Goal: Task Accomplishment & Management: Complete application form

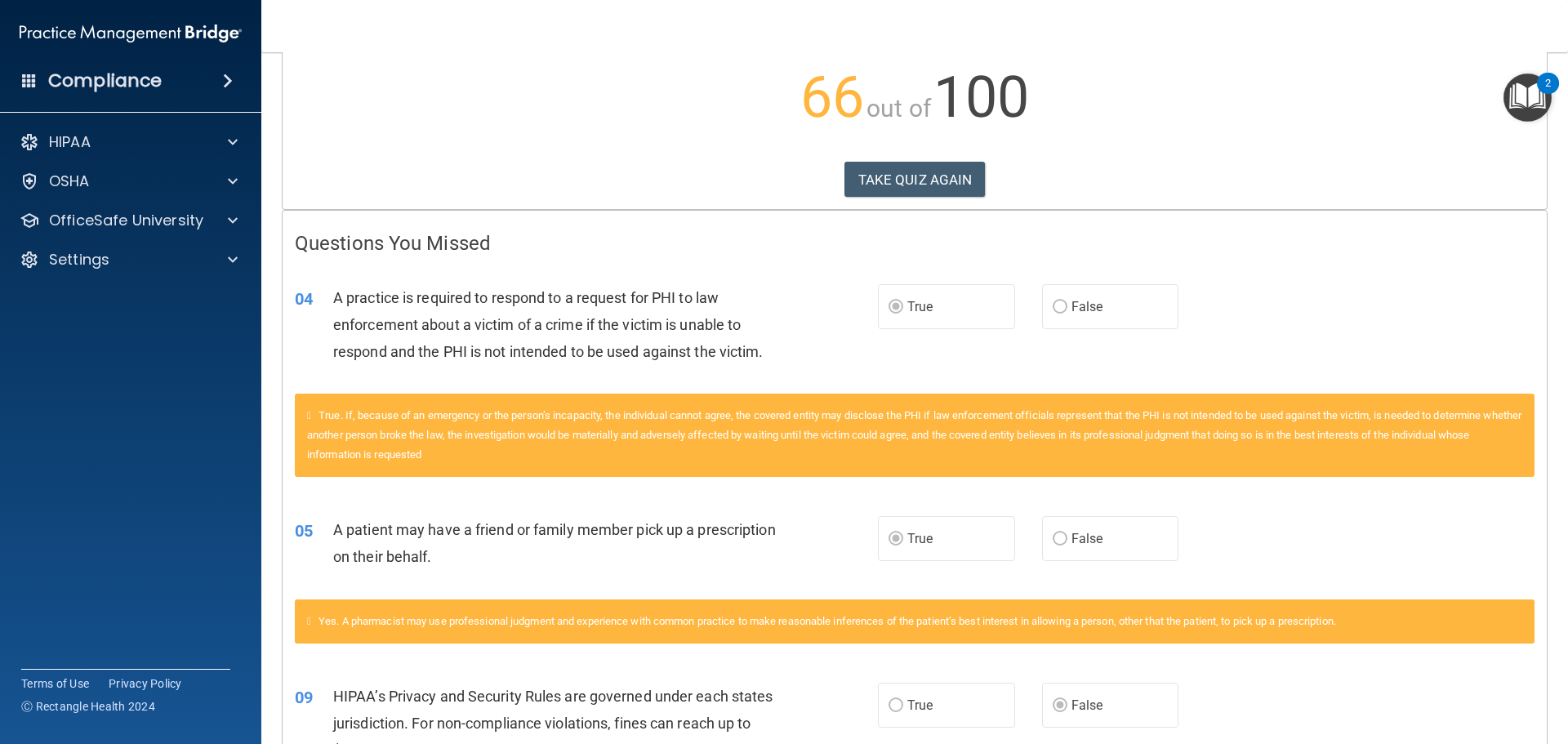
scroll to position [164, 0]
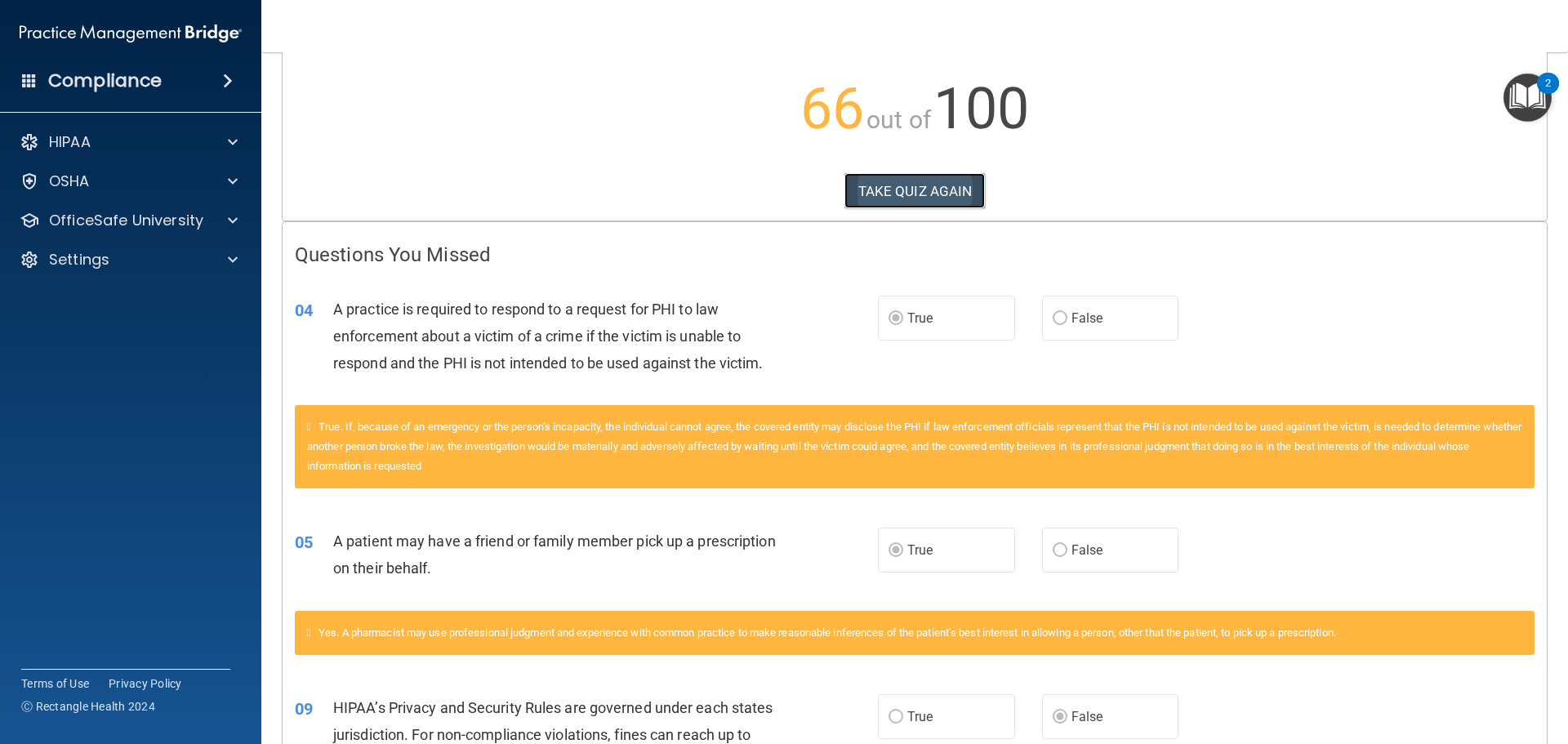
click at [924, 201] on button "TAKE QUIZ AGAIN" at bounding box center [915, 191] width 142 height 36
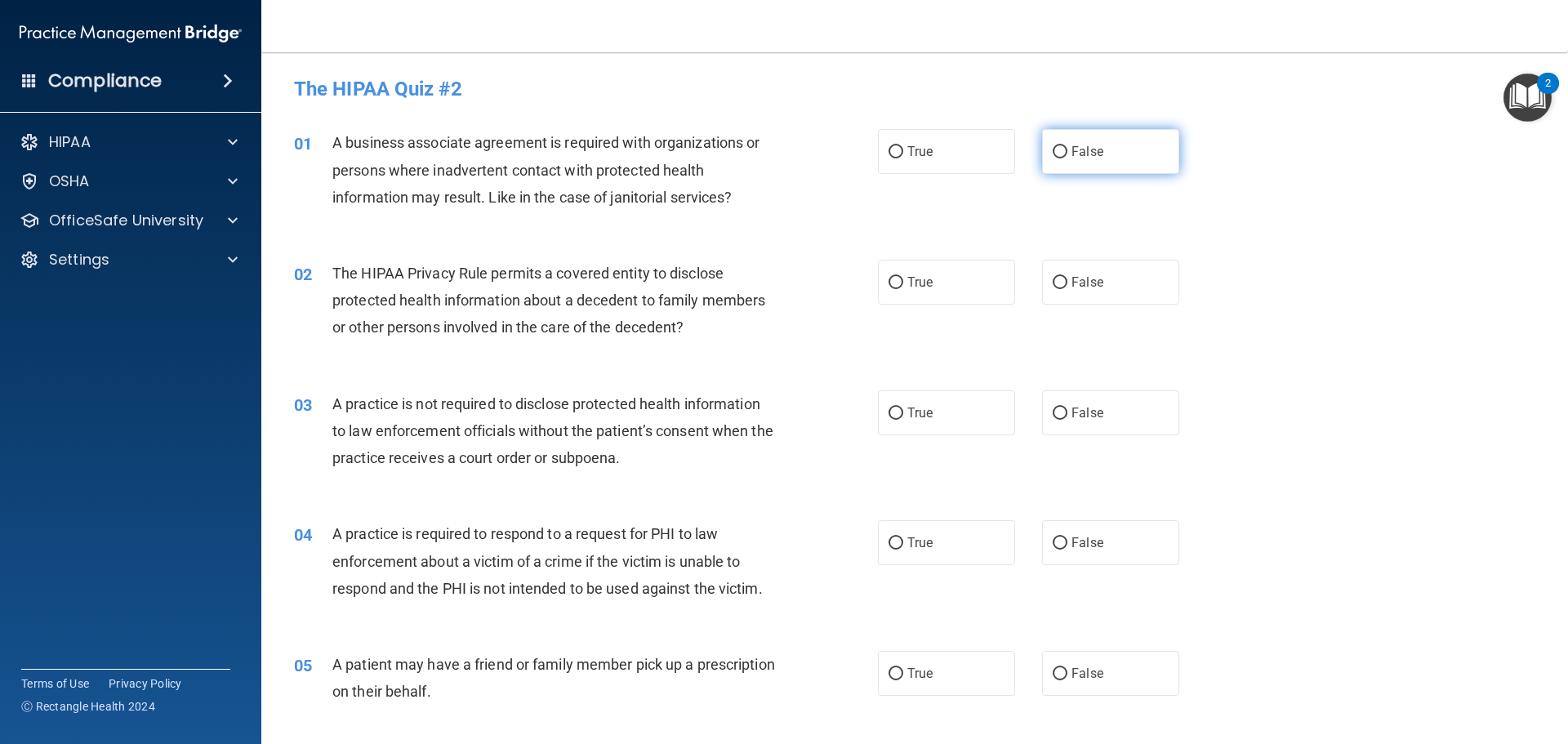
click at [1084, 158] on span "False" at bounding box center [1087, 152] width 32 height 15
click at [1067, 158] on input "False" at bounding box center [1059, 152] width 14 height 12
radio input "true"
click at [908, 269] on label "True" at bounding box center [947, 281] width 137 height 45
click at [903, 277] on input "True" at bounding box center [895, 283] width 14 height 12
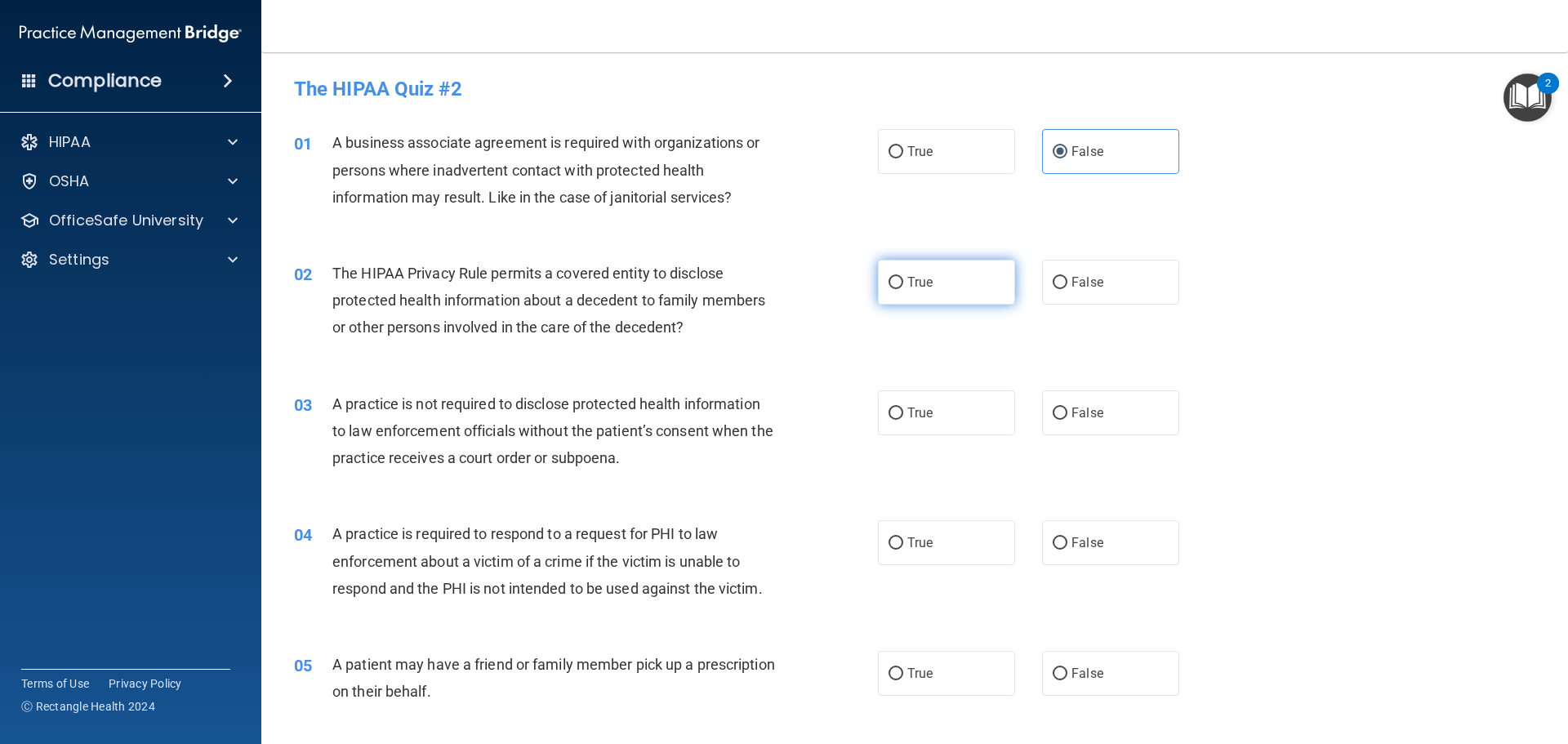
radio input "true"
click at [1053, 414] on input "False" at bounding box center [1059, 414] width 14 height 12
radio input "true"
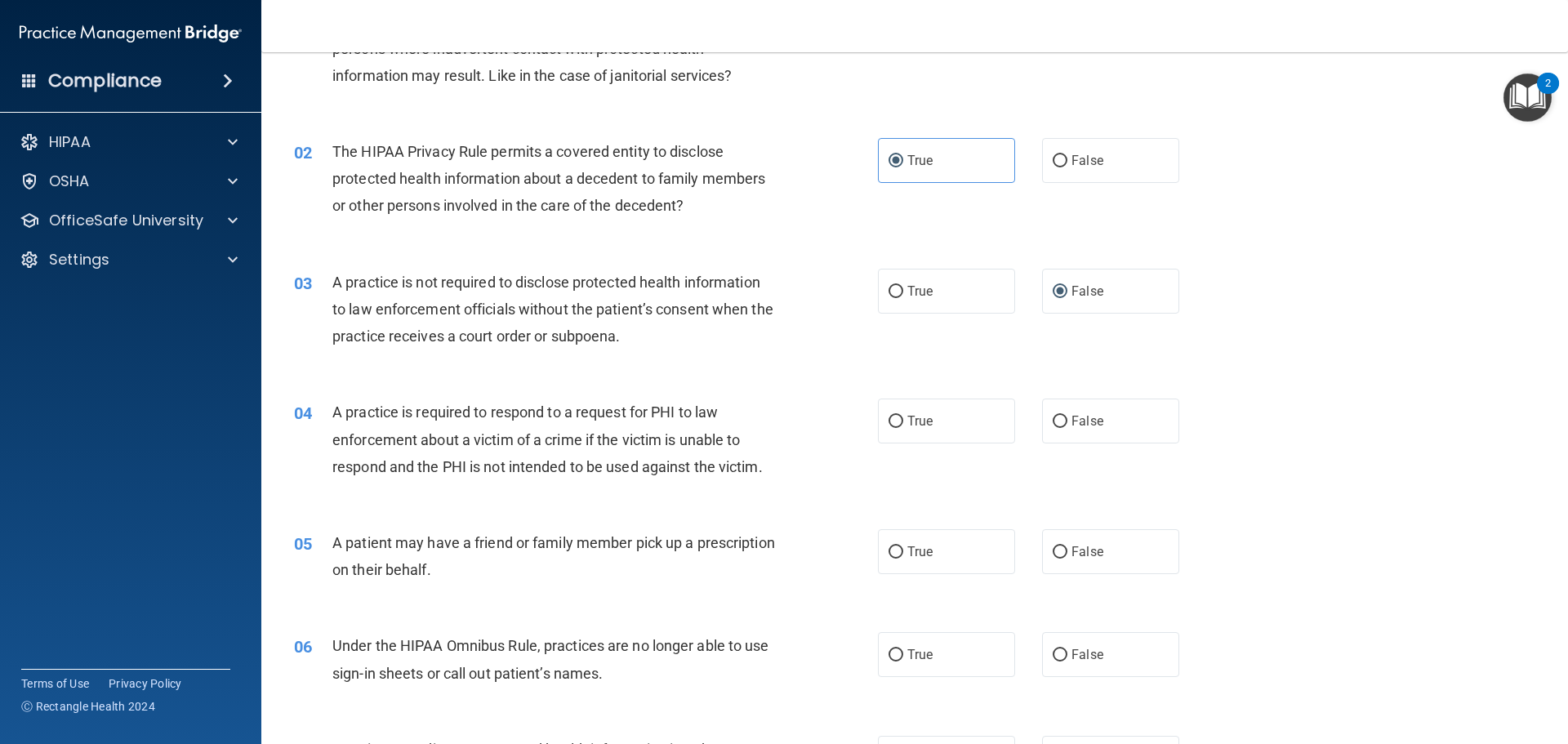
scroll to position [164, 0]
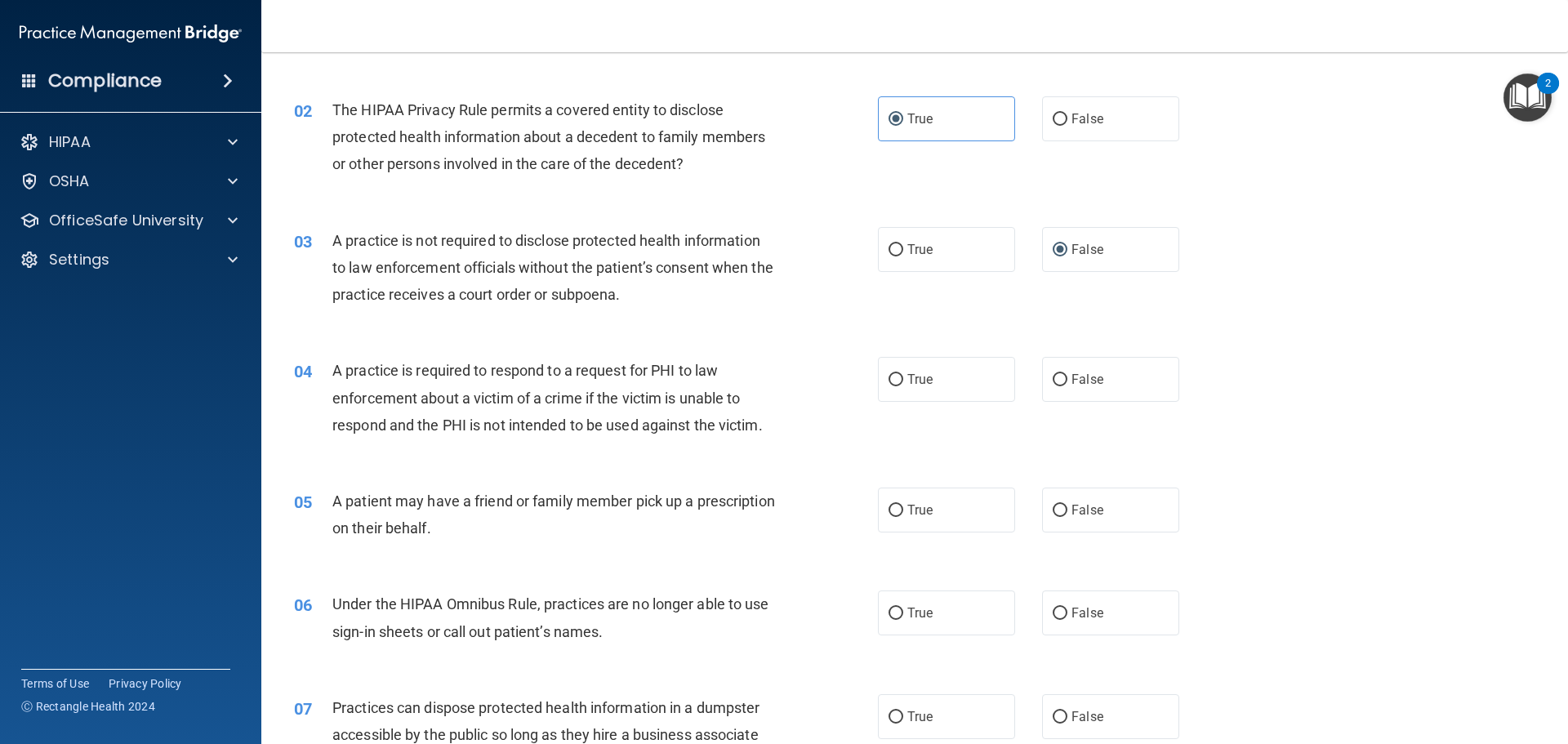
click at [1087, 356] on div "04 A practice is required to respond to a request for PHI to law enforcement ab…" at bounding box center [914, 402] width 1265 height 130
click at [1082, 375] on span "False" at bounding box center [1087, 379] width 32 height 15
click at [1067, 375] on input "False" at bounding box center [1059, 380] width 14 height 12
radio input "true"
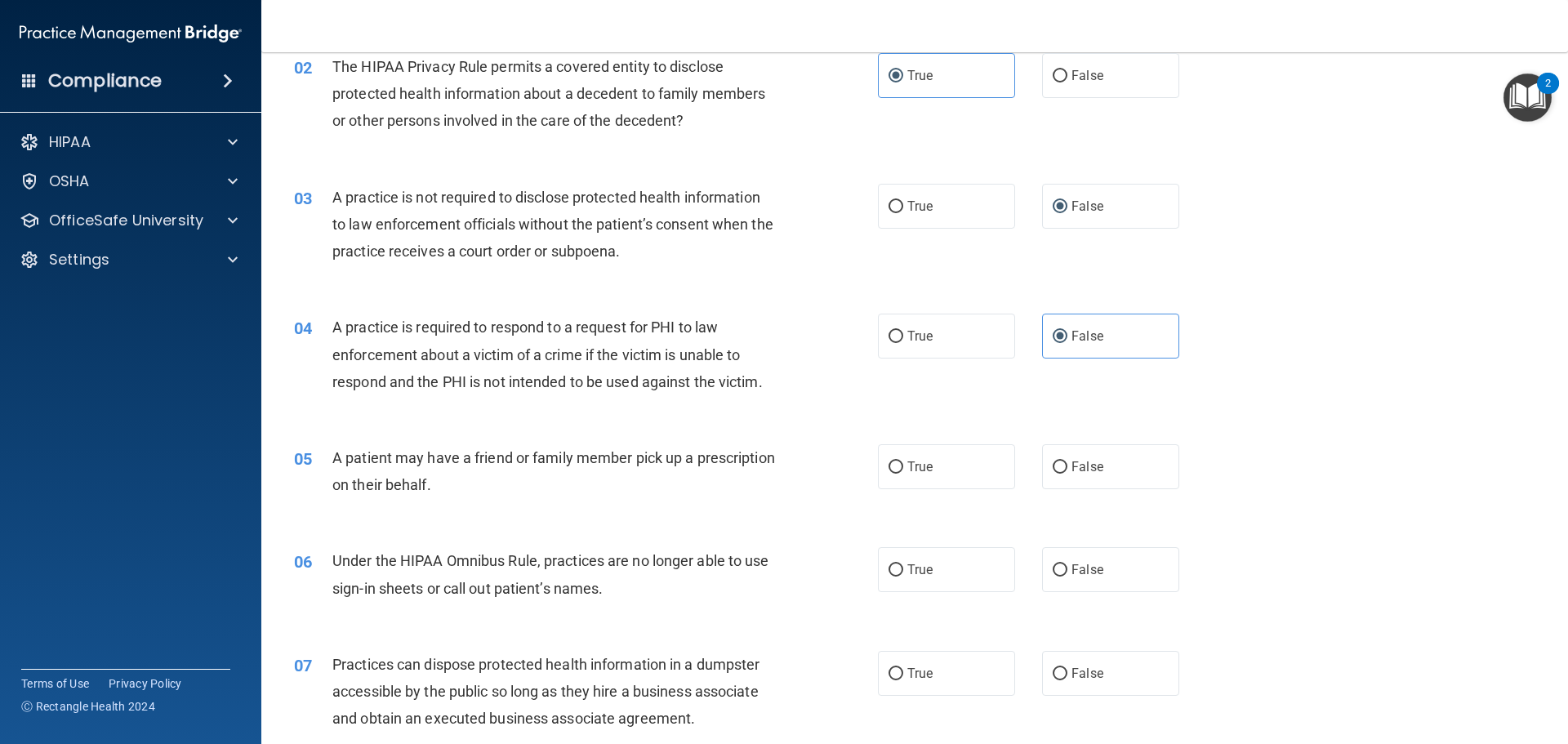
scroll to position [326, 0]
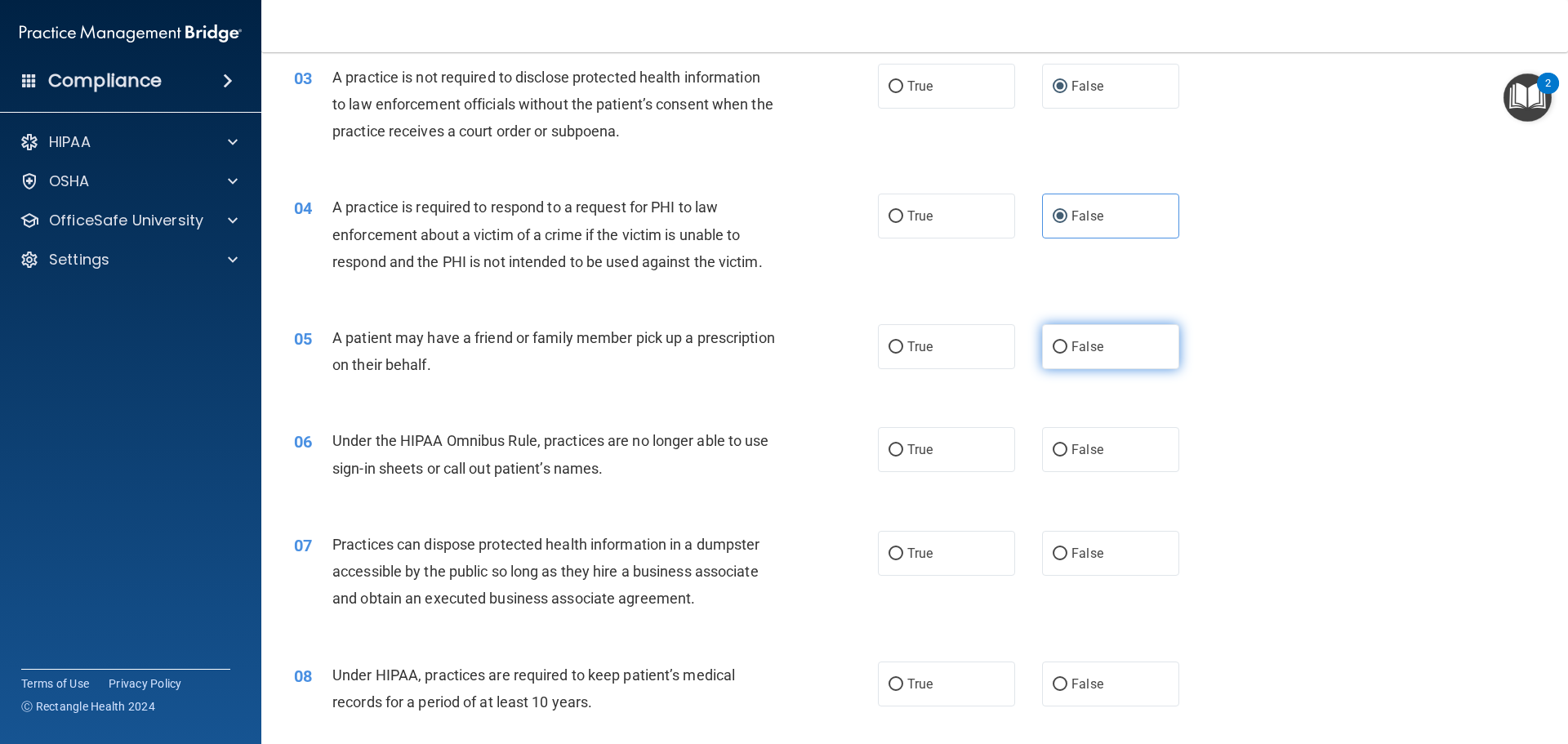
click at [1092, 341] on span "False" at bounding box center [1087, 347] width 32 height 15
click at [1067, 341] on input "False" at bounding box center [1059, 347] width 14 height 12
radio input "true"
click at [1129, 458] on label "False" at bounding box center [1110, 449] width 137 height 45
click at [1067, 457] on input "False" at bounding box center [1059, 450] width 14 height 12
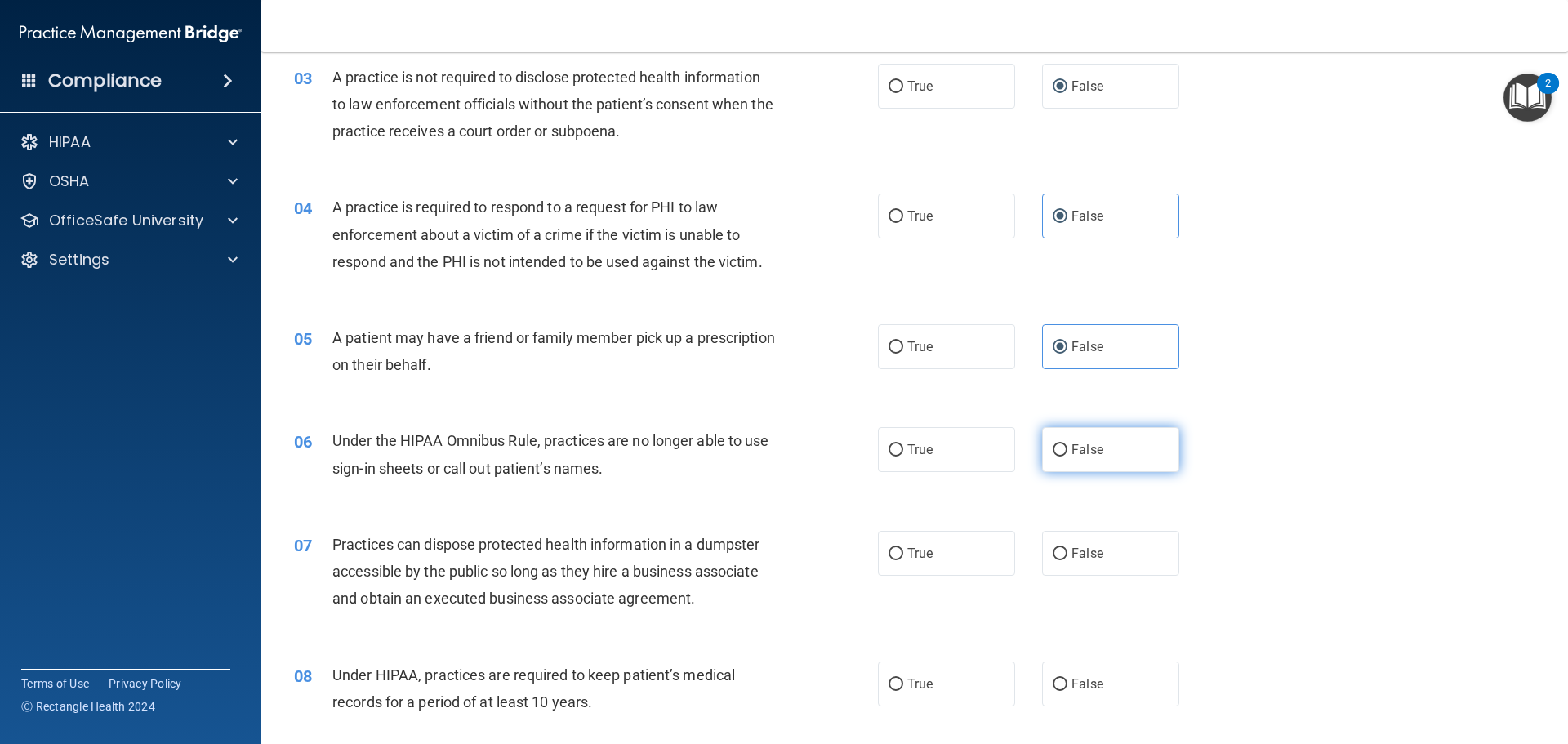
radio input "true"
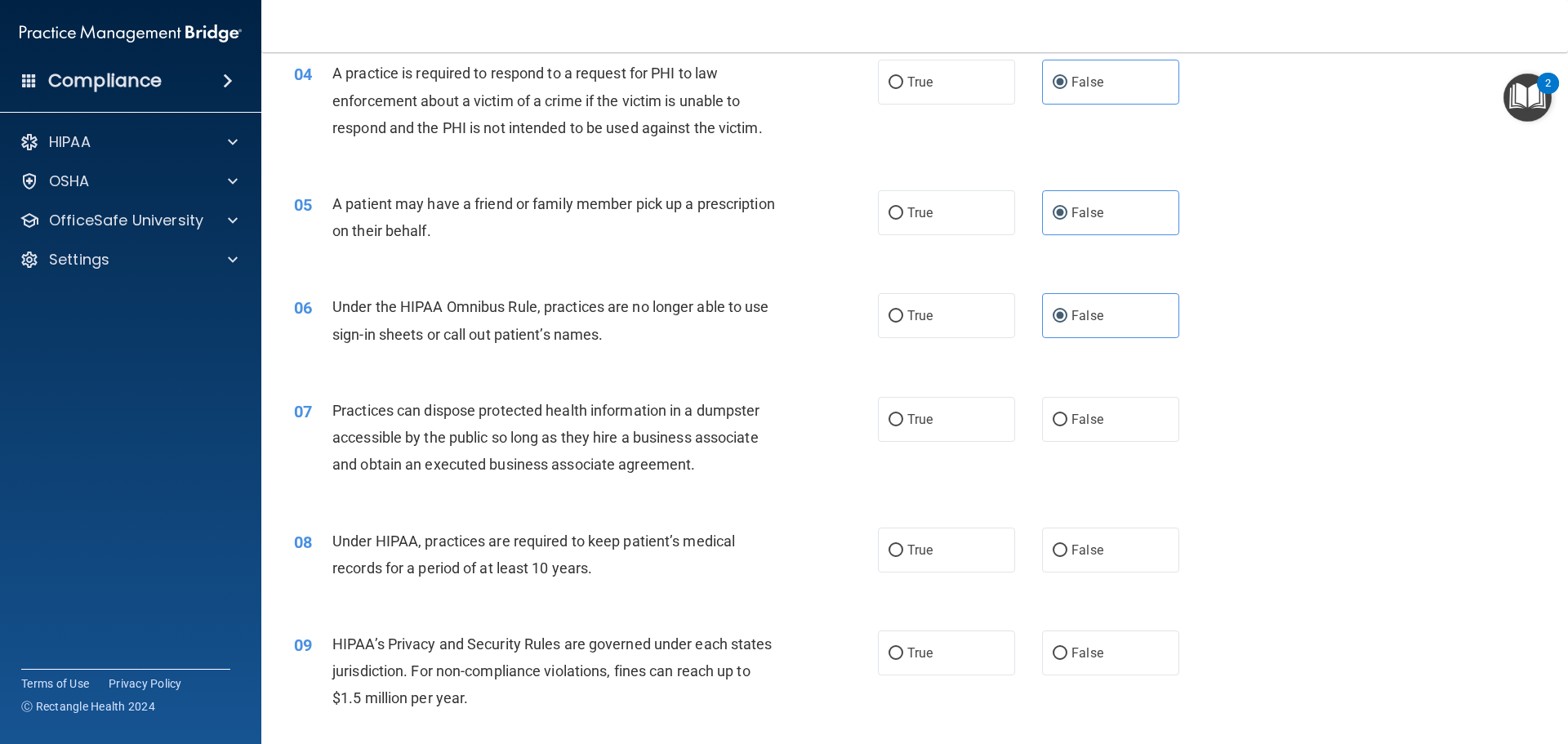
scroll to position [490, 0]
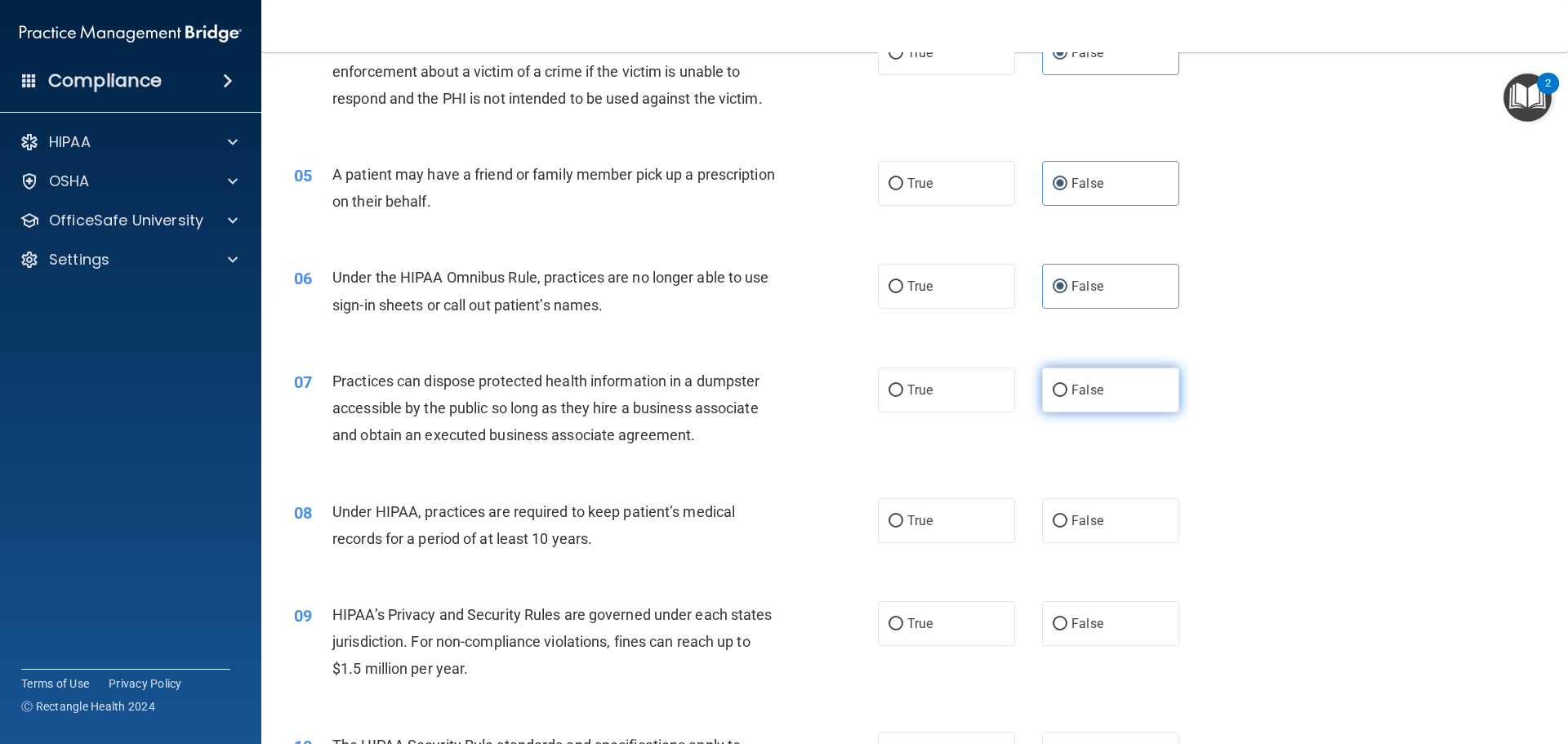
click at [1053, 385] on input "False" at bounding box center [1059, 391] width 14 height 12
radio input "true"
click at [1048, 508] on label "False" at bounding box center [1110, 520] width 137 height 45
click at [1053, 515] on input "False" at bounding box center [1059, 521] width 14 height 12
radio input "true"
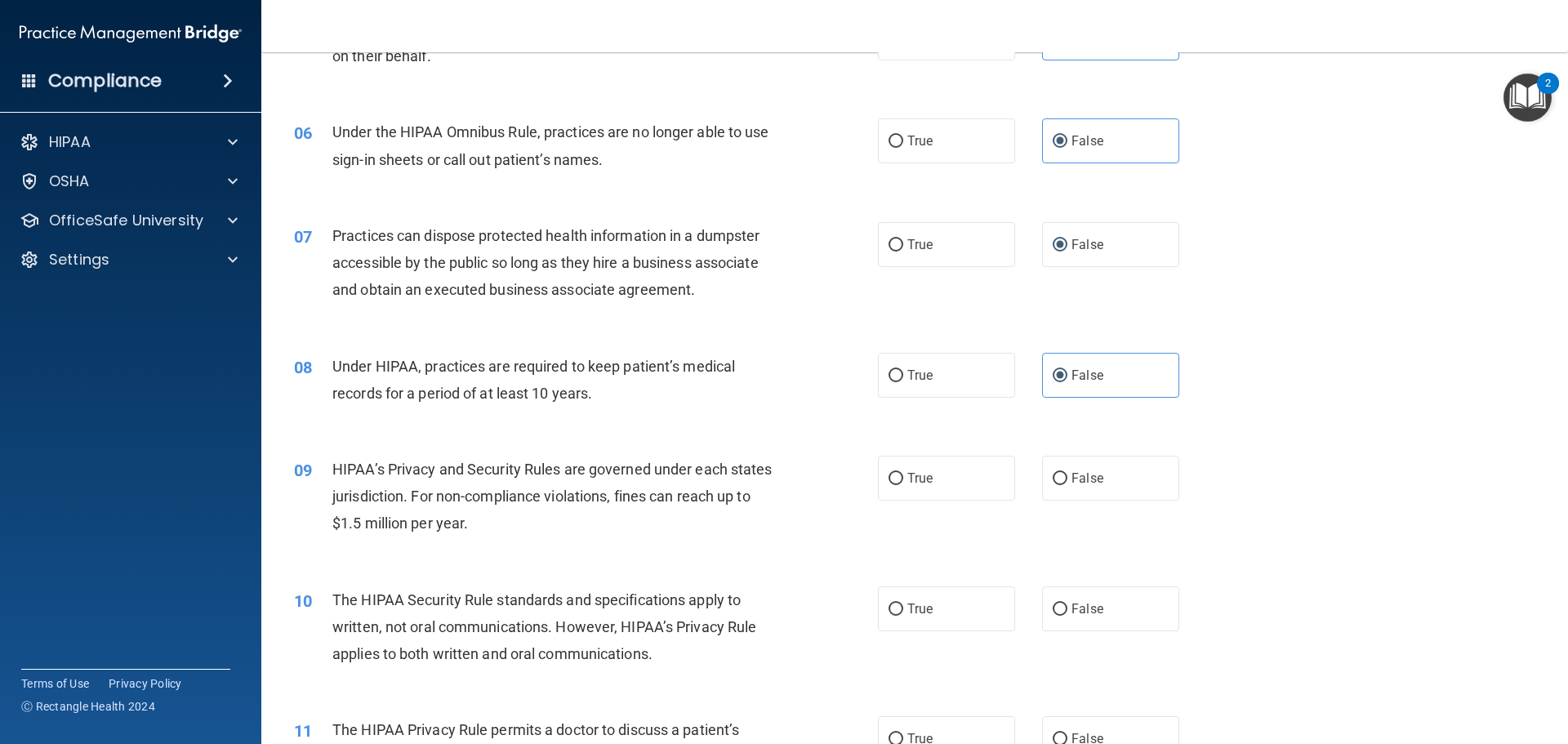
scroll to position [653, 0]
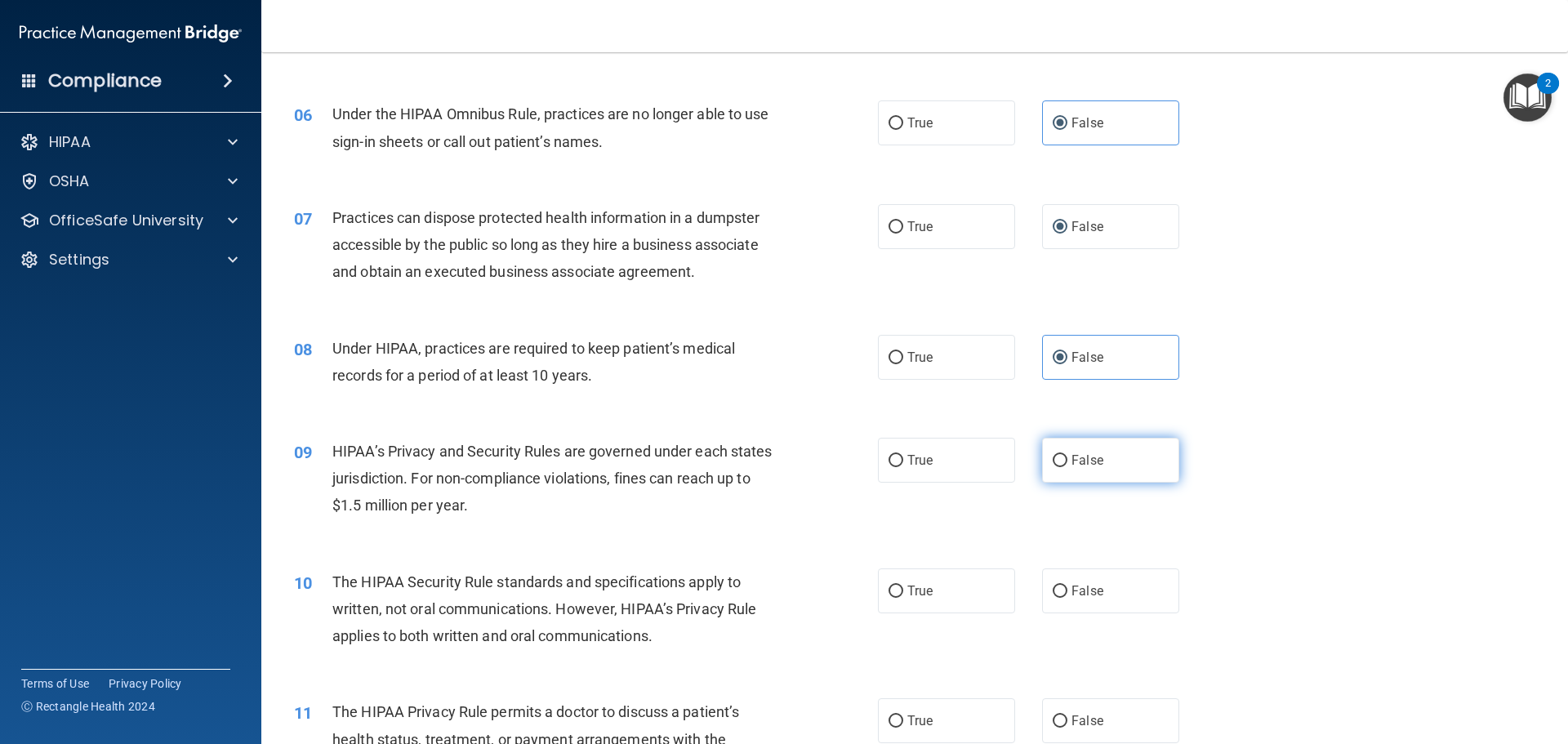
click at [1103, 470] on label "False" at bounding box center [1110, 459] width 137 height 45
click at [1067, 467] on input "False" at bounding box center [1059, 461] width 14 height 12
radio input "true"
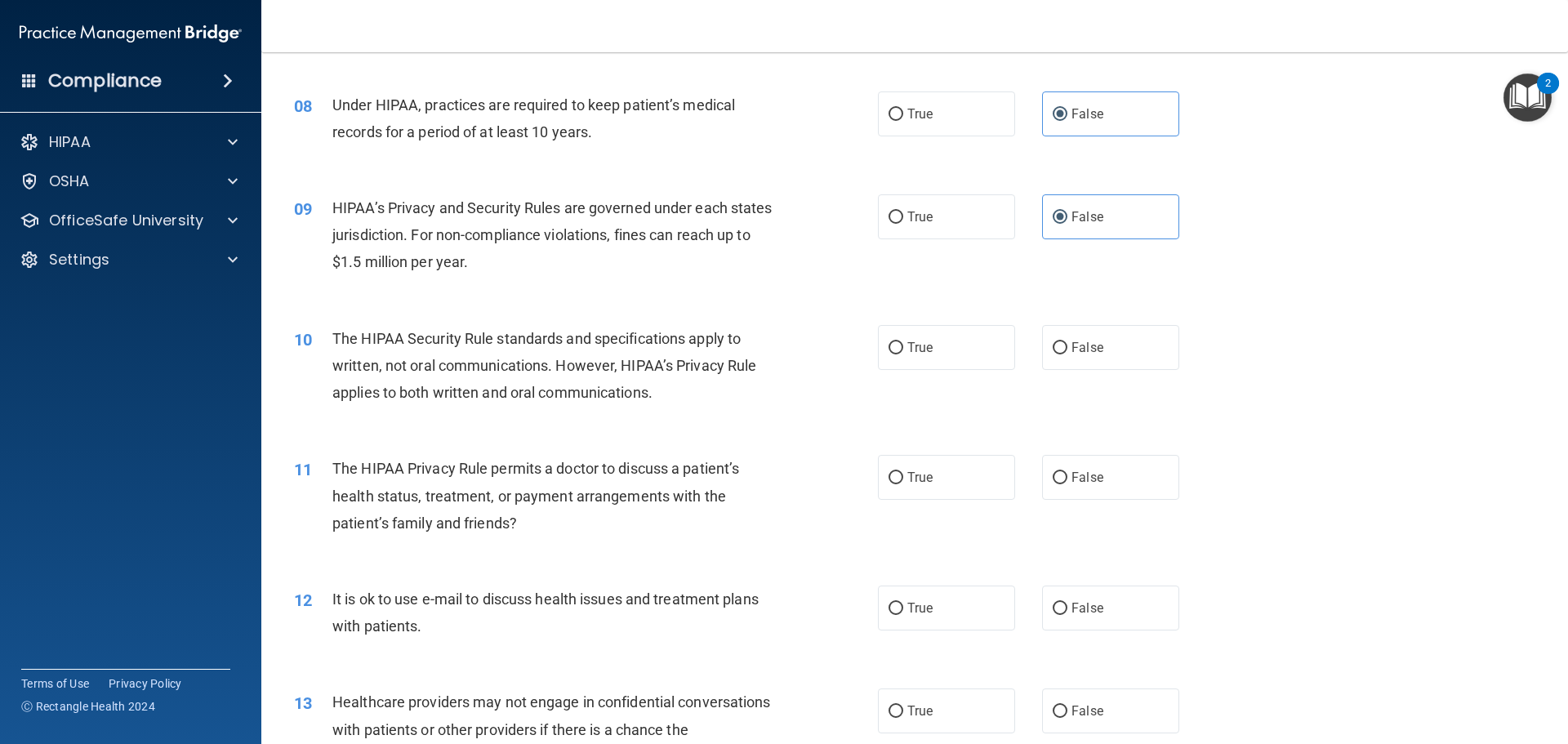
scroll to position [898, 0]
click at [910, 346] on span "True" at bounding box center [920, 346] width 25 height 15
click at [903, 346] on input "True" at bounding box center [895, 347] width 14 height 12
radio input "true"
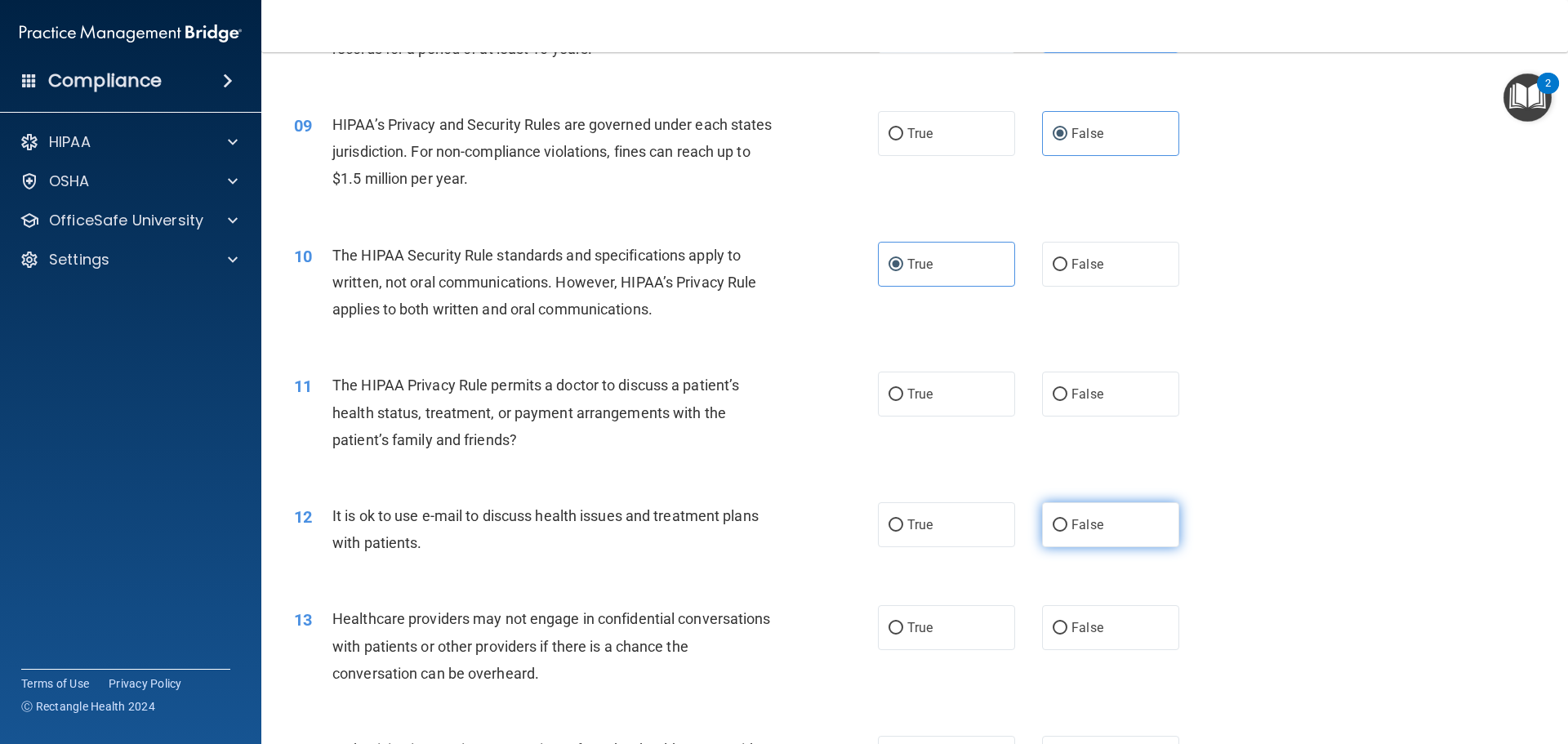
click at [1090, 515] on label "False" at bounding box center [1110, 524] width 137 height 45
click at [1067, 519] on input "False" at bounding box center [1059, 525] width 14 height 12
radio input "true"
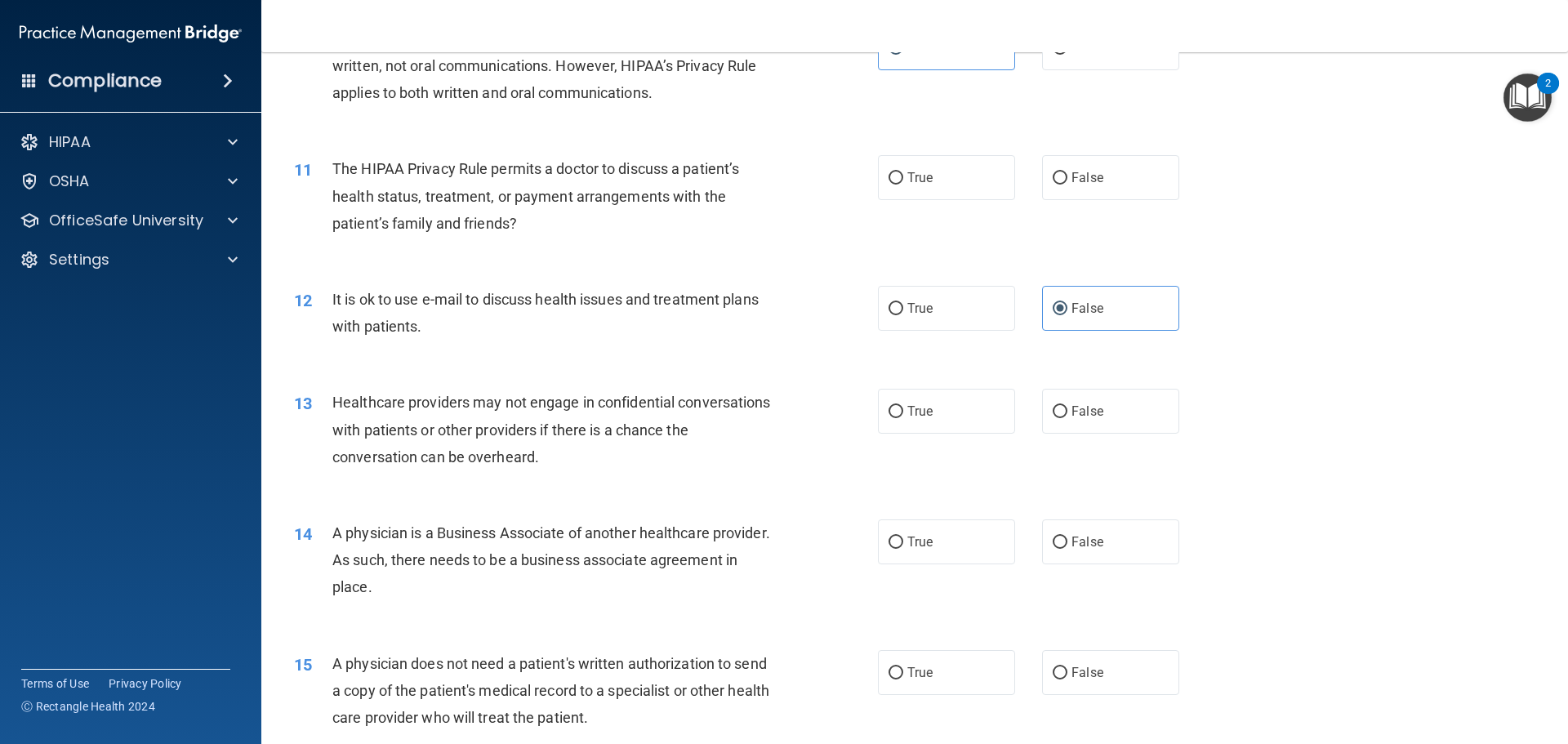
scroll to position [1224, 0]
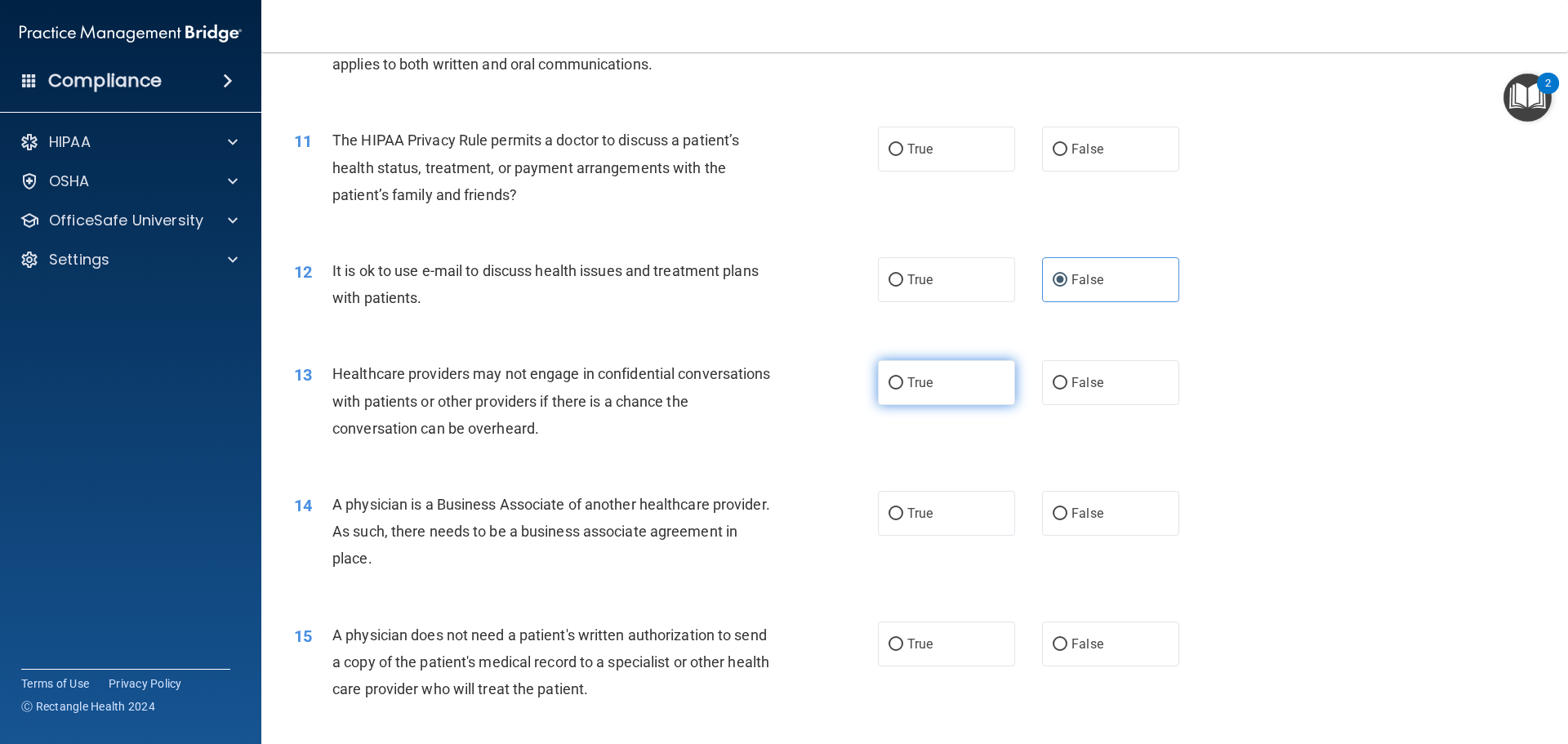
click at [938, 369] on label "True" at bounding box center [947, 382] width 137 height 45
click at [903, 377] on input "True" at bounding box center [895, 383] width 14 height 12
radio input "true"
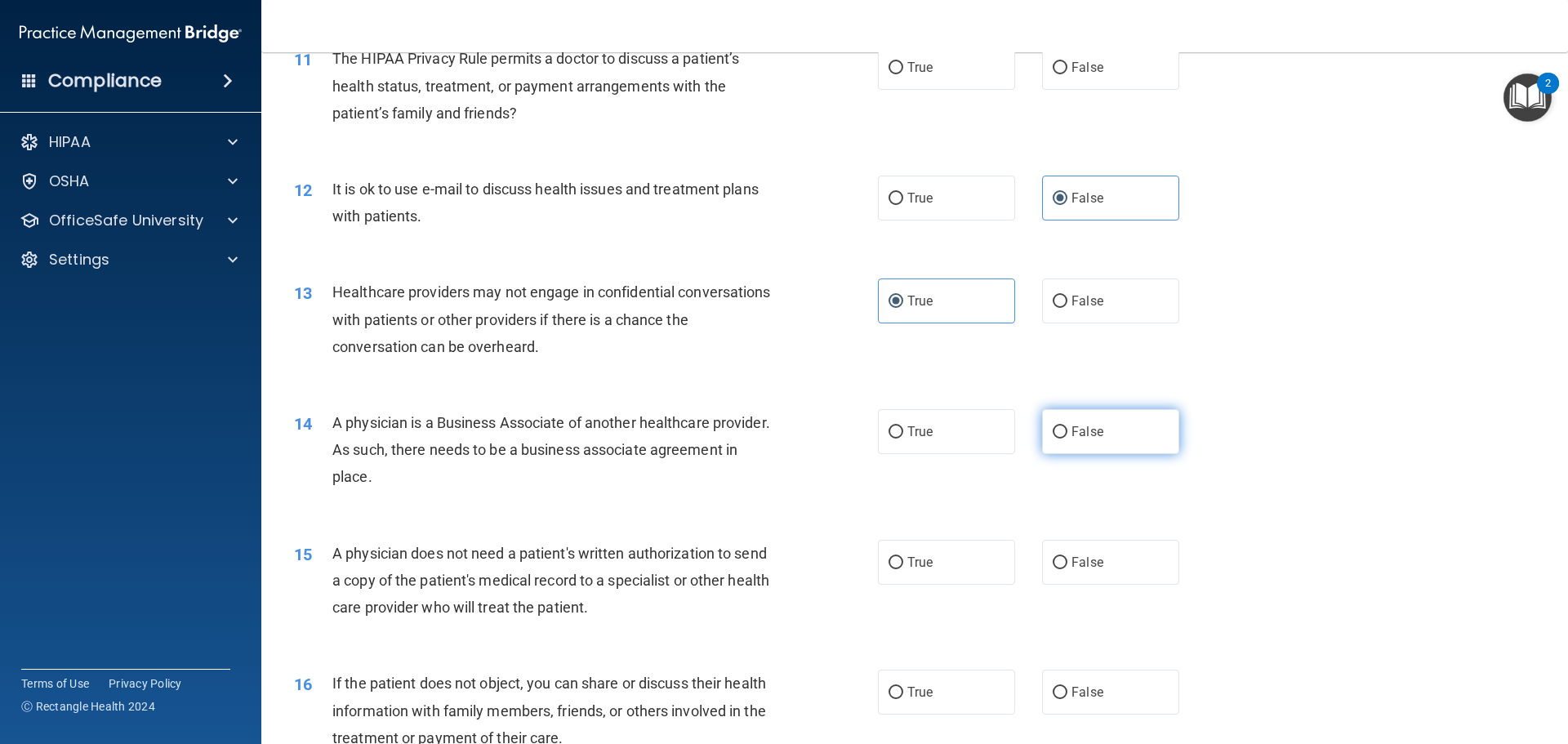
click at [1087, 415] on label "False" at bounding box center [1110, 431] width 137 height 45
click at [1067, 426] on input "False" at bounding box center [1059, 432] width 14 height 12
radio input "true"
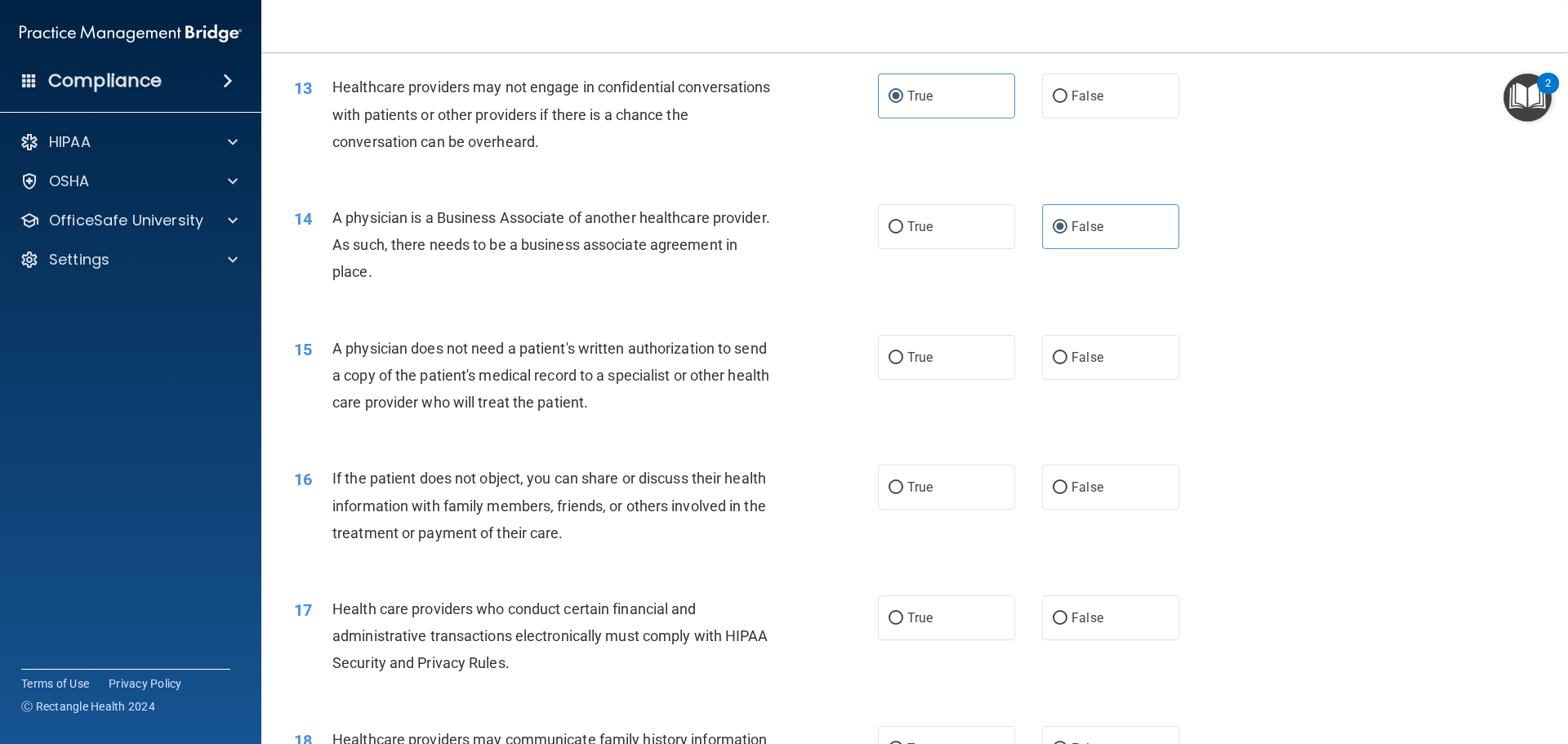
scroll to position [1551, 0]
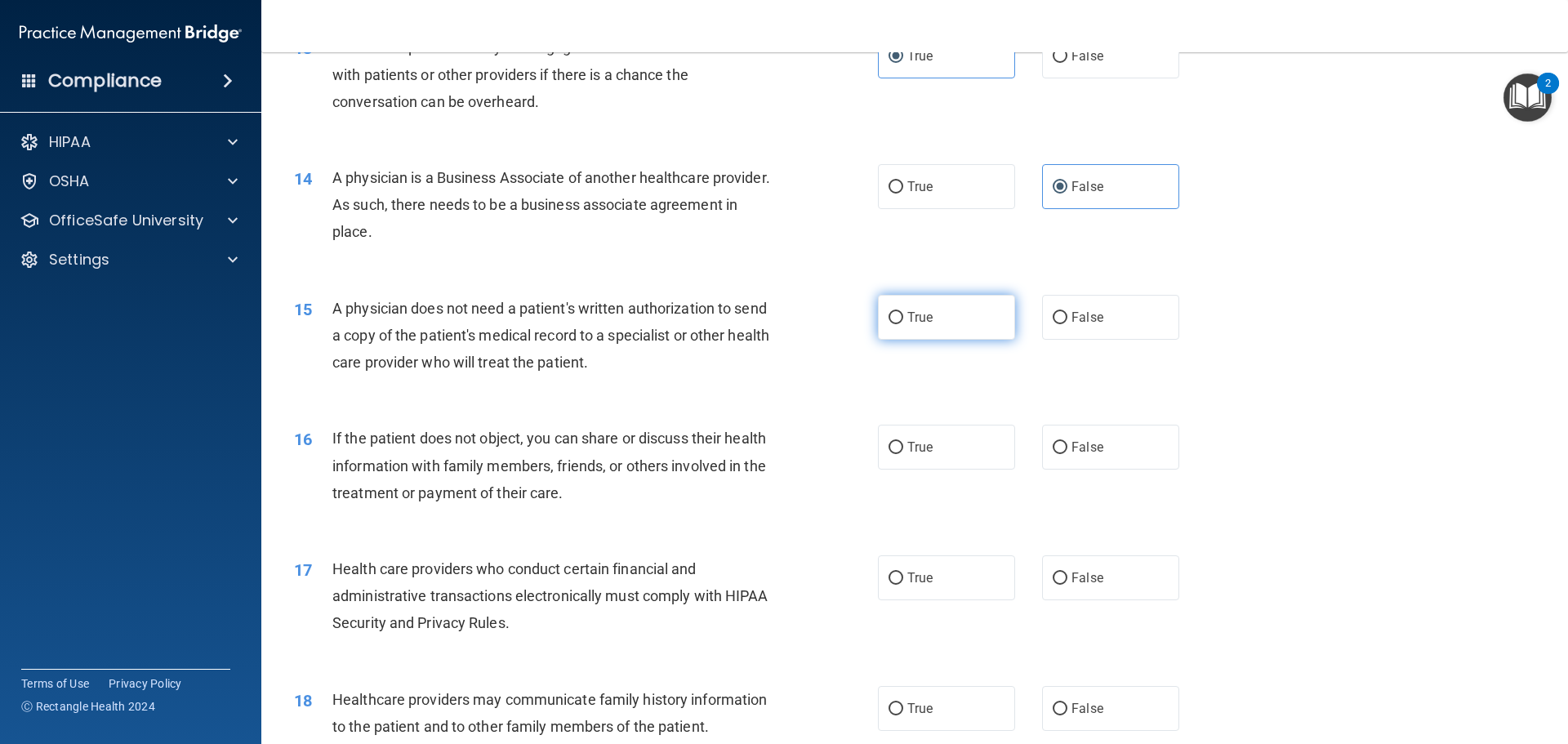
click at [965, 319] on label "True" at bounding box center [947, 317] width 137 height 45
click at [903, 319] on input "True" at bounding box center [895, 318] width 14 height 12
radio input "true"
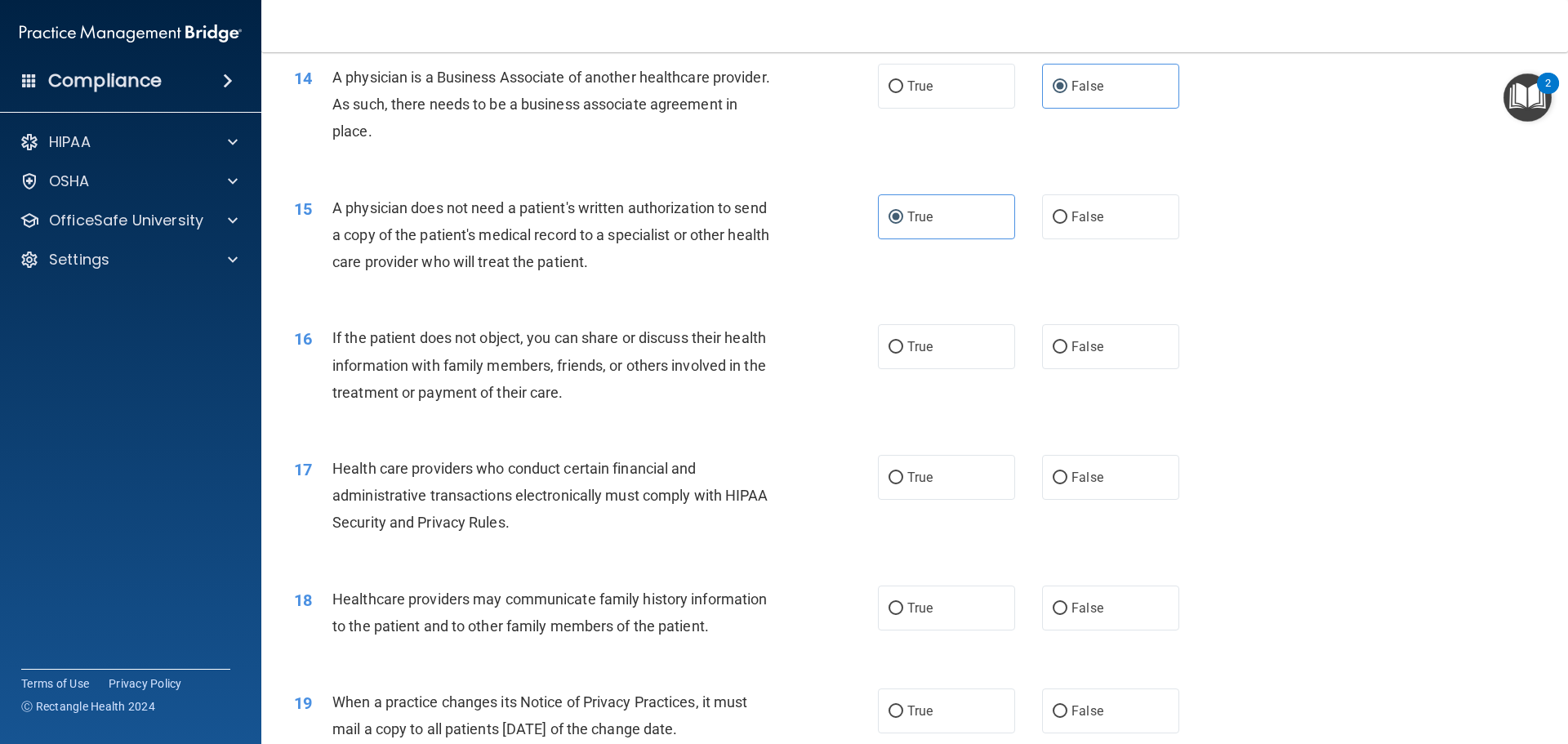
scroll to position [1714, 0]
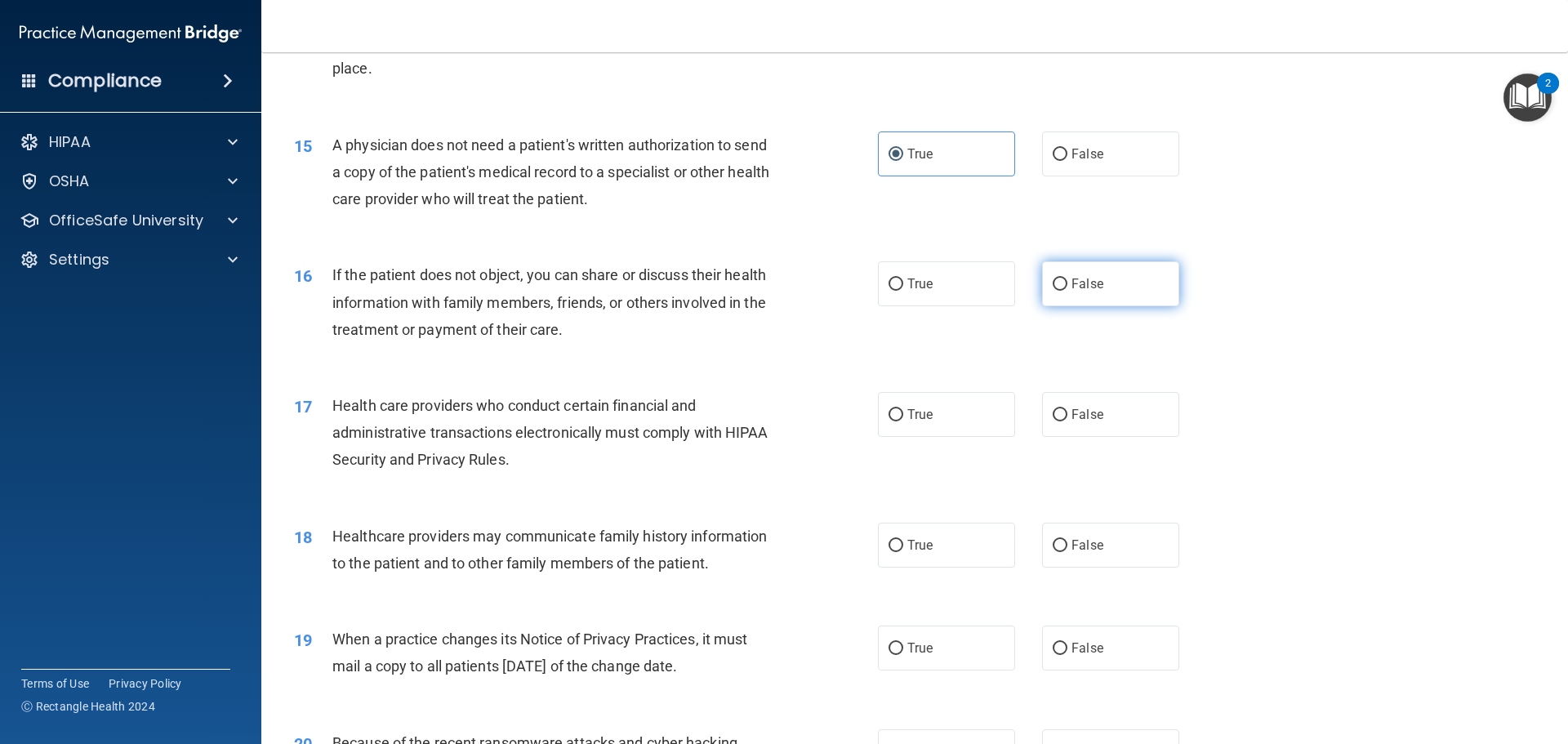
click at [1056, 267] on label "False" at bounding box center [1110, 283] width 137 height 45
click at [1056, 278] on input "False" at bounding box center [1059, 284] width 14 height 12
radio input "true"
click at [970, 305] on label "True" at bounding box center [947, 283] width 137 height 45
click at [903, 291] on input "True" at bounding box center [895, 284] width 14 height 12
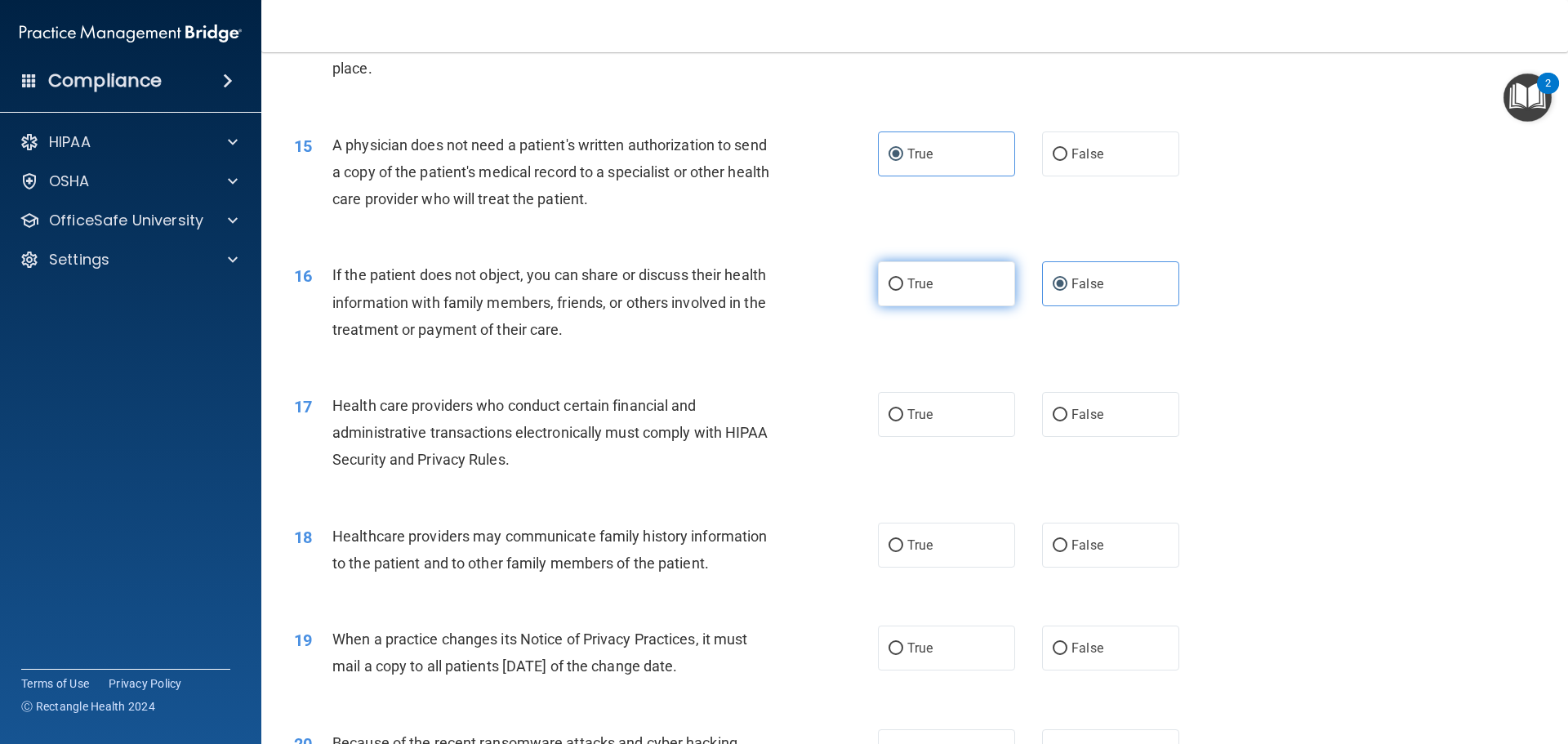
radio input "true"
click at [1141, 273] on label "False" at bounding box center [1110, 283] width 137 height 45
click at [1067, 278] on input "False" at bounding box center [1059, 284] width 14 height 12
radio input "true"
radio input "false"
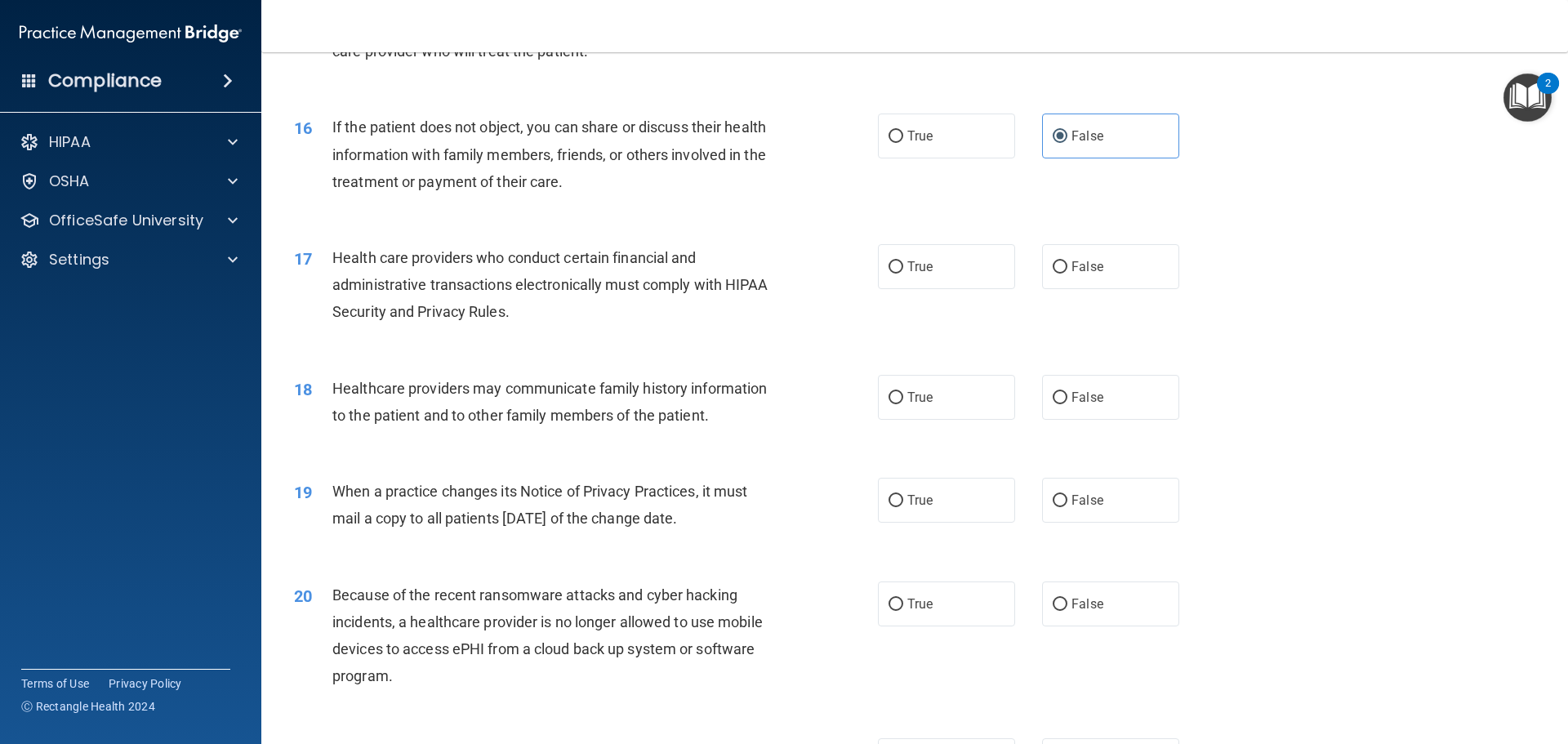
scroll to position [1878, 0]
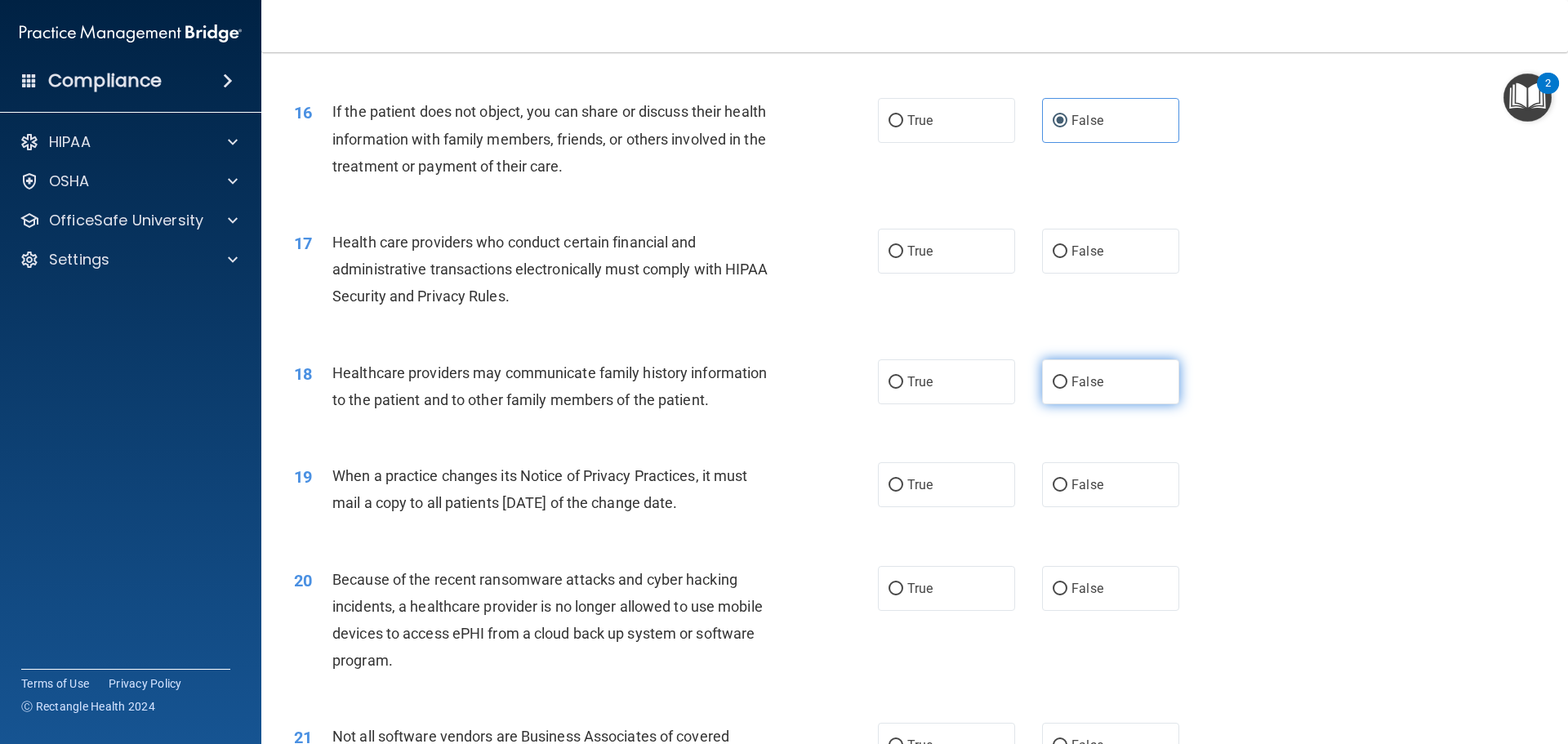
click at [1127, 386] on label "False" at bounding box center [1110, 381] width 137 height 45
click at [1067, 386] on input "False" at bounding box center [1059, 382] width 14 height 12
radio input "true"
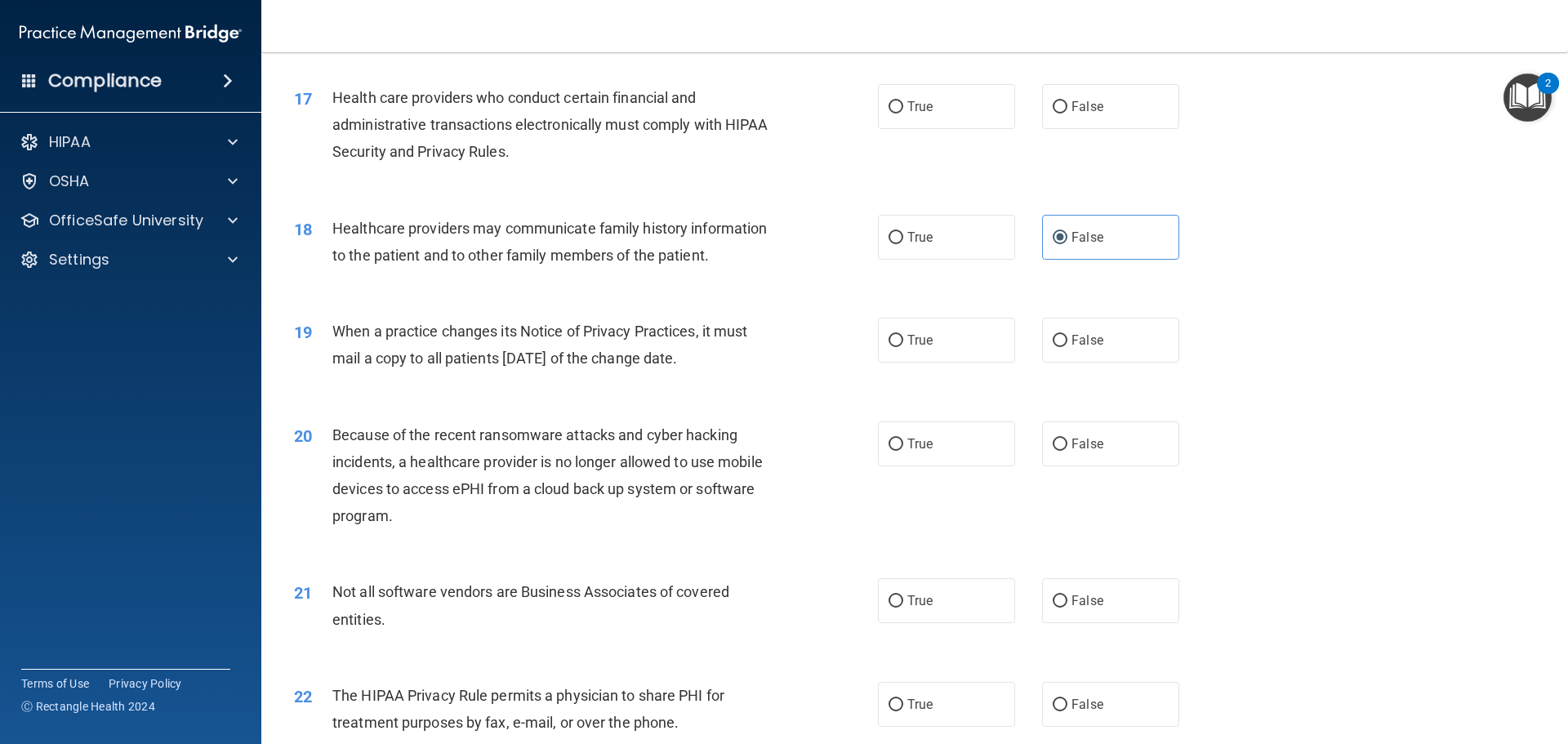
scroll to position [2040, 0]
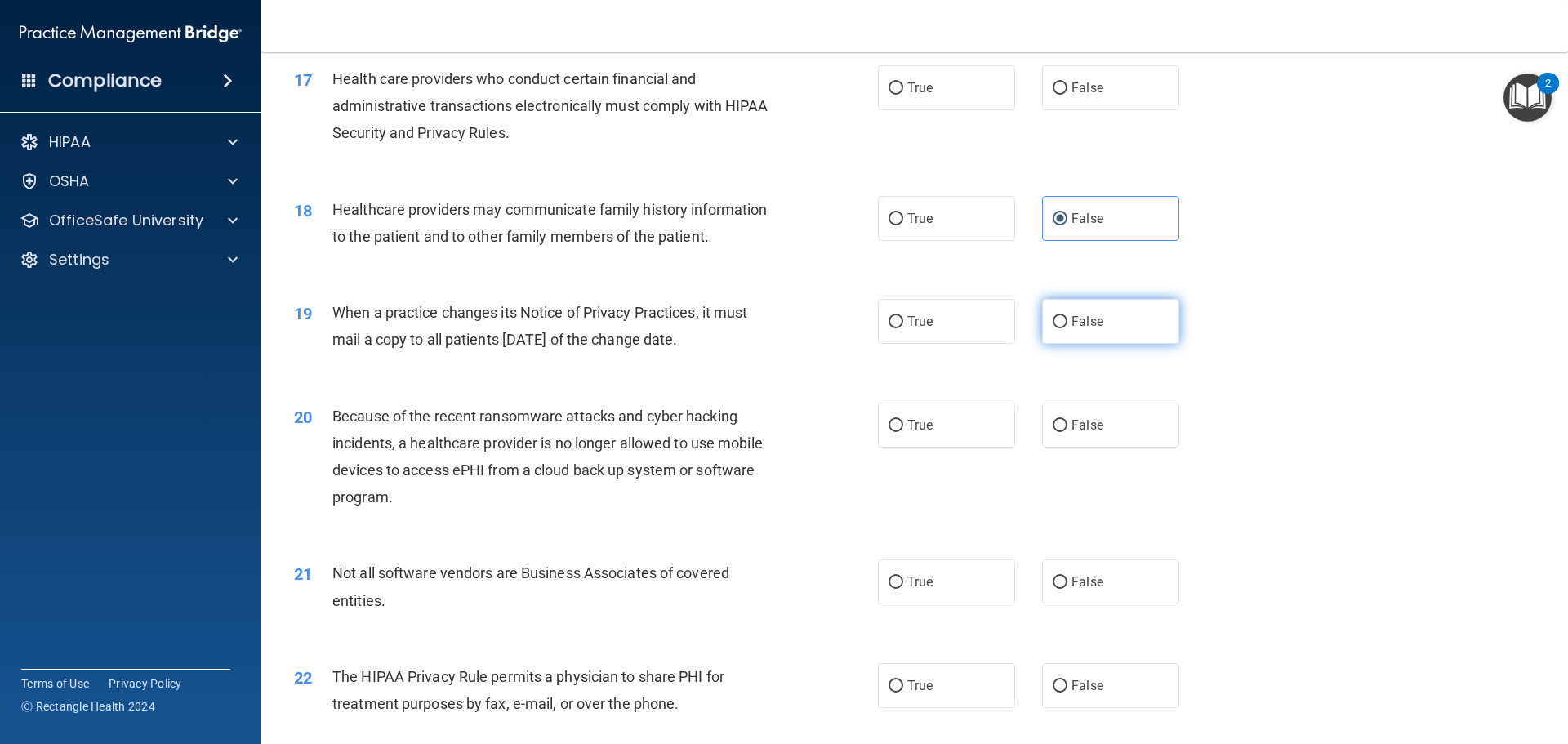
click at [1075, 312] on label "False" at bounding box center [1110, 321] width 137 height 45
click at [1067, 316] on input "False" at bounding box center [1059, 322] width 14 height 12
radio input "true"
click at [1106, 434] on label "False" at bounding box center [1110, 425] width 137 height 45
click at [1067, 432] on input "False" at bounding box center [1059, 425] width 14 height 12
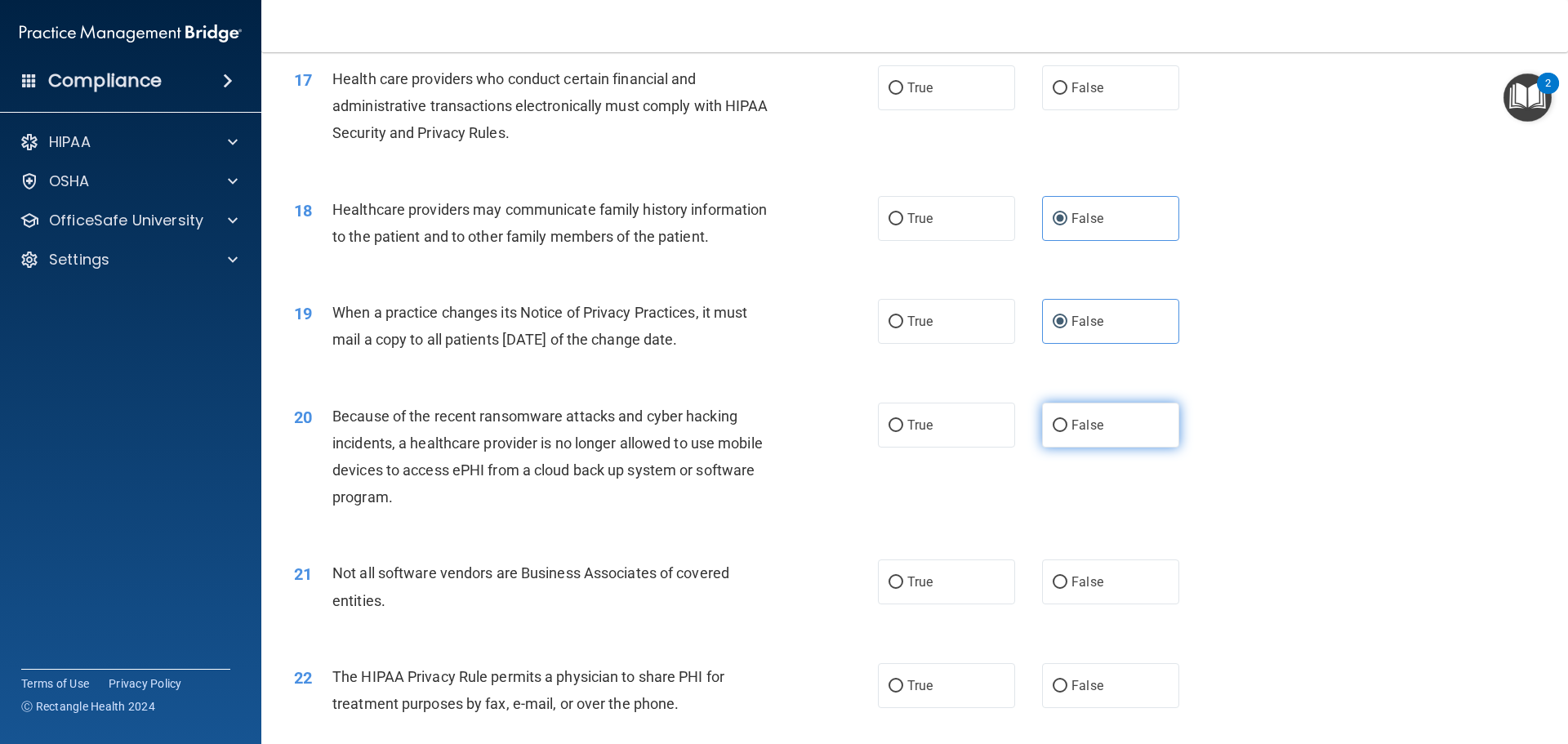
radio input "true"
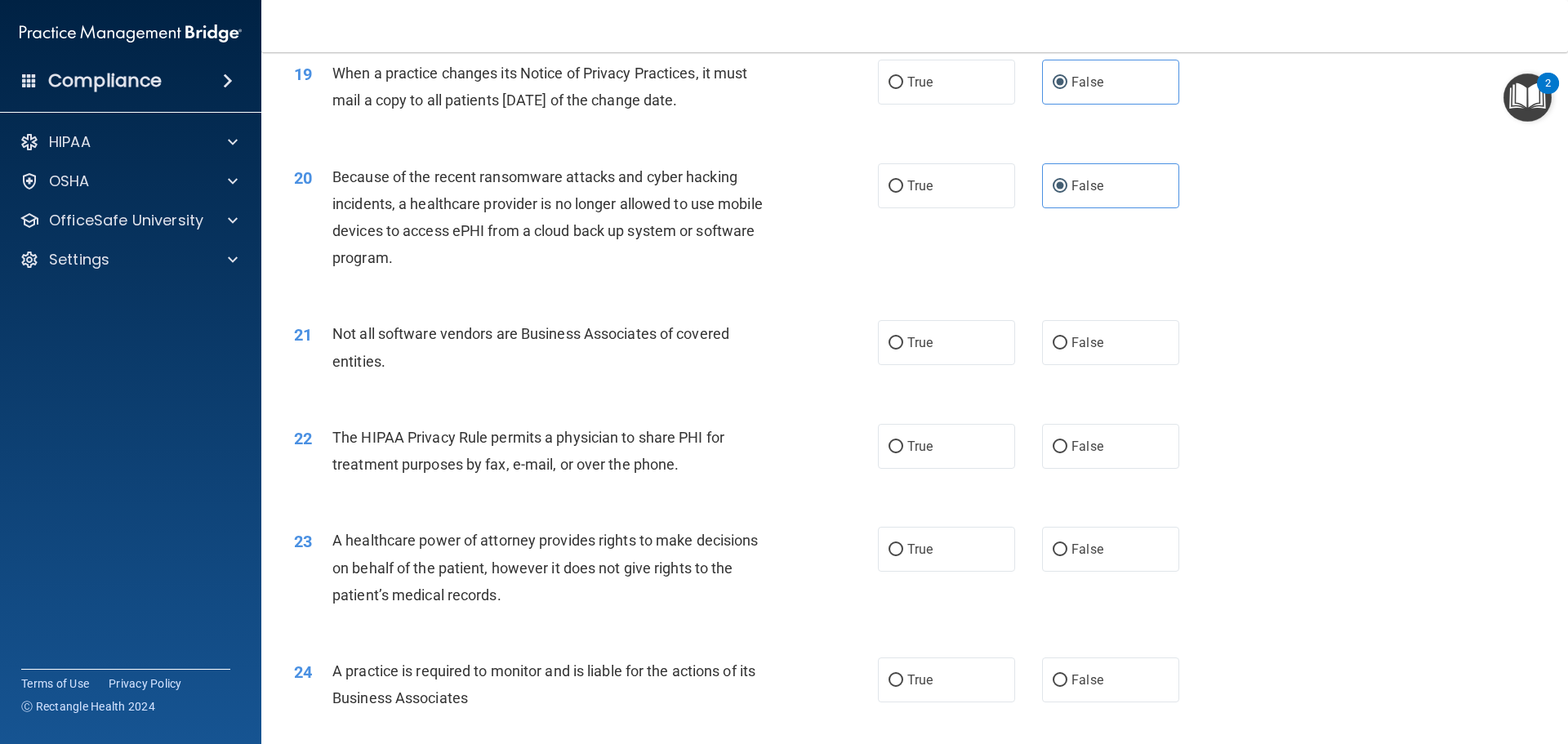
scroll to position [2285, 0]
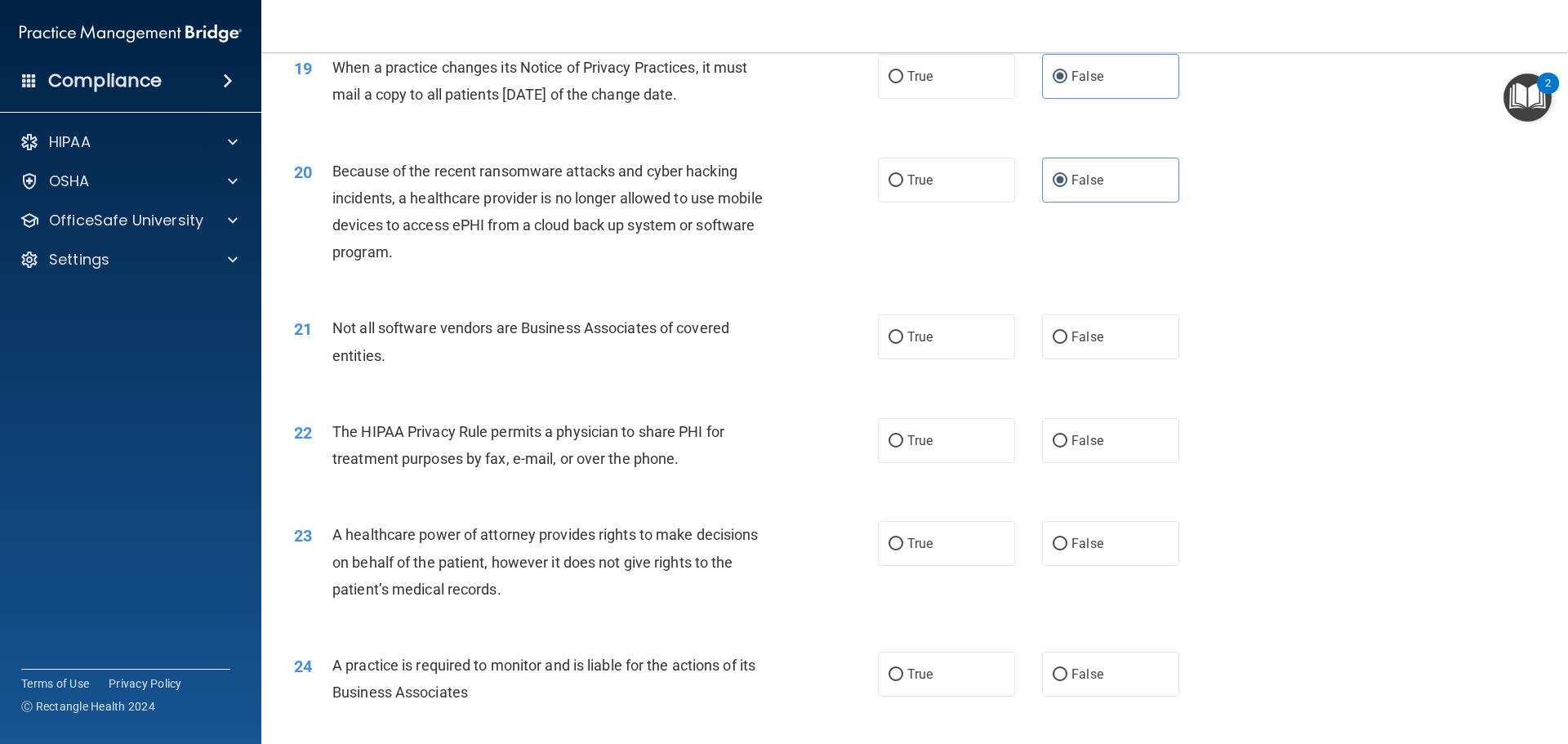
click at [897, 314] on div "21 Not all software vendors are Business Associates of covered entities. True F…" at bounding box center [914, 345] width 1265 height 103
click at [897, 322] on label "True" at bounding box center [947, 336] width 137 height 45
click at [897, 331] on input "True" at bounding box center [895, 337] width 14 height 12
radio input "true"
click at [949, 447] on label "True" at bounding box center [947, 440] width 137 height 45
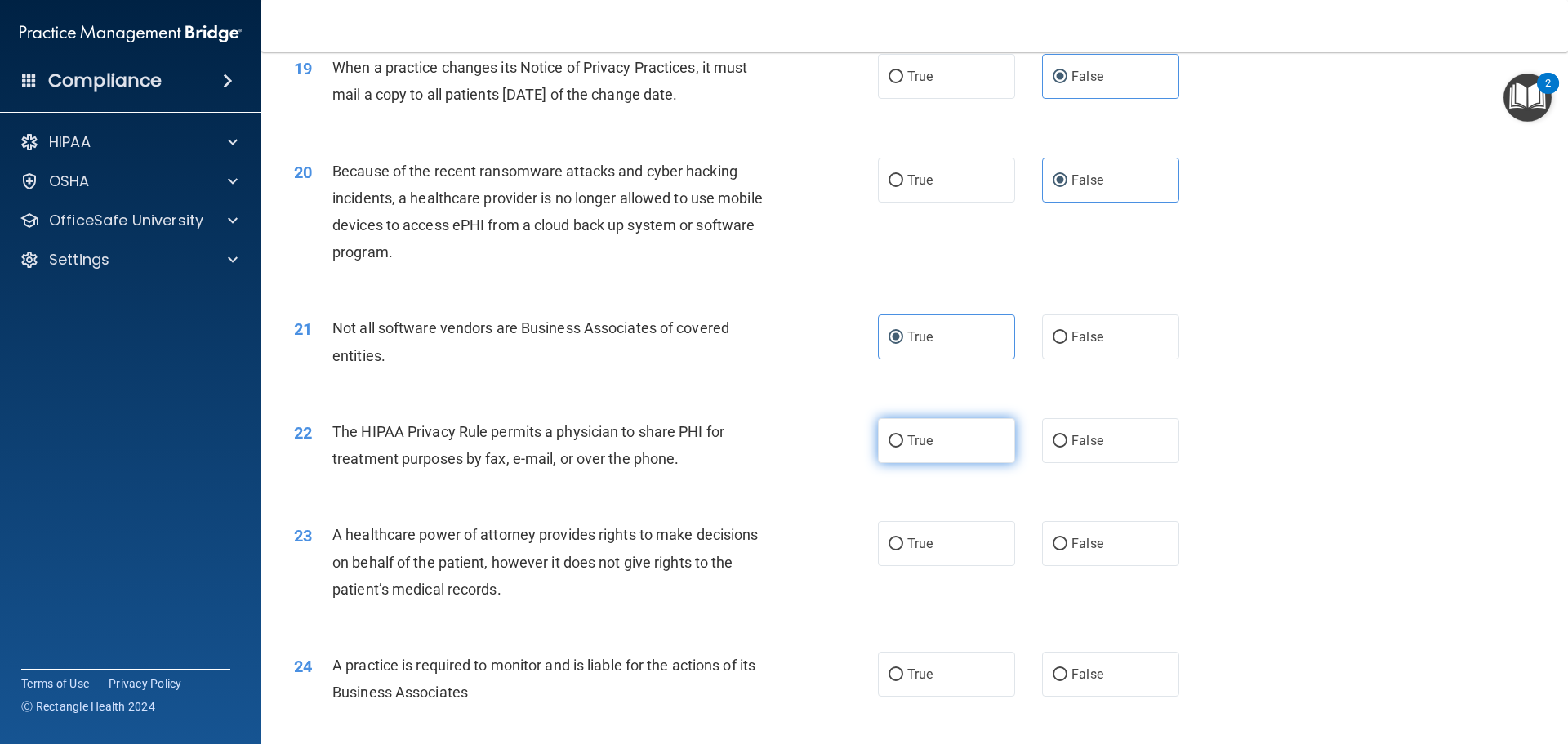
click at [903, 447] on input "True" at bounding box center [895, 441] width 14 height 12
radio input "true"
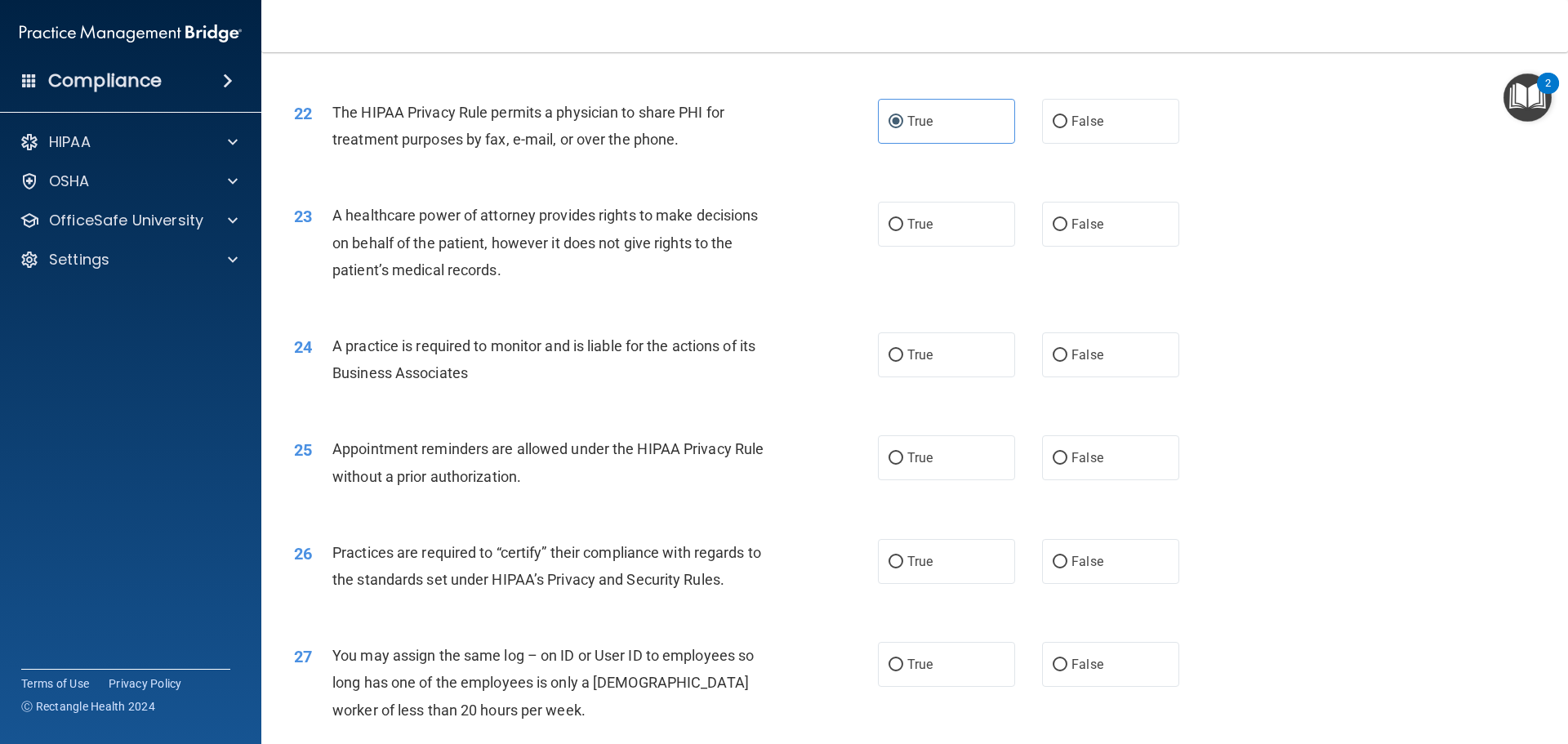
scroll to position [2612, 0]
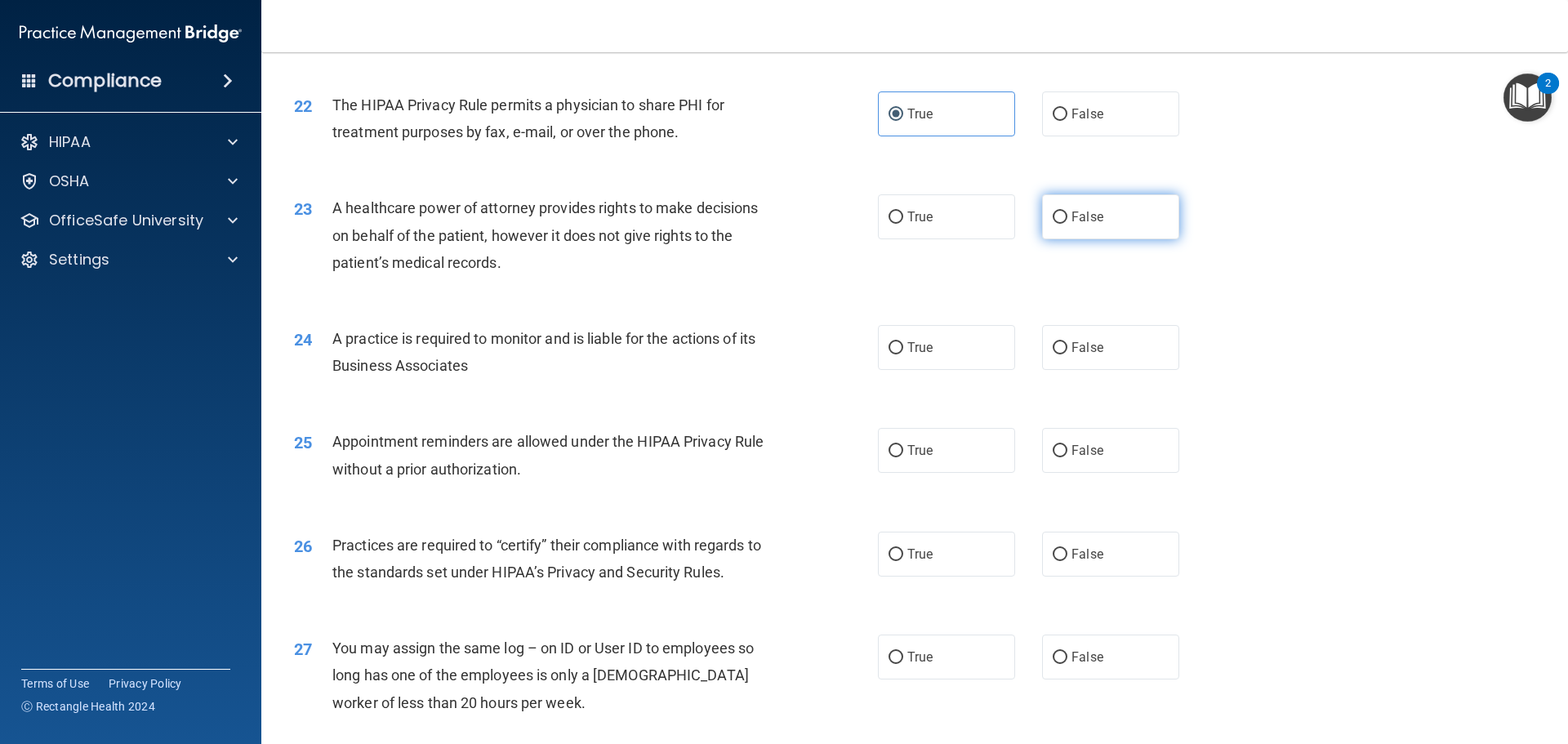
click at [1078, 219] on span "False" at bounding box center [1087, 217] width 32 height 15
click at [1067, 219] on input "False" at bounding box center [1059, 218] width 14 height 12
radio input "true"
click at [998, 210] on label "True" at bounding box center [947, 216] width 137 height 45
click at [903, 212] on input "True" at bounding box center [895, 218] width 14 height 12
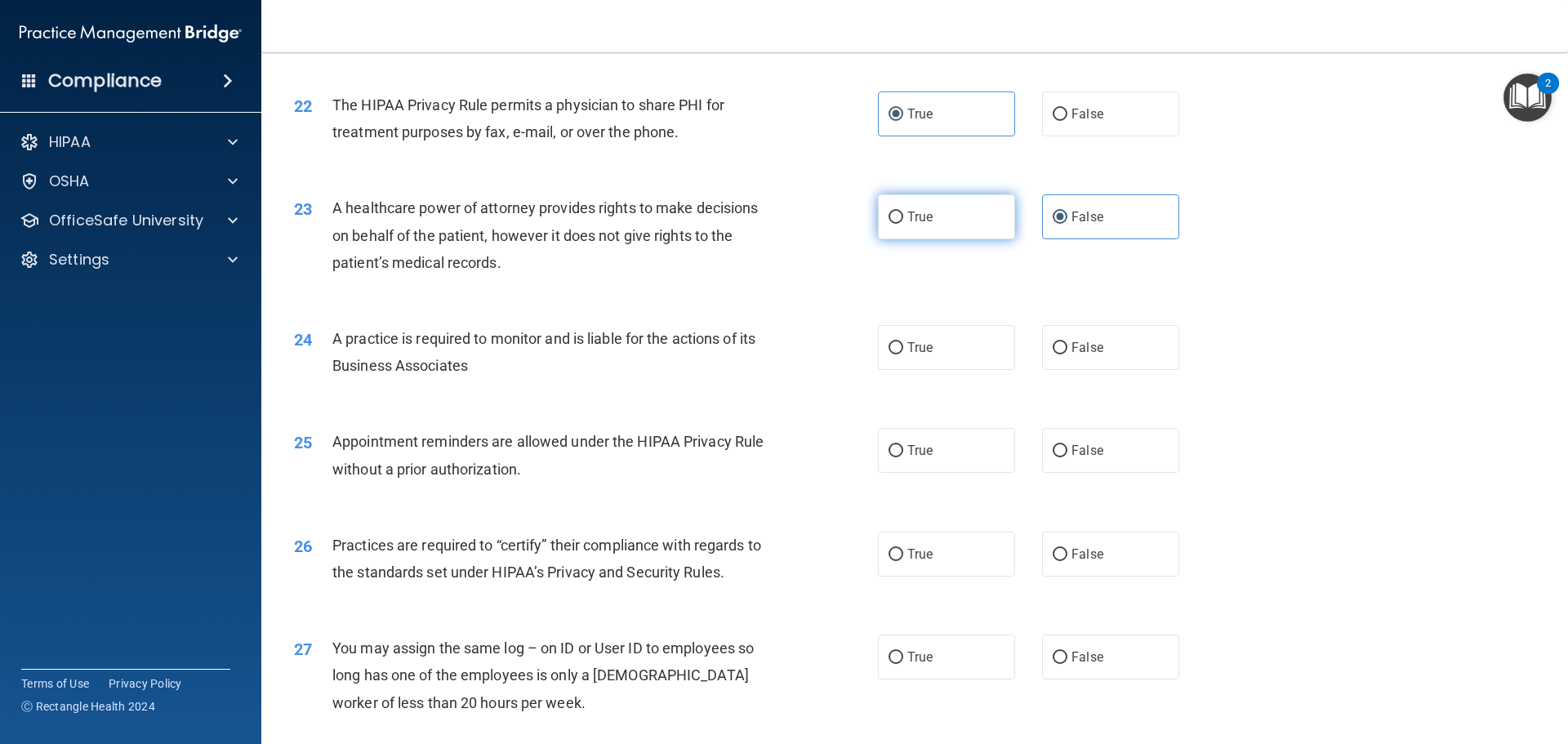
radio input "true"
click at [1078, 214] on span "False" at bounding box center [1087, 217] width 32 height 15
click at [1067, 214] on input "False" at bounding box center [1059, 218] width 14 height 12
radio input "true"
radio input "false"
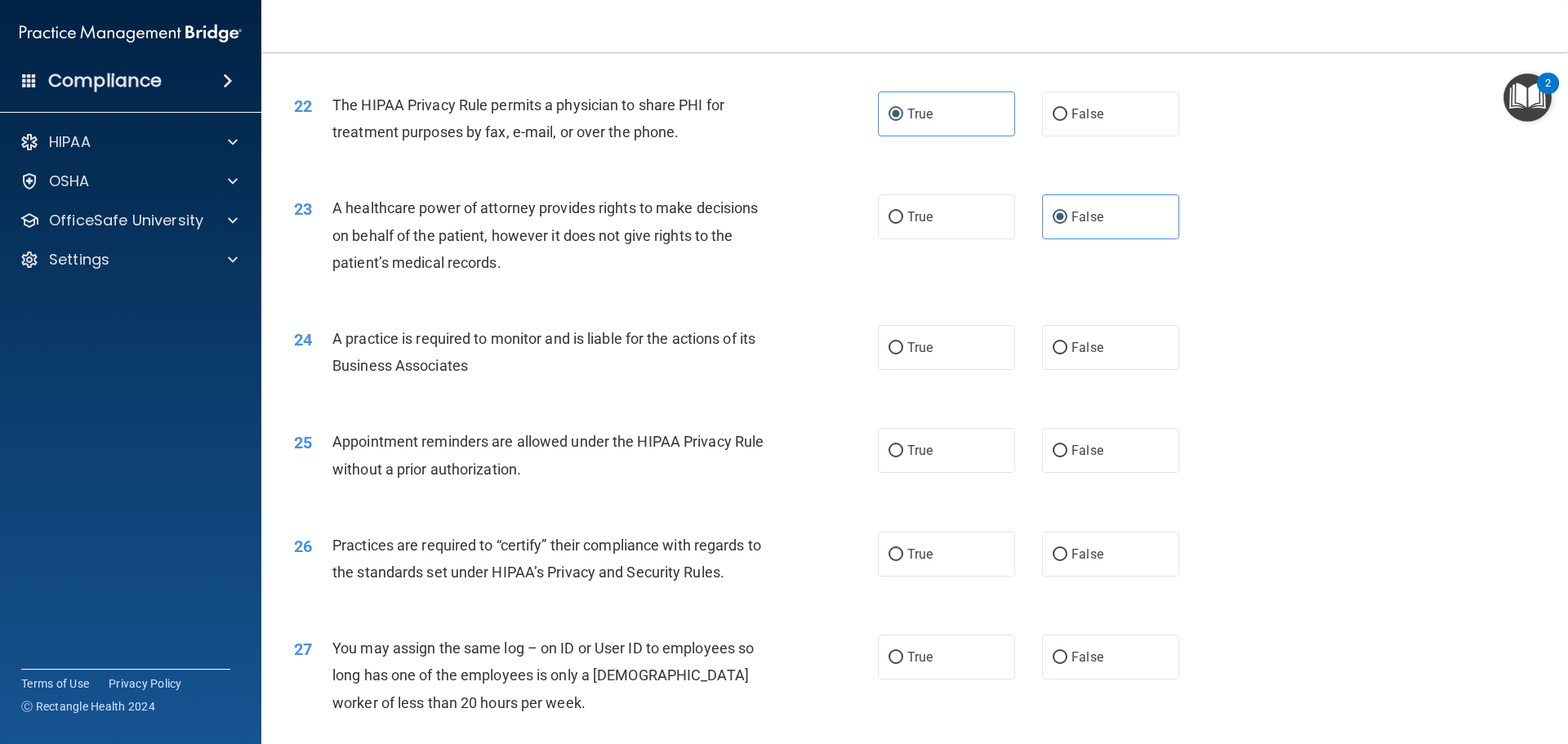
scroll to position [2694, 0]
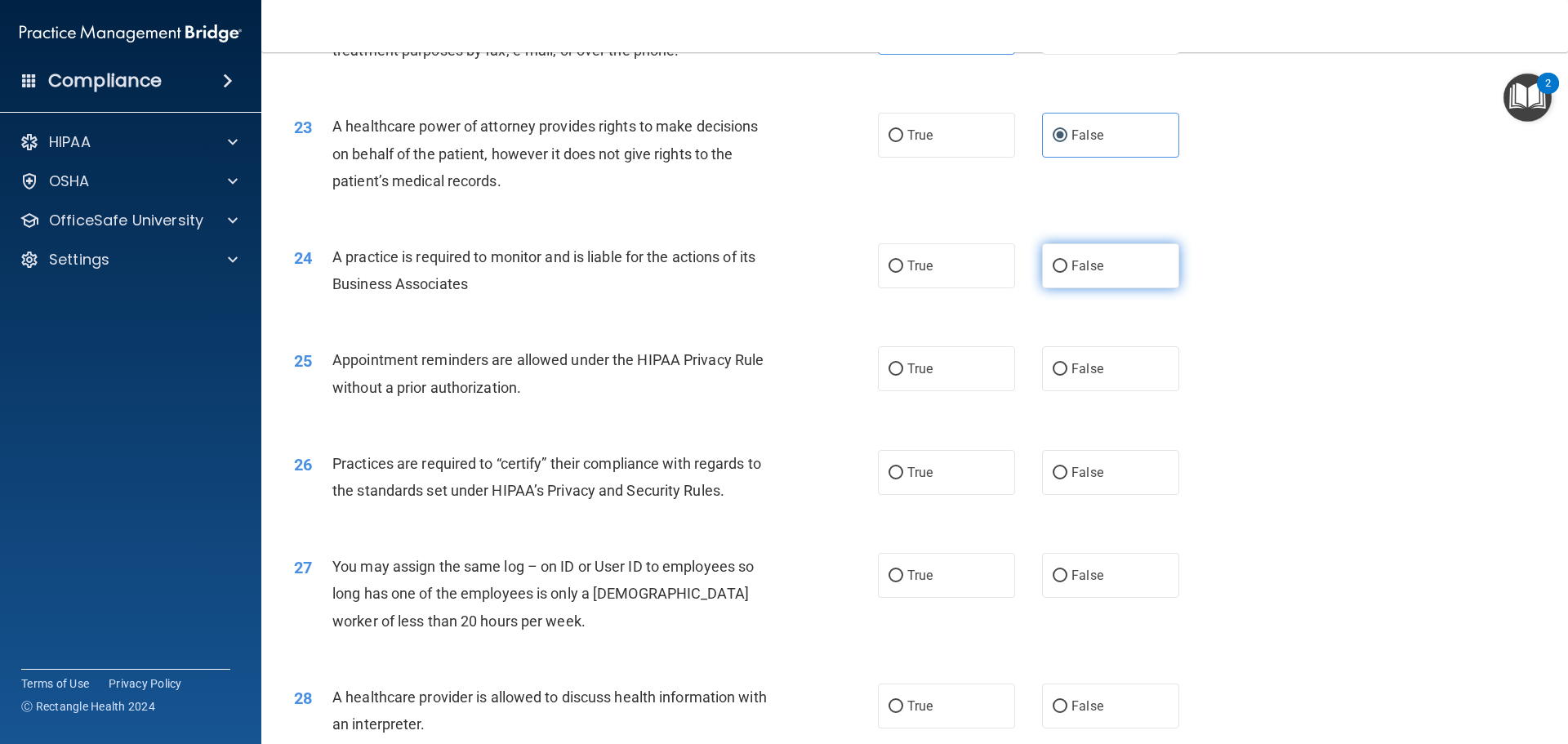
click at [1043, 269] on label "False" at bounding box center [1110, 265] width 137 height 45
click at [1053, 269] on input "False" at bounding box center [1059, 266] width 14 height 12
radio input "true"
click at [894, 366] on input "True" at bounding box center [895, 369] width 14 height 12
radio input "true"
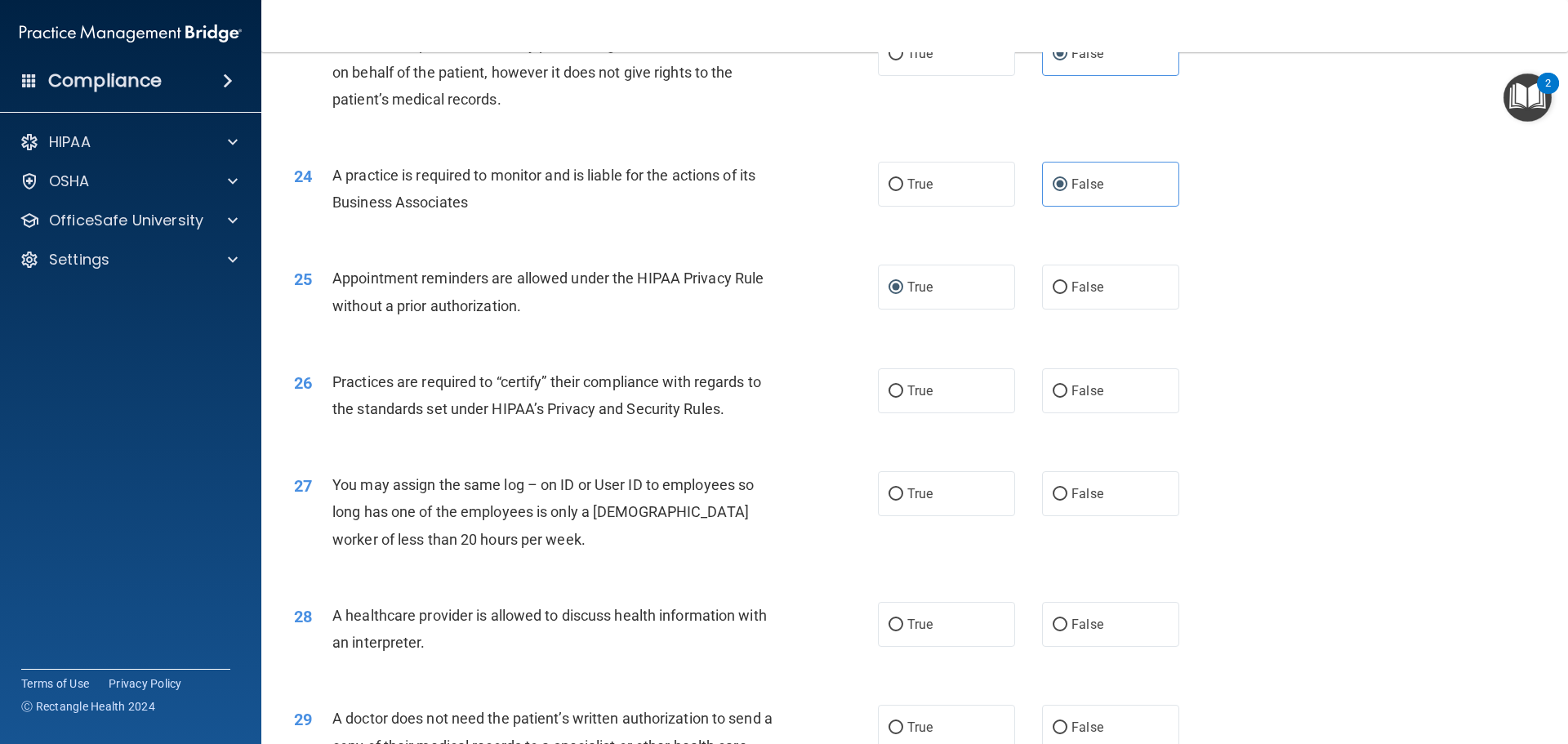
scroll to position [2857, 0]
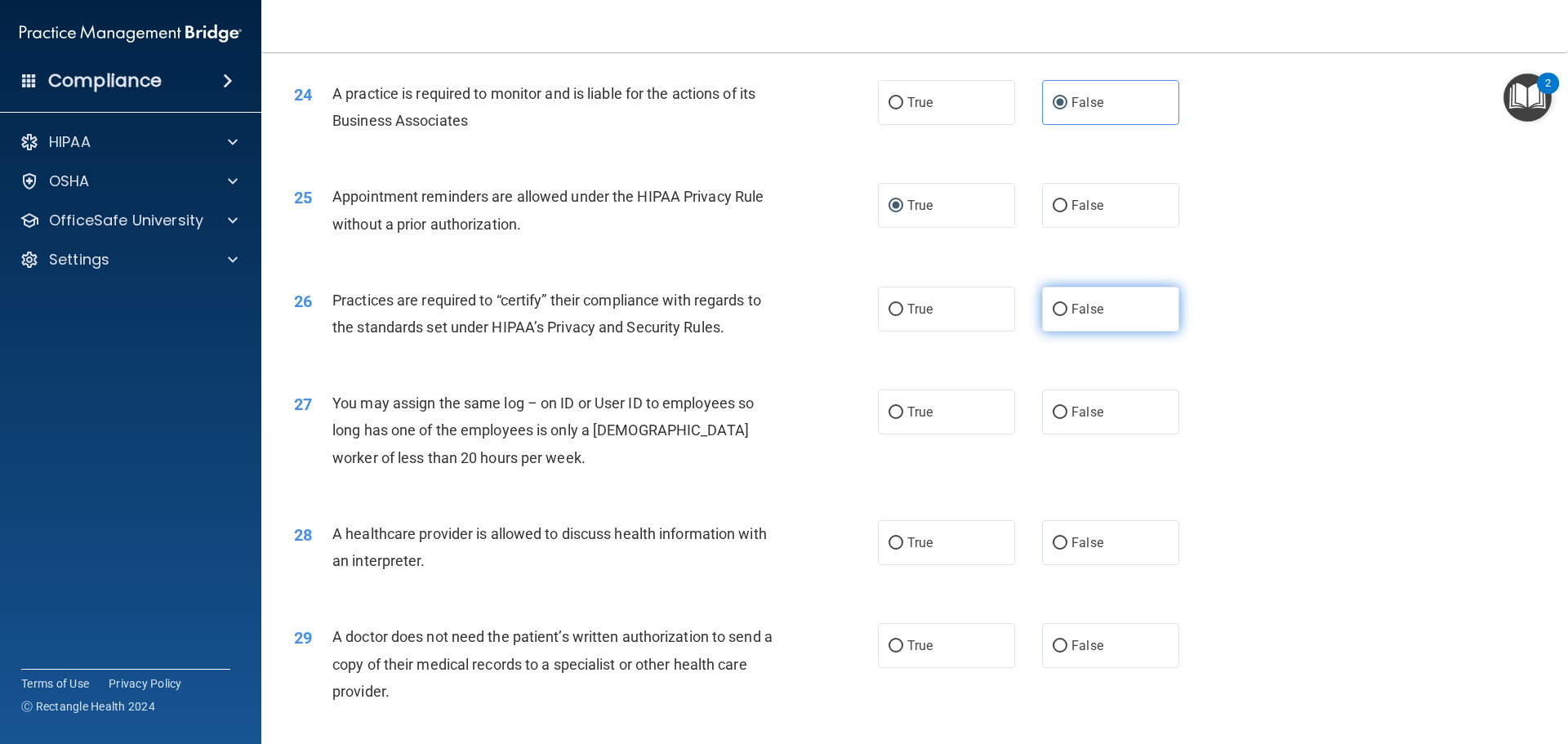
click at [1117, 329] on label "False" at bounding box center [1110, 308] width 137 height 45
click at [1067, 316] on input "False" at bounding box center [1059, 309] width 14 height 12
radio input "true"
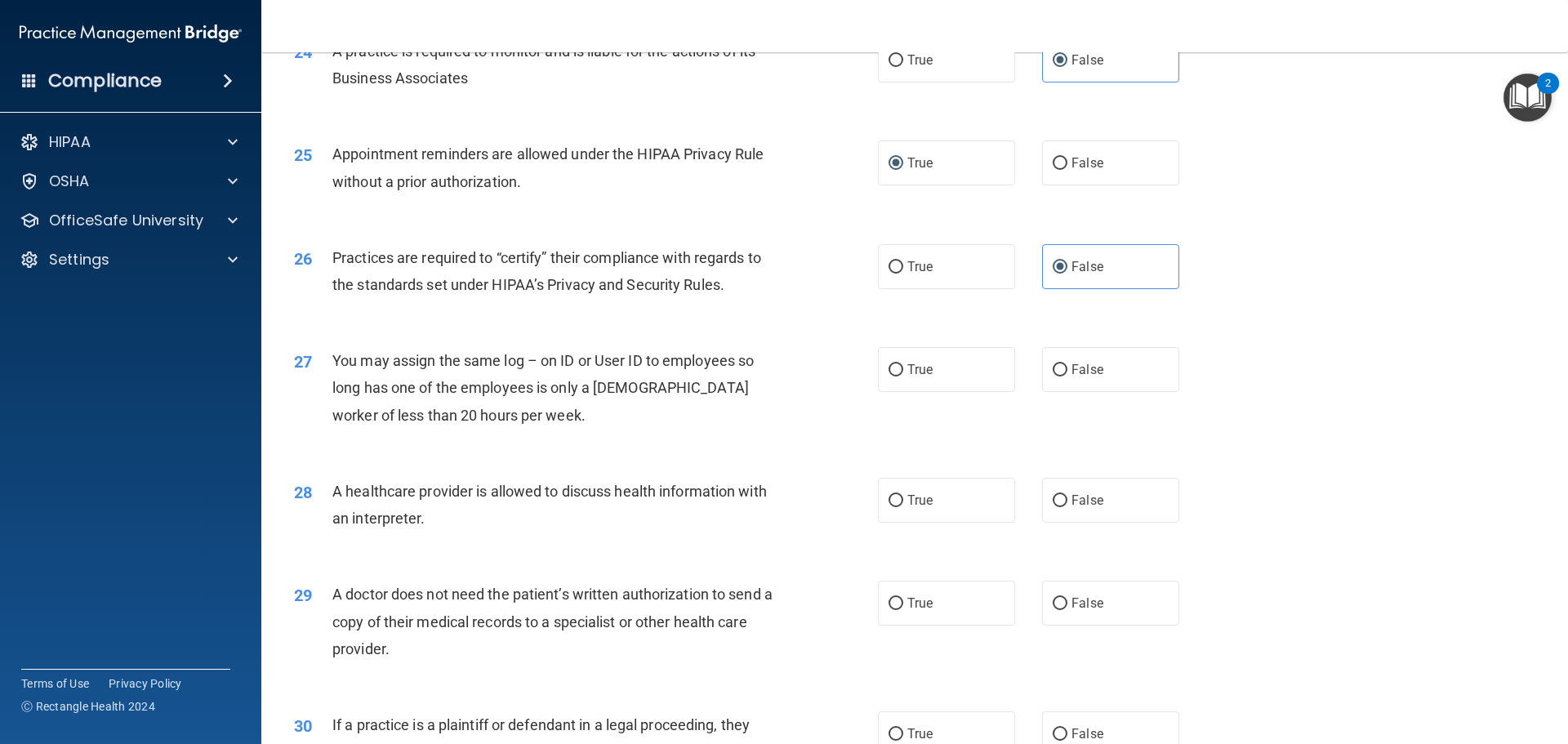
scroll to position [2939, 0]
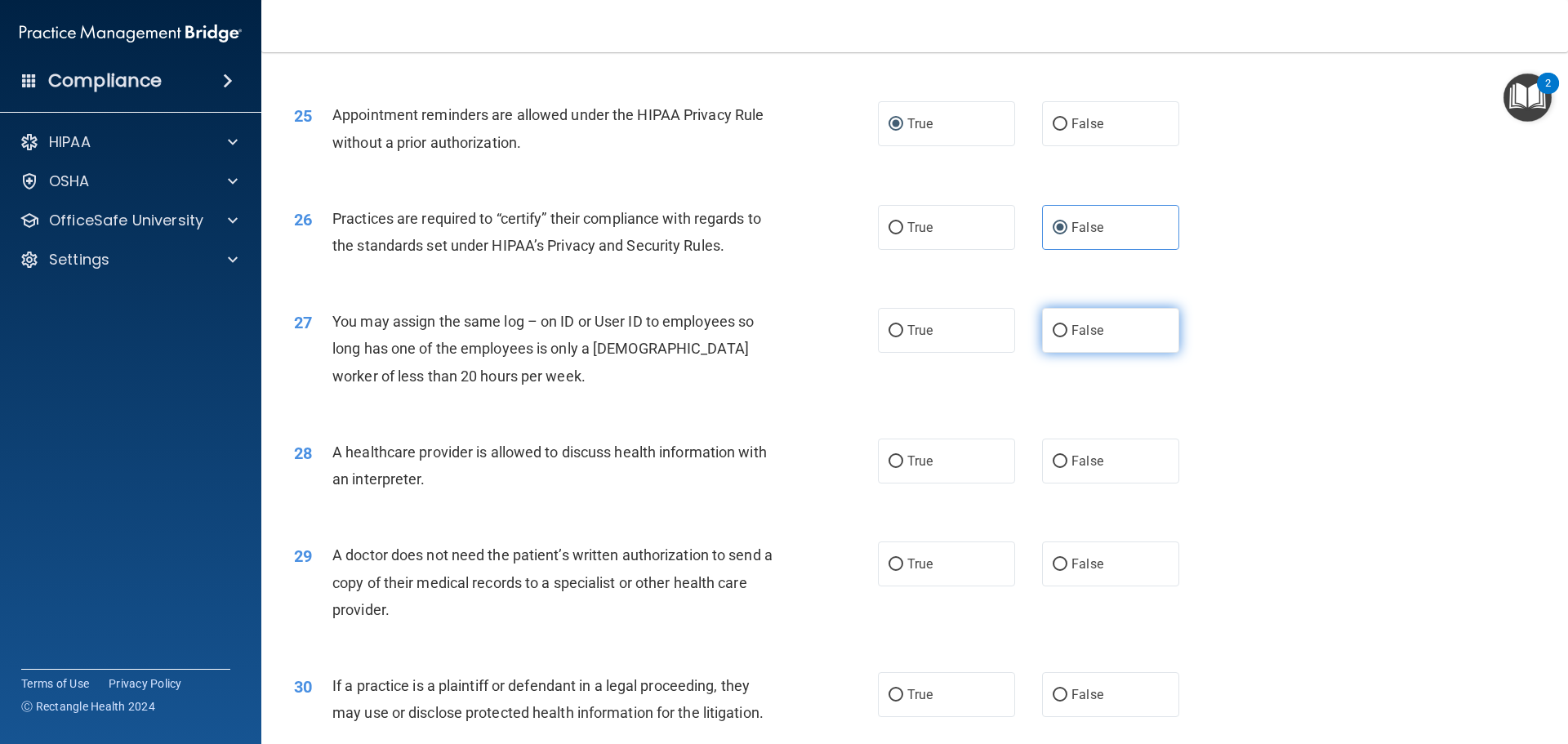
click at [1105, 334] on label "False" at bounding box center [1110, 330] width 137 height 45
click at [1067, 334] on input "False" at bounding box center [1059, 330] width 14 height 12
radio input "true"
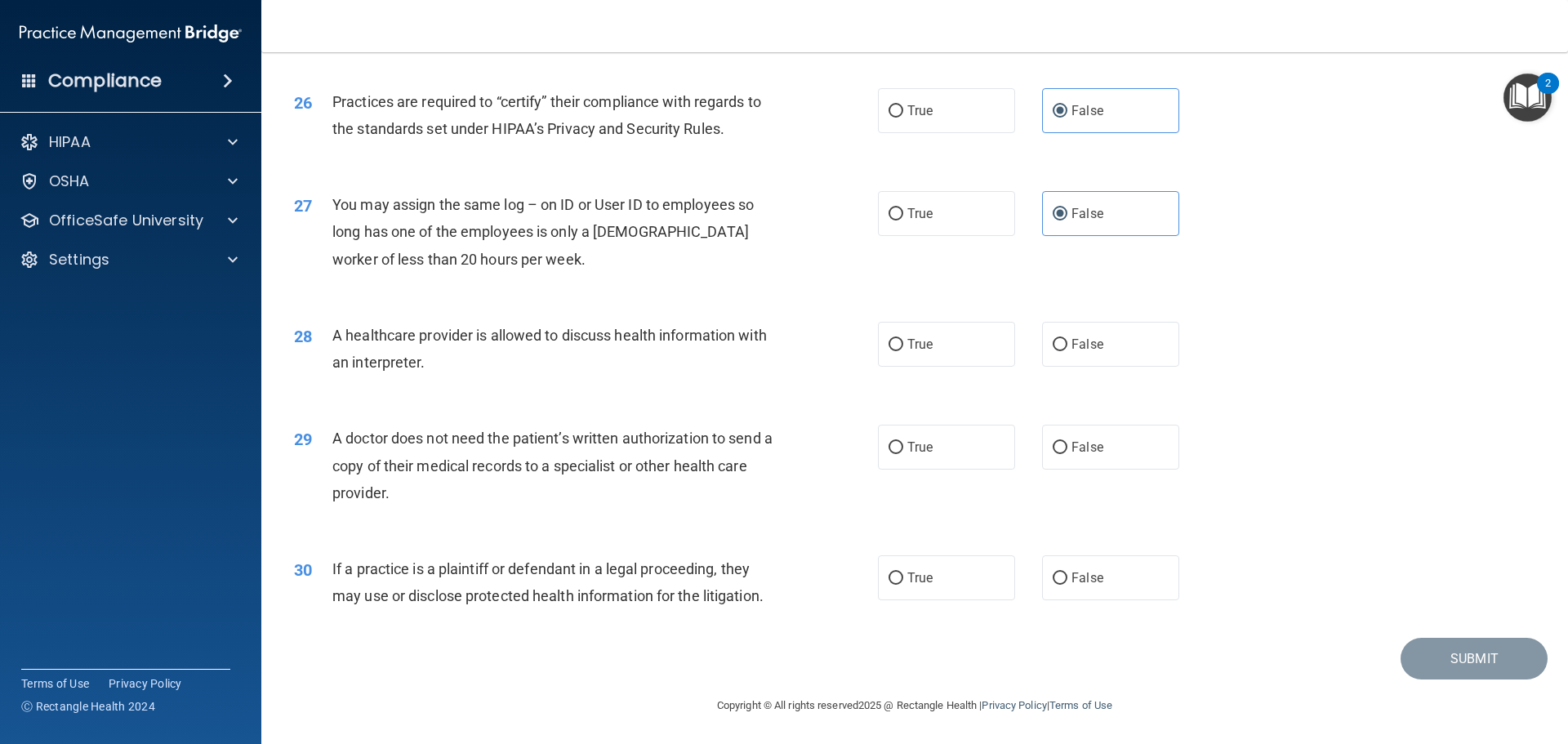
scroll to position [3057, 0]
click at [936, 337] on label "True" at bounding box center [947, 343] width 137 height 45
click at [903, 338] on input "True" at bounding box center [895, 344] width 14 height 12
radio input "true"
click at [889, 450] on input "True" at bounding box center [895, 447] width 14 height 12
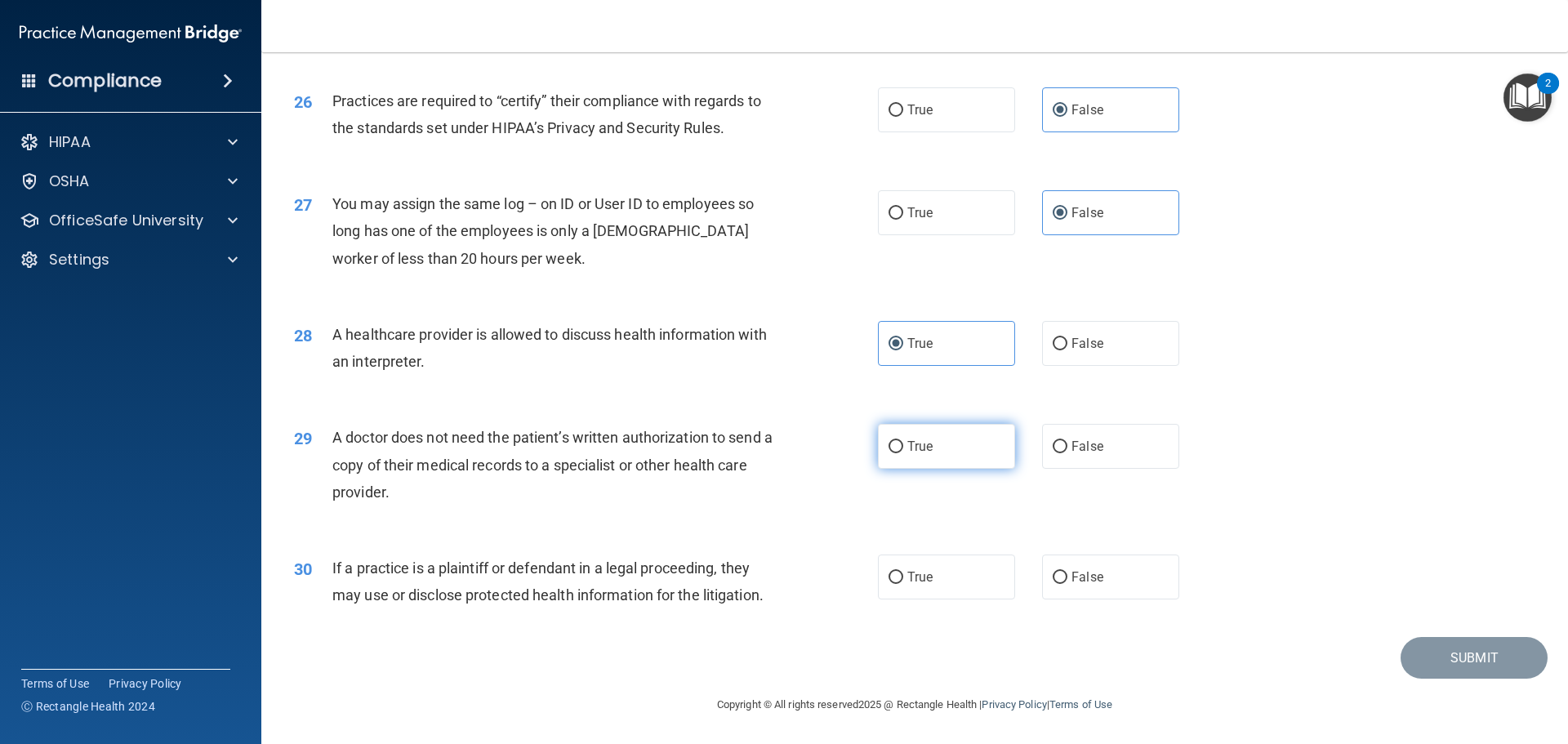
radio input "true"
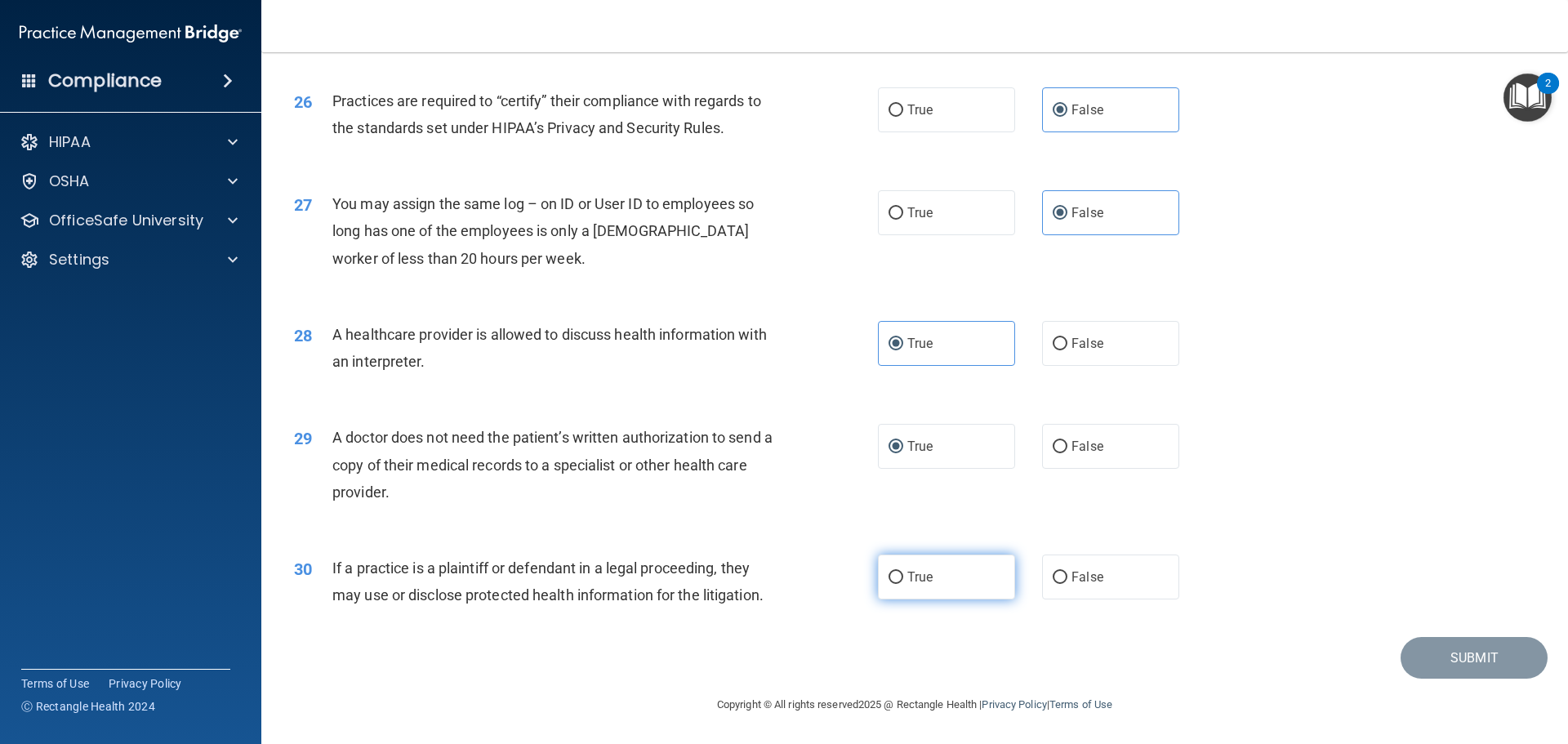
click at [936, 586] on label "True" at bounding box center [947, 576] width 137 height 45
click at [903, 584] on input "True" at bounding box center [895, 577] width 14 height 12
radio input "true"
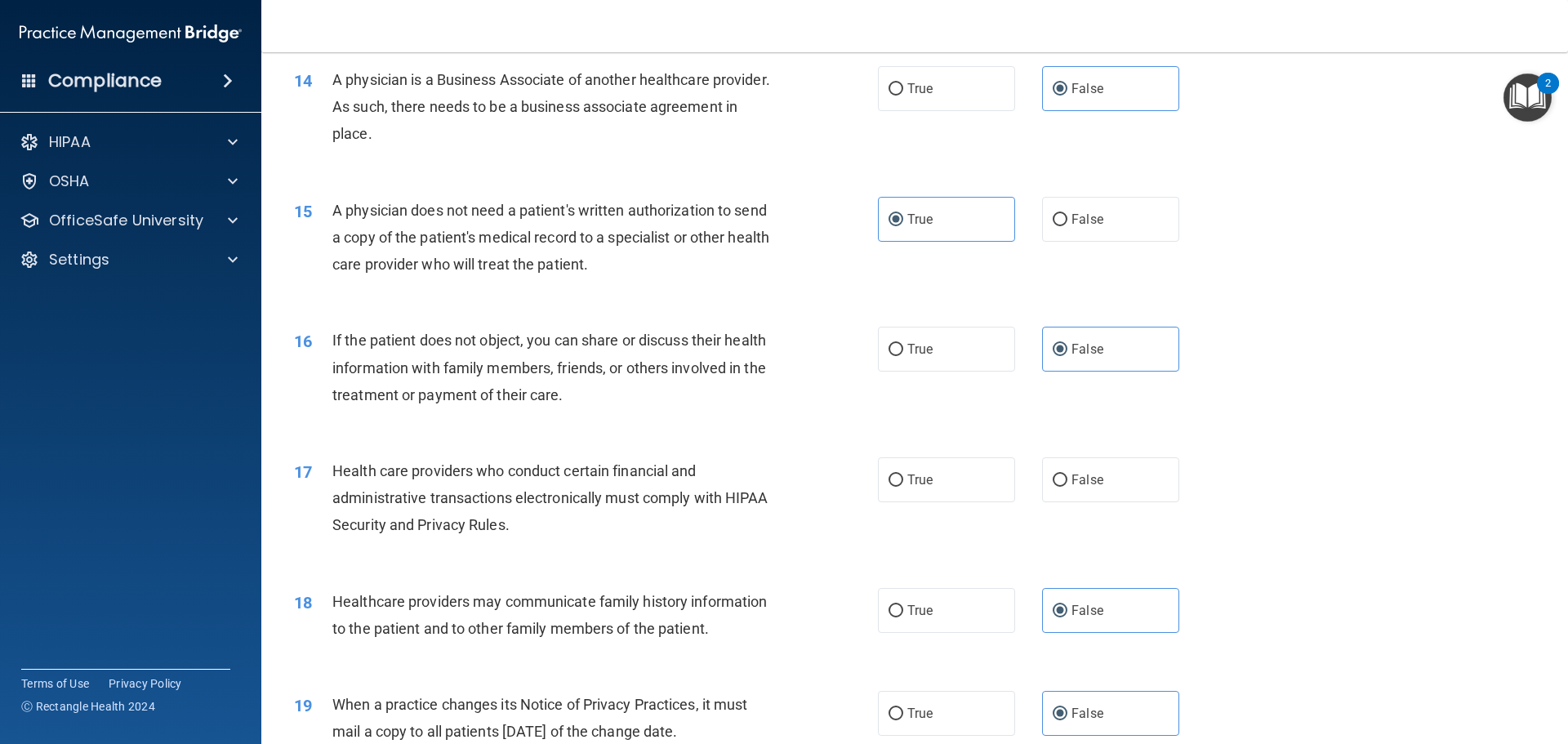
scroll to position [1668, 0]
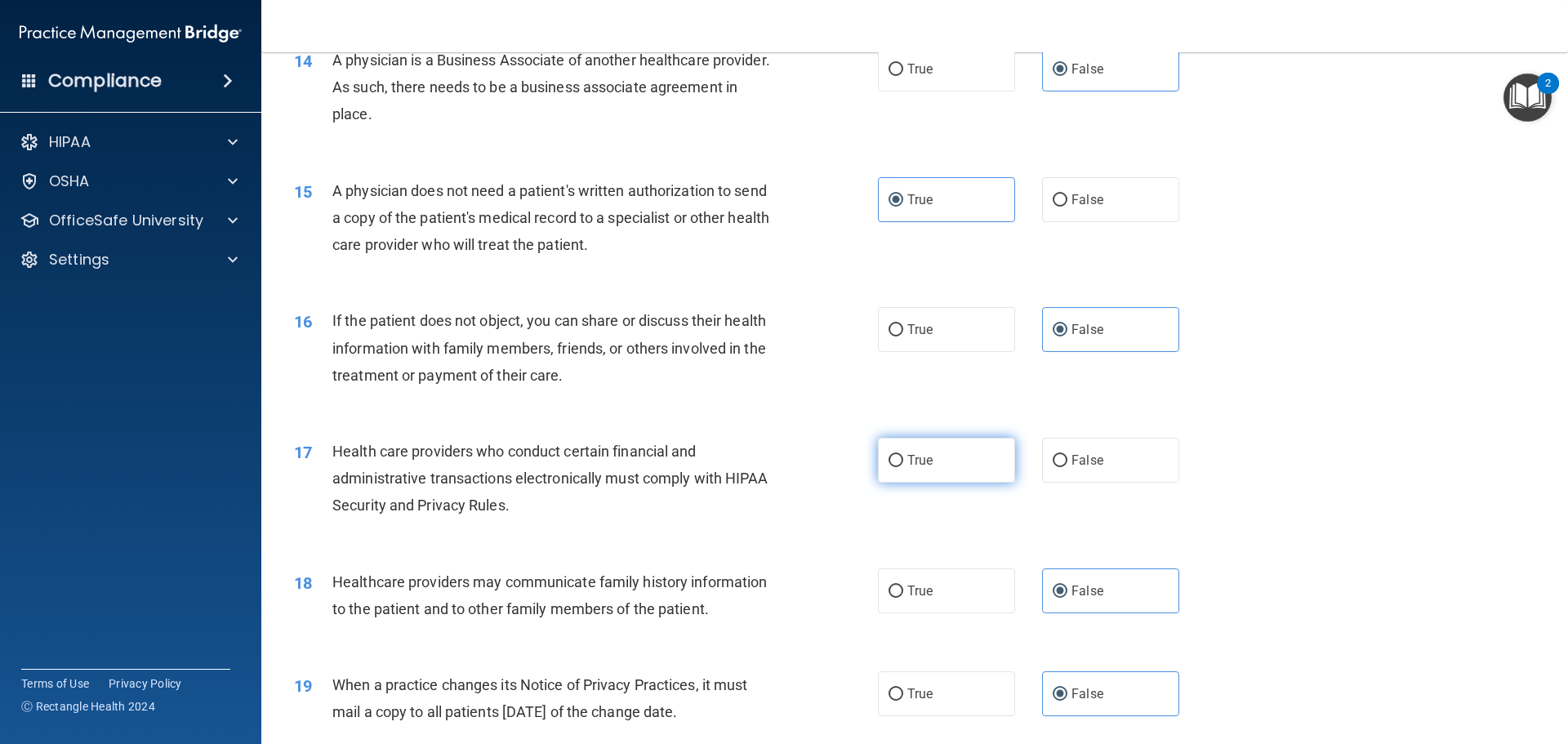
click at [930, 453] on label "True" at bounding box center [947, 459] width 137 height 45
click at [903, 455] on input "True" at bounding box center [895, 461] width 14 height 12
radio input "true"
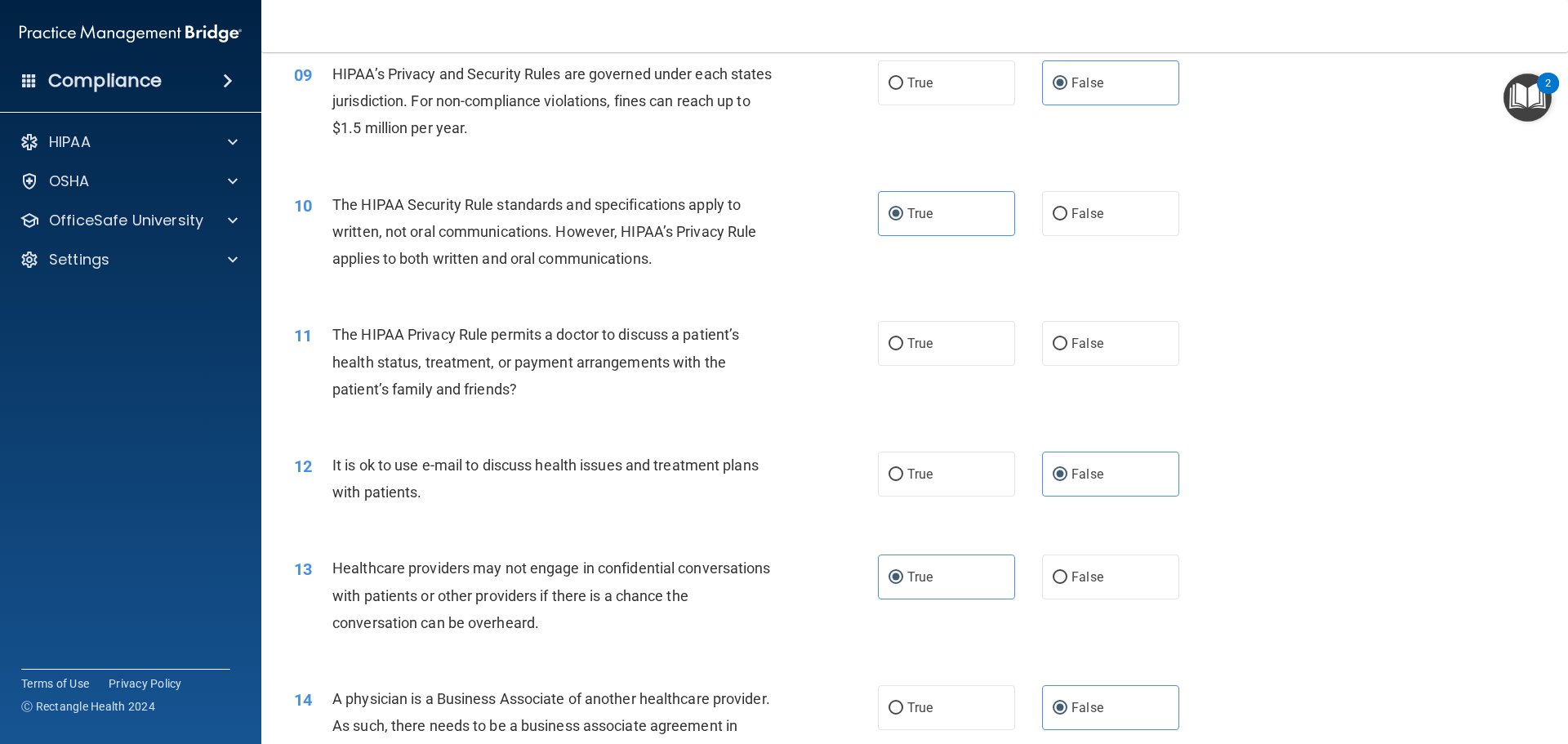
scroll to position [1015, 0]
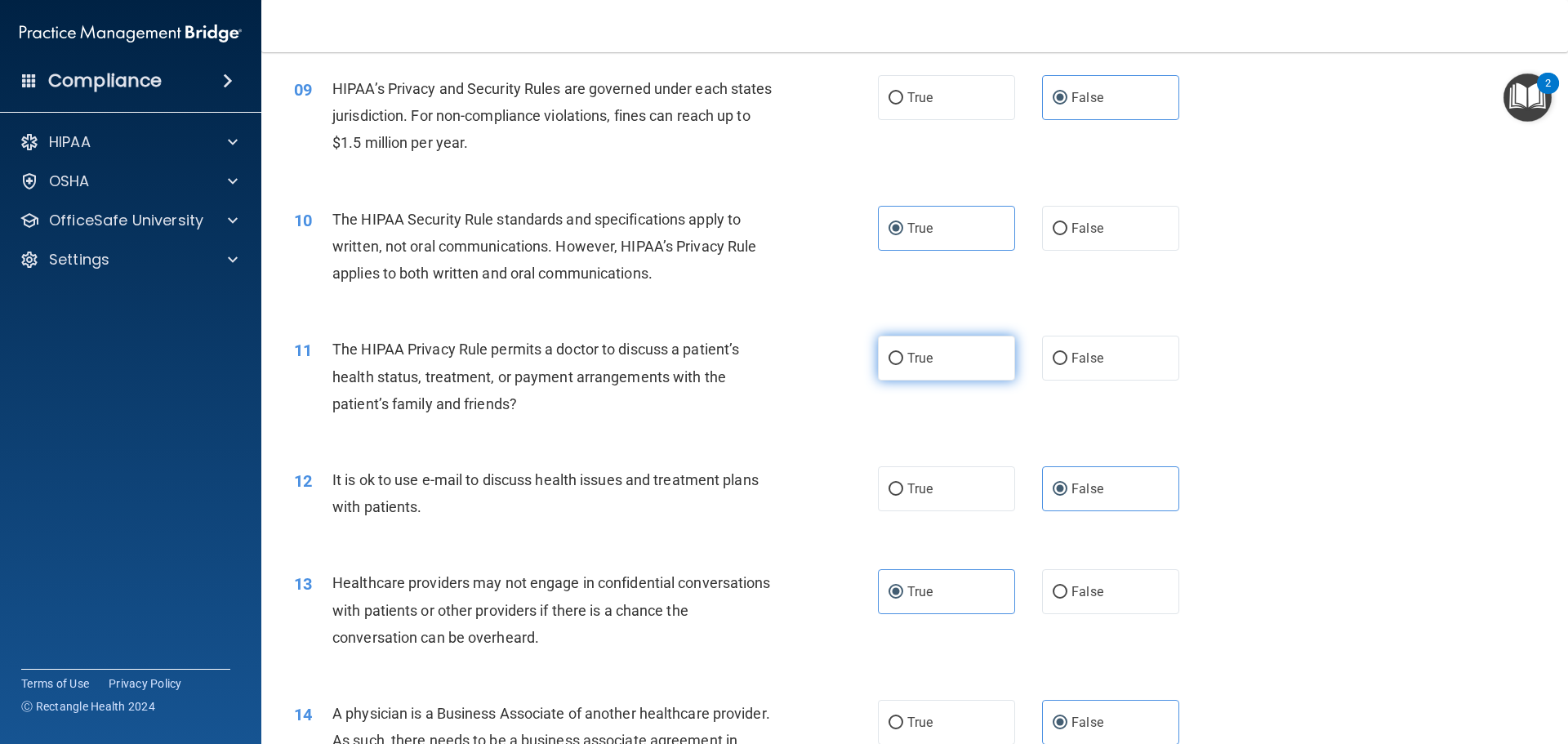
click at [938, 348] on label "True" at bounding box center [947, 358] width 137 height 45
click at [903, 353] on input "True" at bounding box center [895, 358] width 14 height 12
radio input "true"
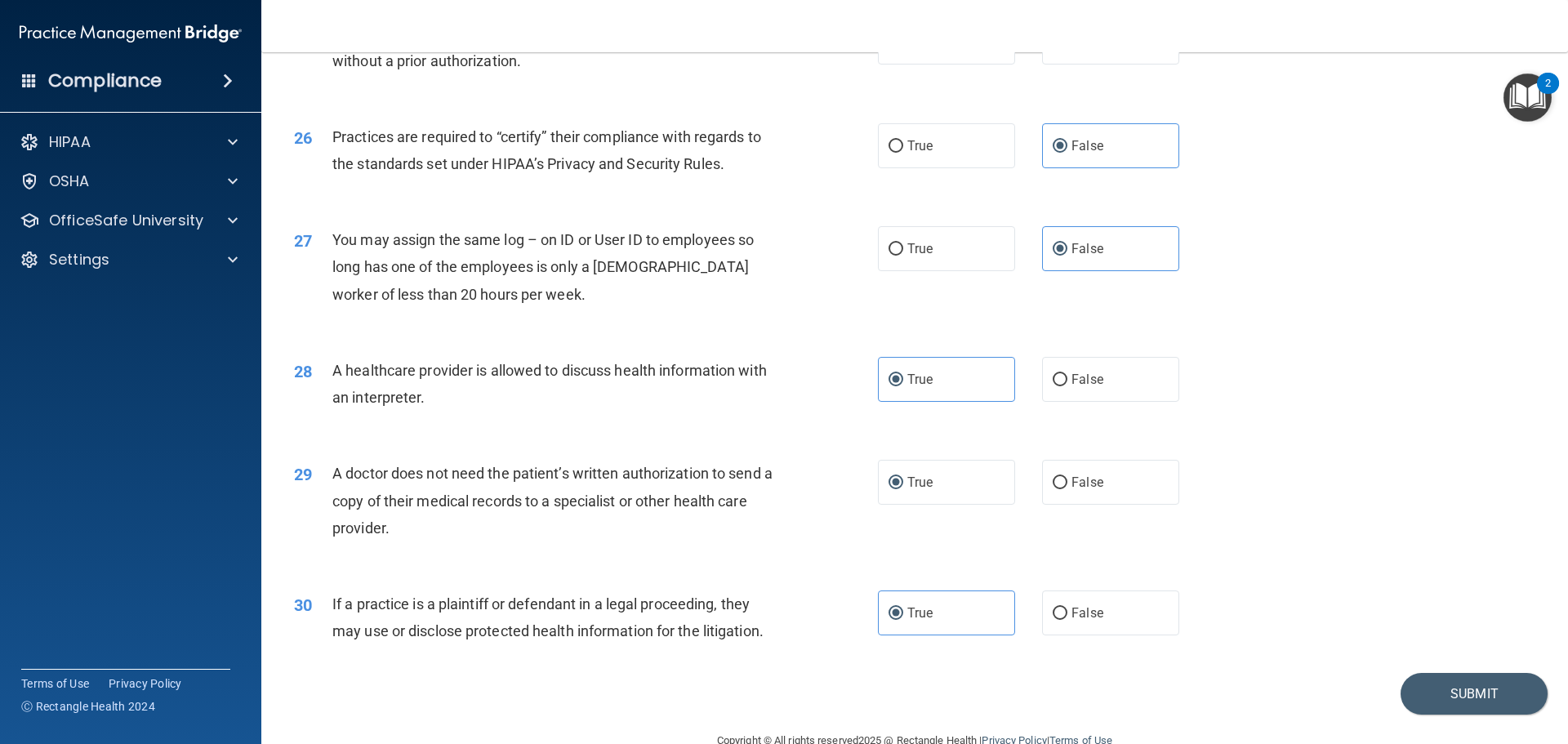
scroll to position [3057, 0]
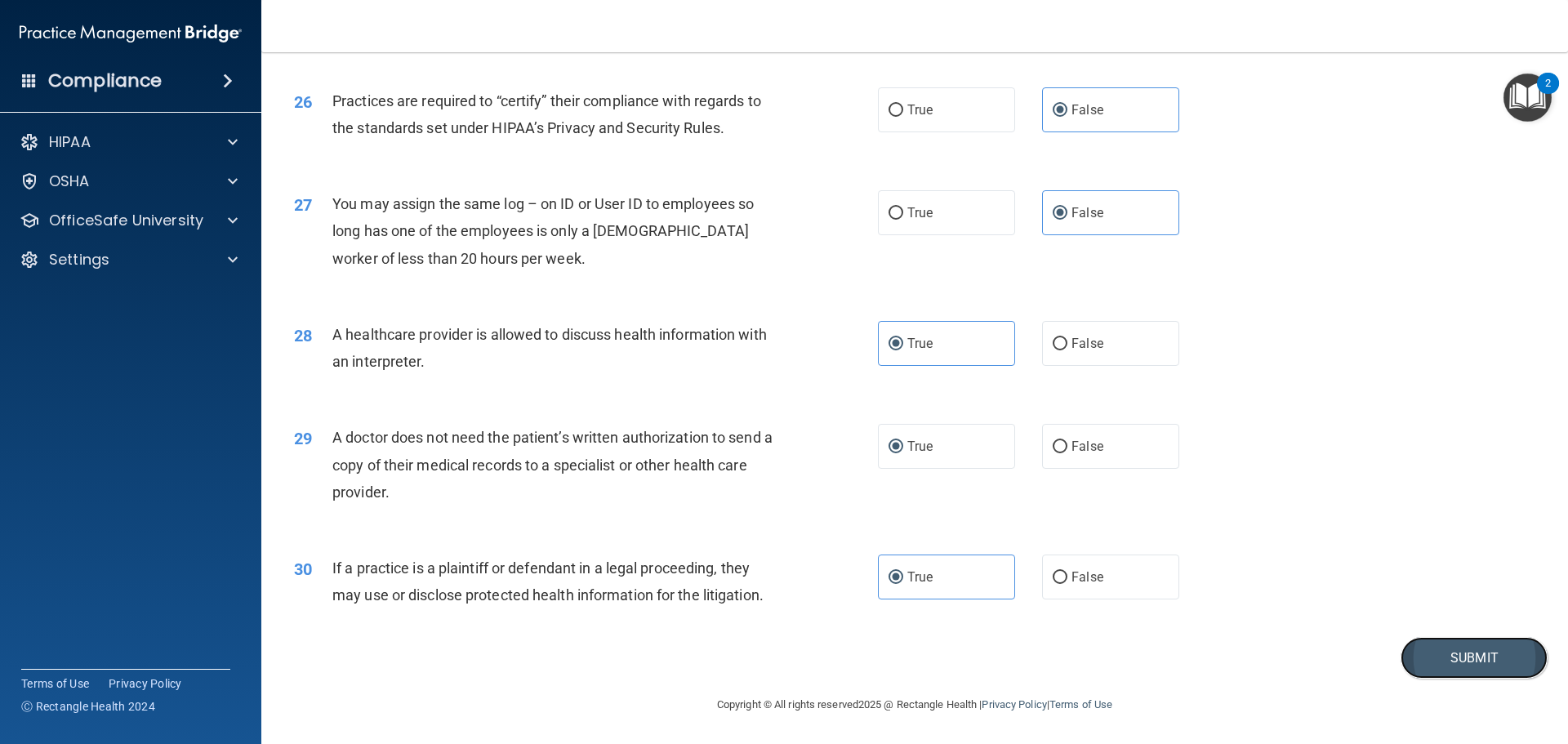
click at [1462, 645] on button "Submit" at bounding box center [1473, 657] width 147 height 42
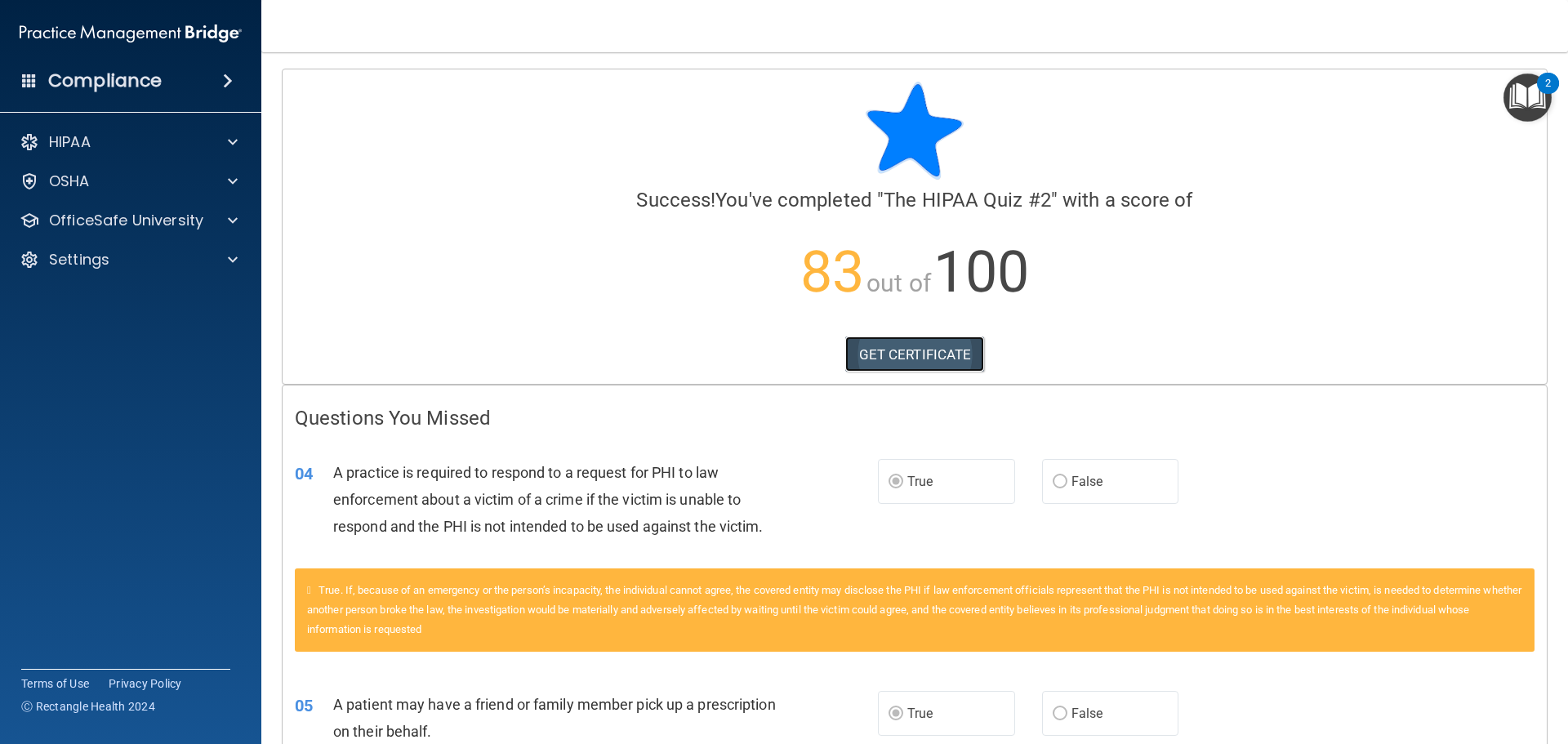
click at [876, 358] on link "GET CERTIFICATE" at bounding box center [915, 354] width 140 height 36
click at [103, 178] on div "OSHA" at bounding box center [108, 180] width 203 height 19
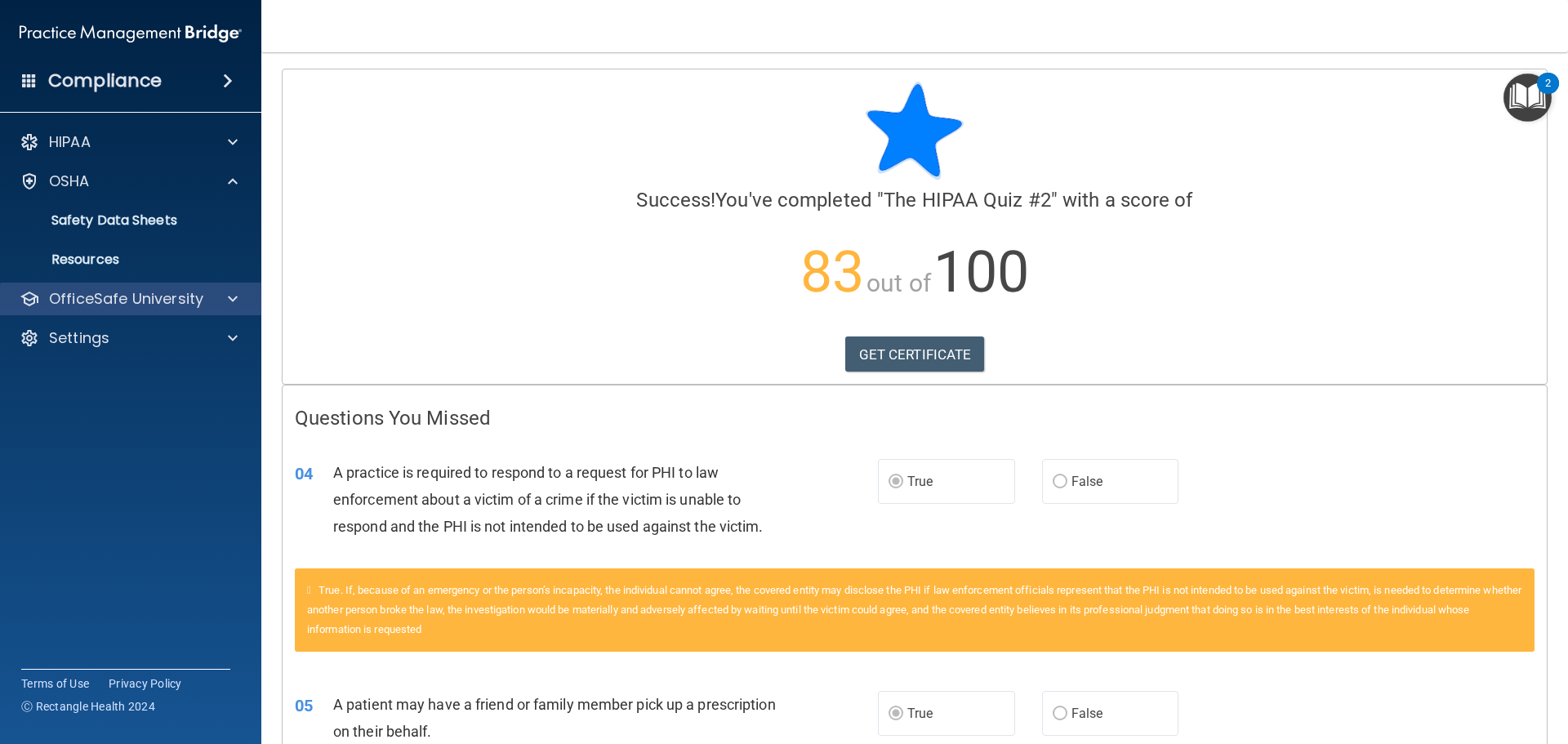
click at [123, 282] on div "OfficeSafe University" at bounding box center [131, 298] width 262 height 33
click at [207, 296] on div "OfficeSafe University" at bounding box center [108, 298] width 203 height 19
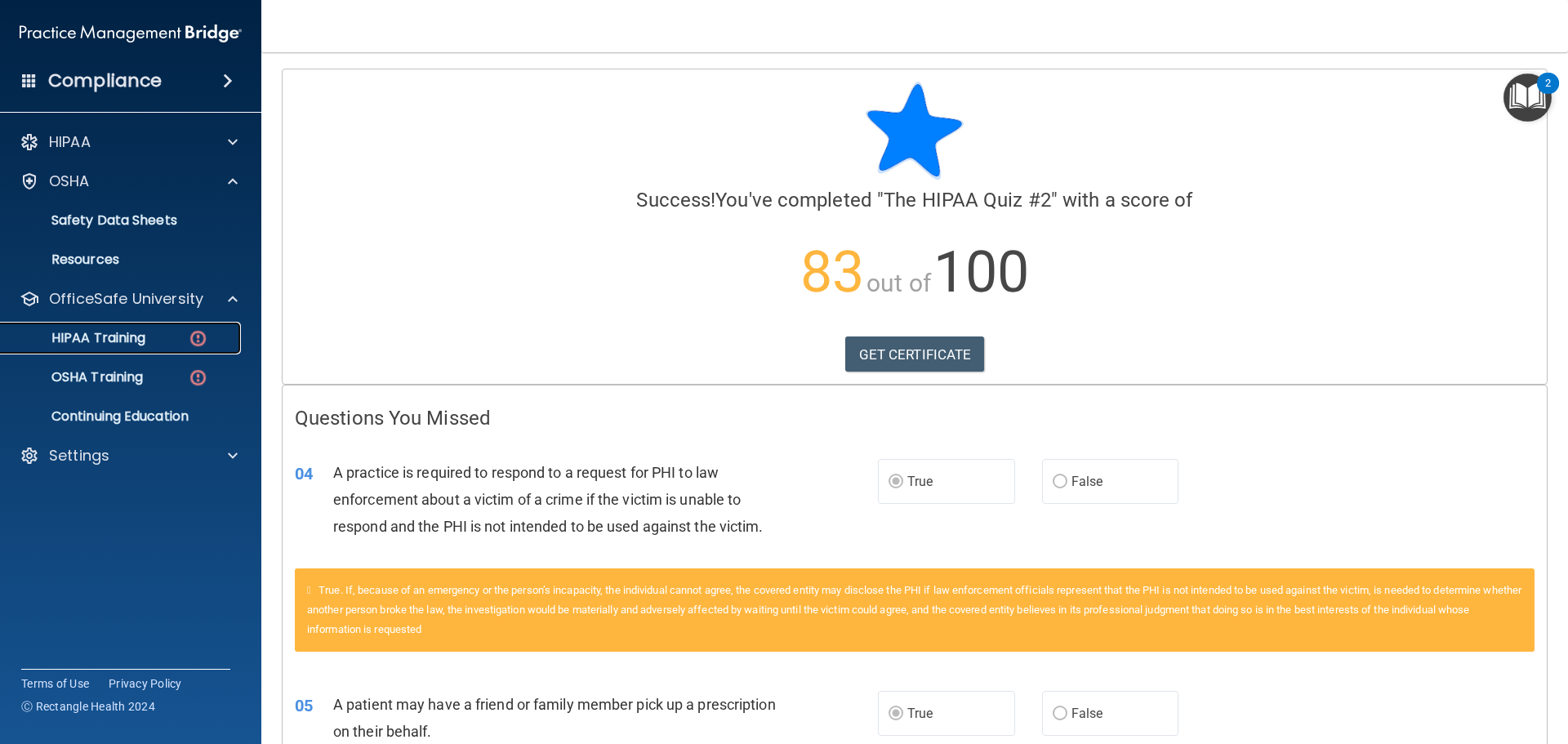
click at [179, 330] on div "HIPAA Training" at bounding box center [122, 337] width 223 height 16
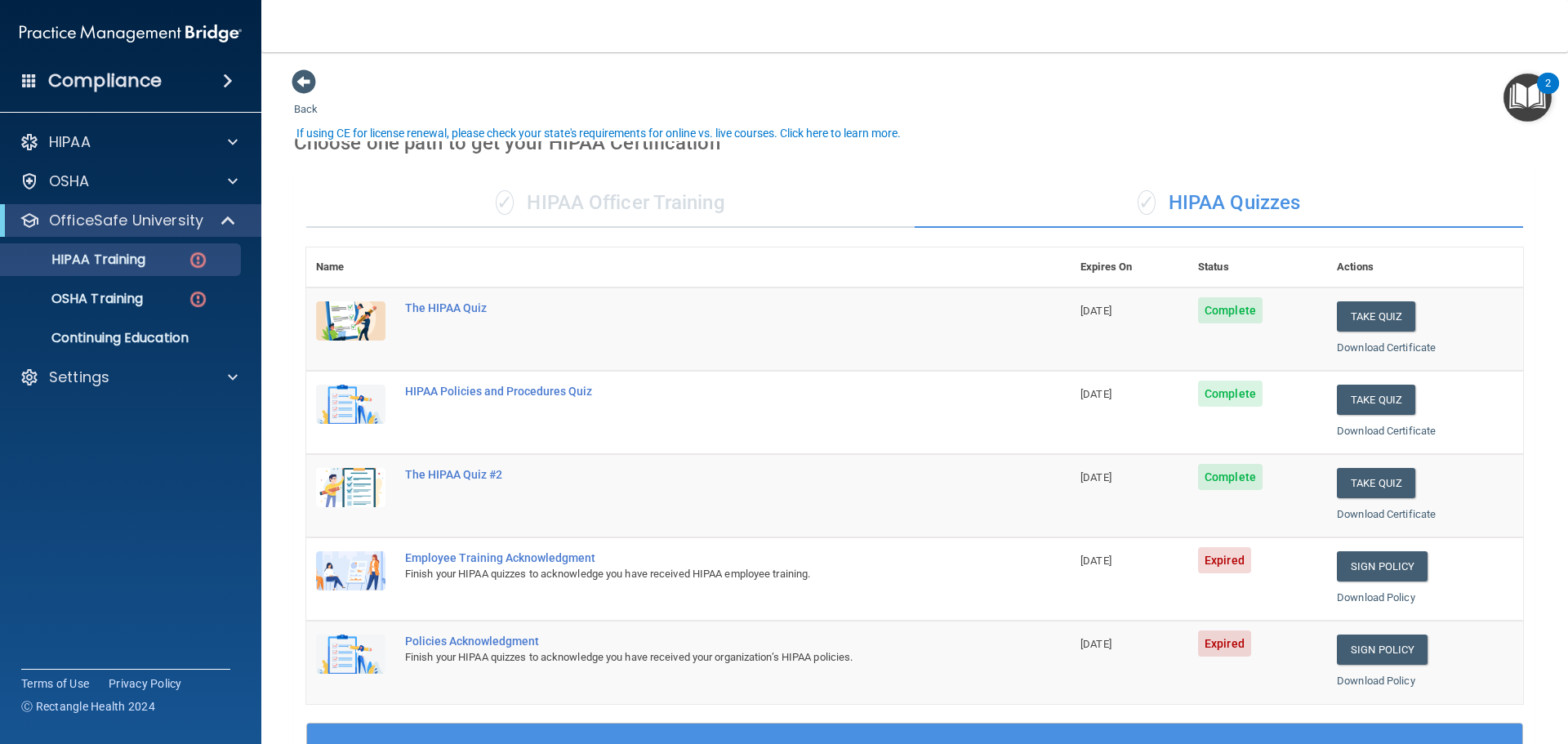
scroll to position [81, 0]
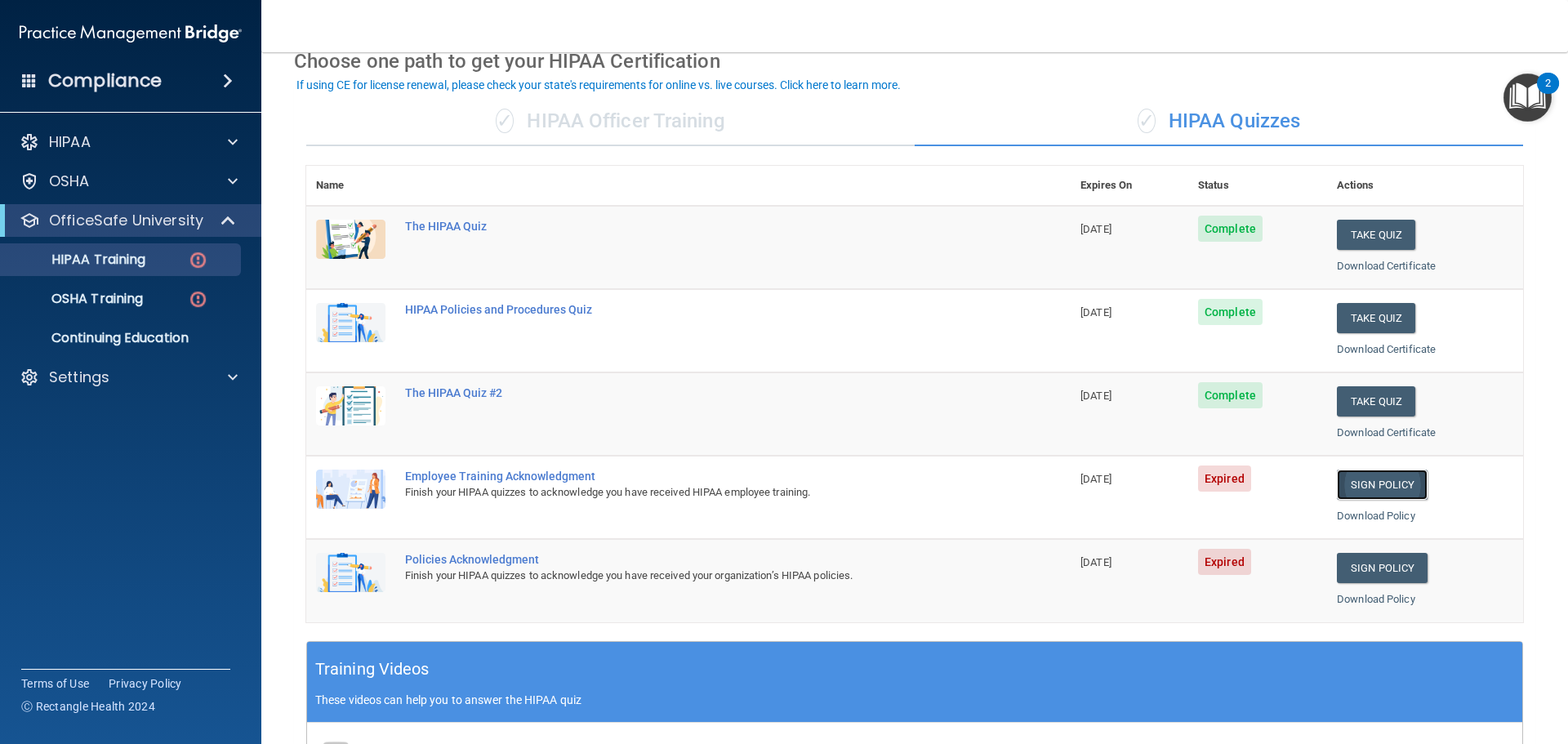
click at [1364, 481] on link "Sign Policy" at bounding box center [1382, 485] width 91 height 31
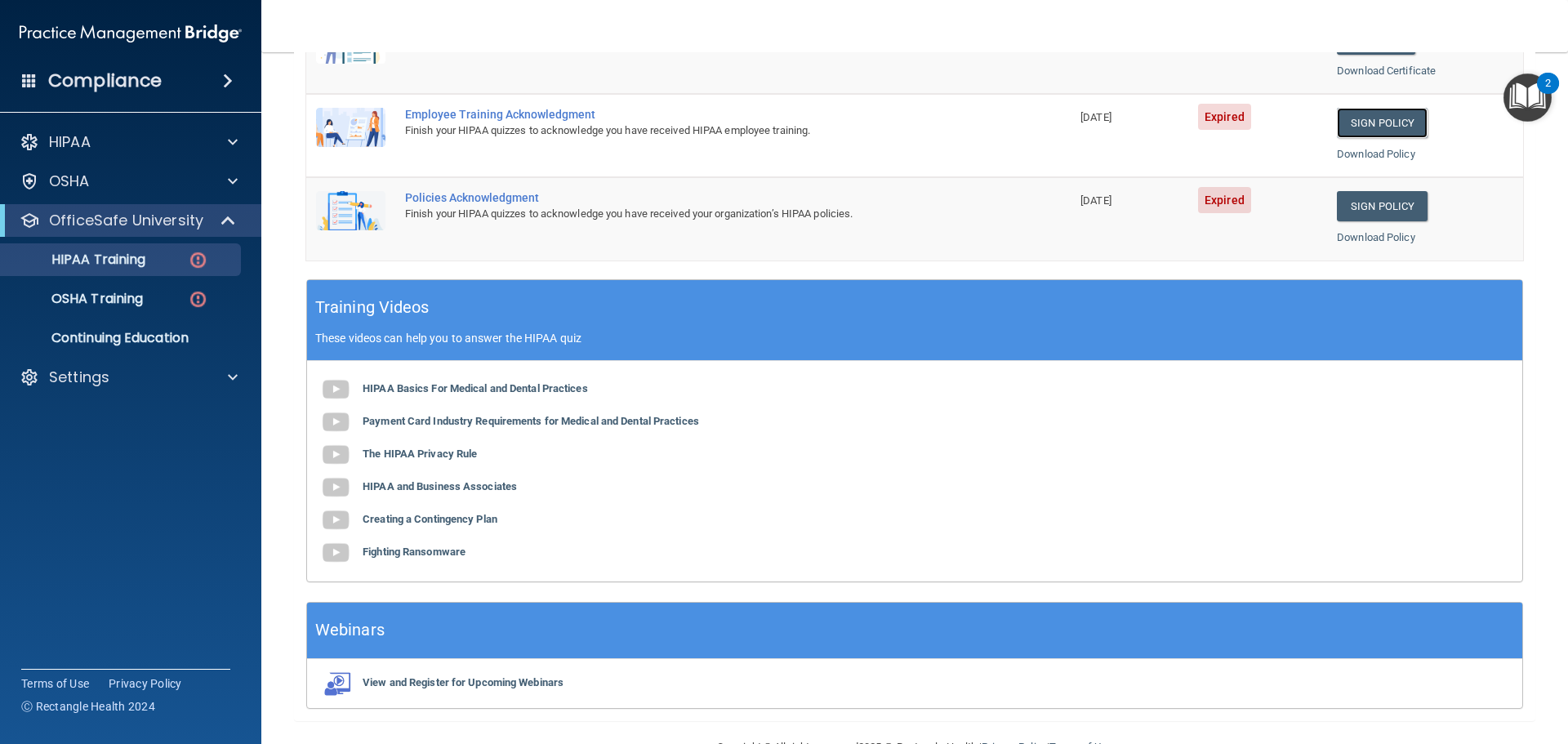
scroll to position [486, 0]
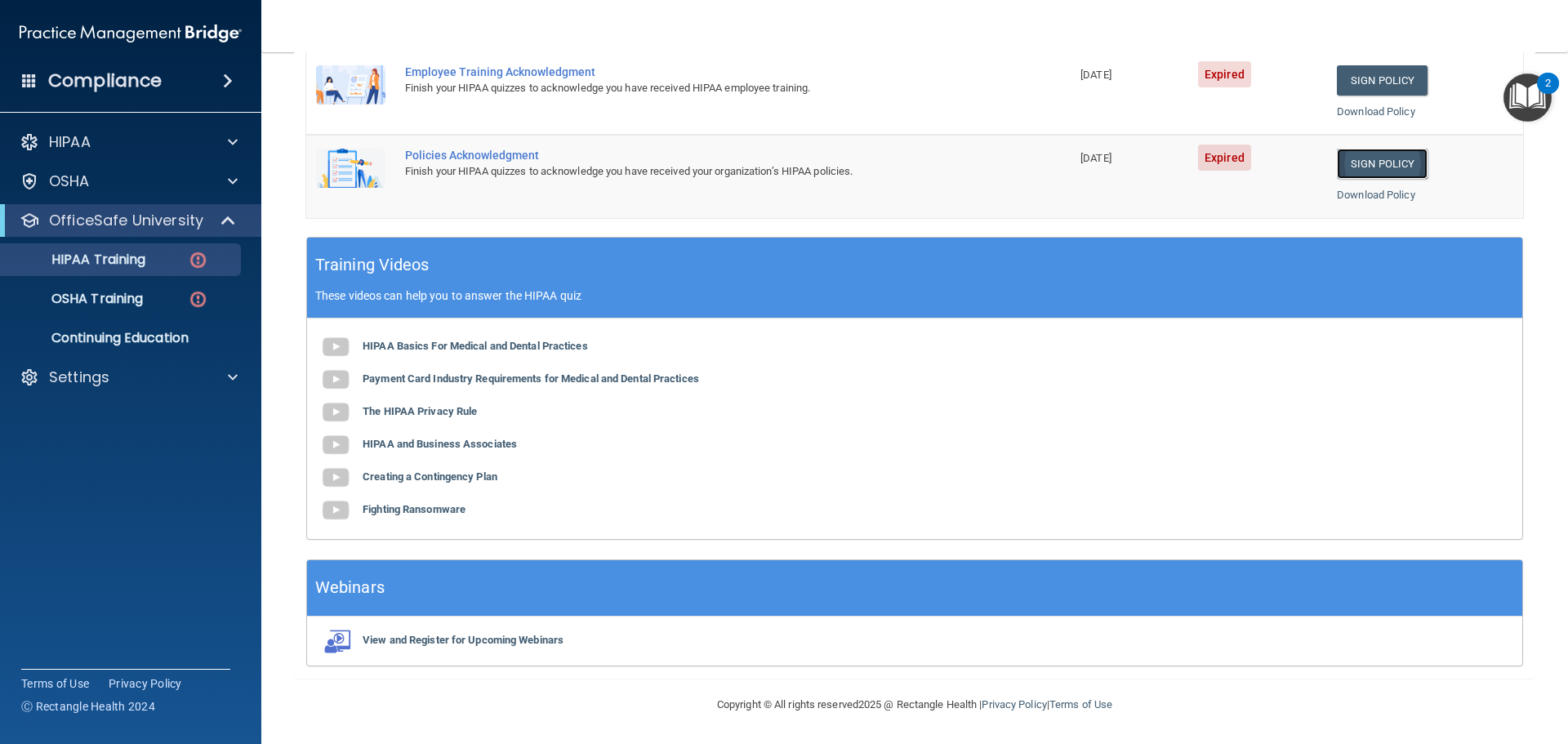
click at [1371, 158] on link "Sign Policy" at bounding box center [1382, 164] width 91 height 31
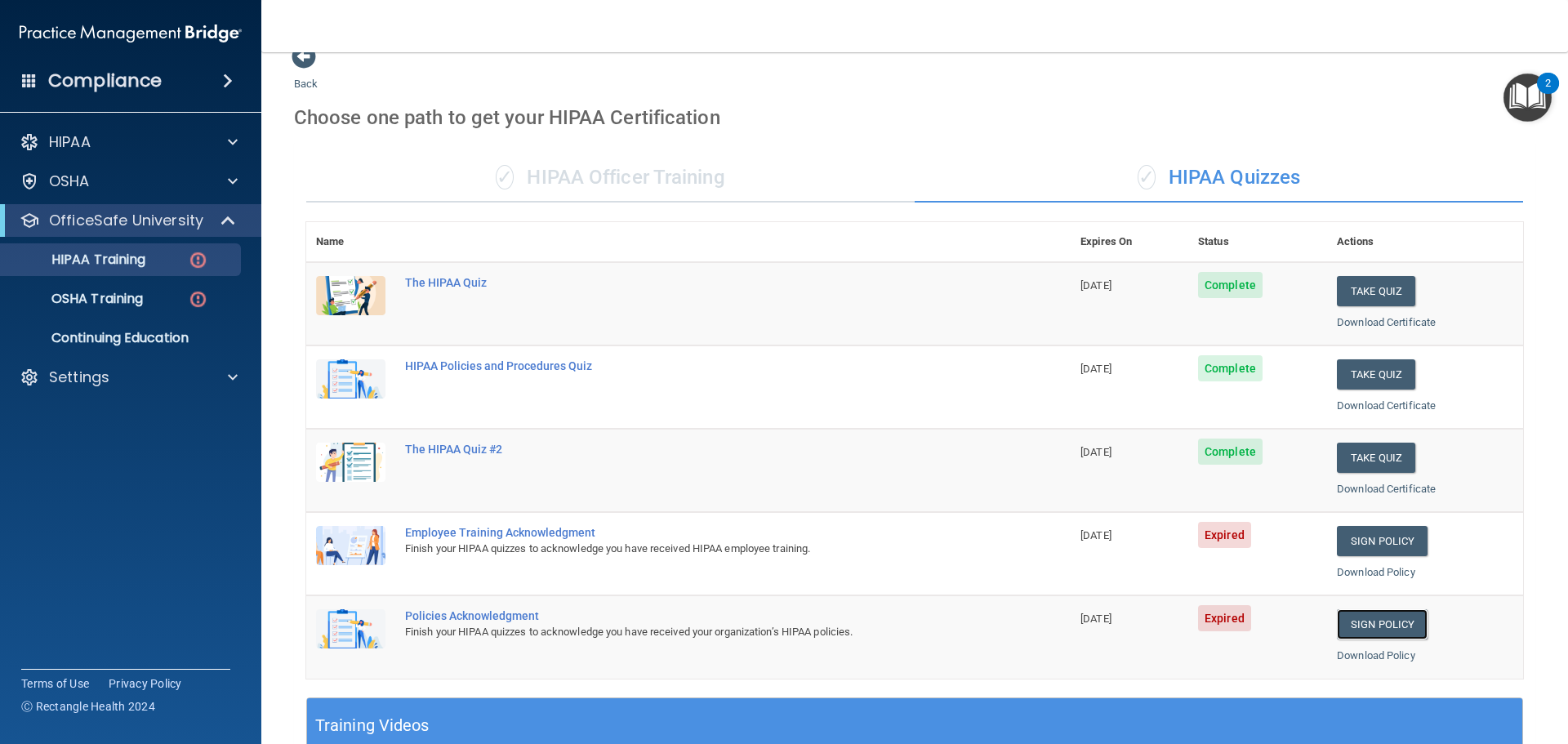
scroll to position [0, 0]
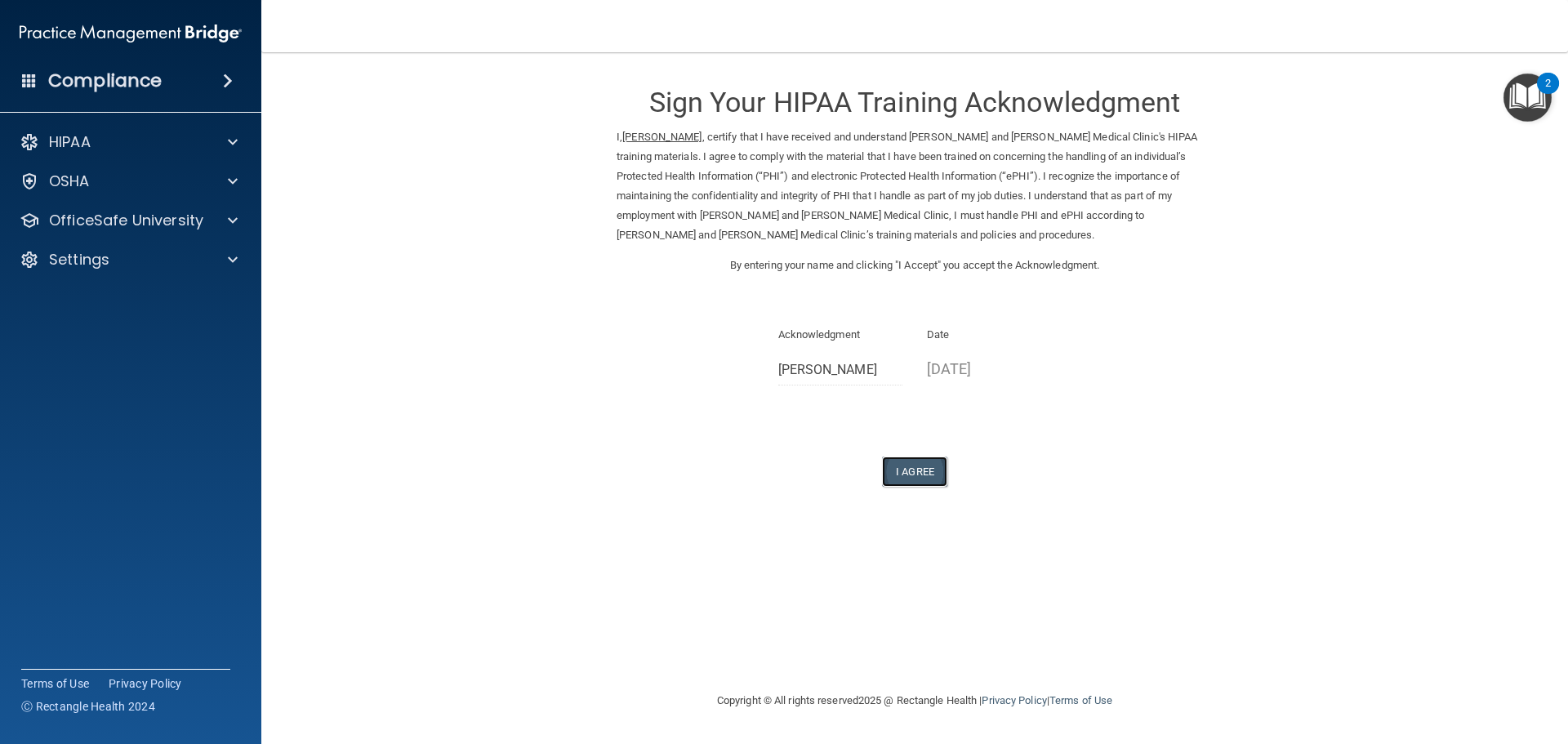
click at [925, 468] on button "I Agree" at bounding box center [914, 472] width 65 height 31
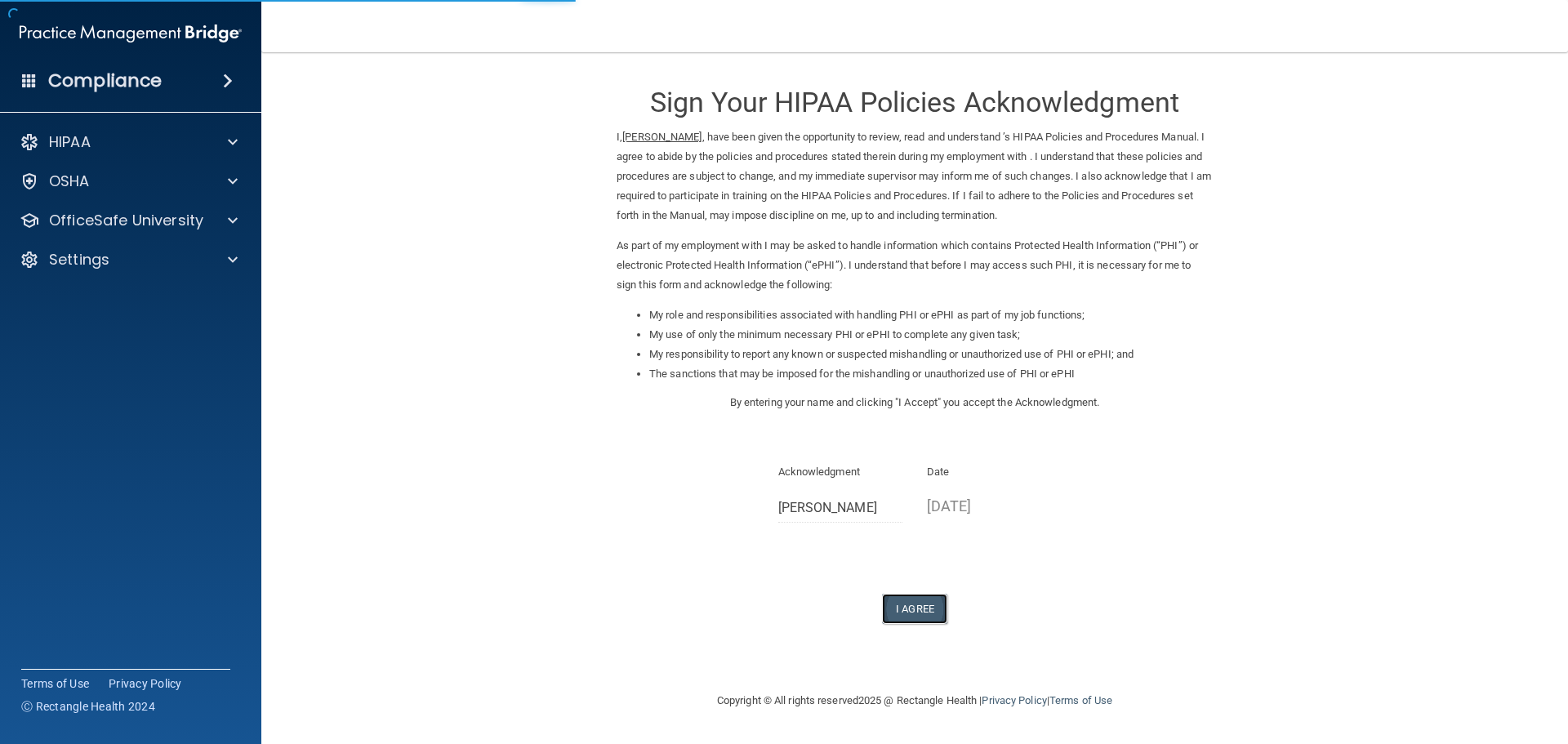
click at [913, 611] on button "I Agree" at bounding box center [914, 608] width 65 height 31
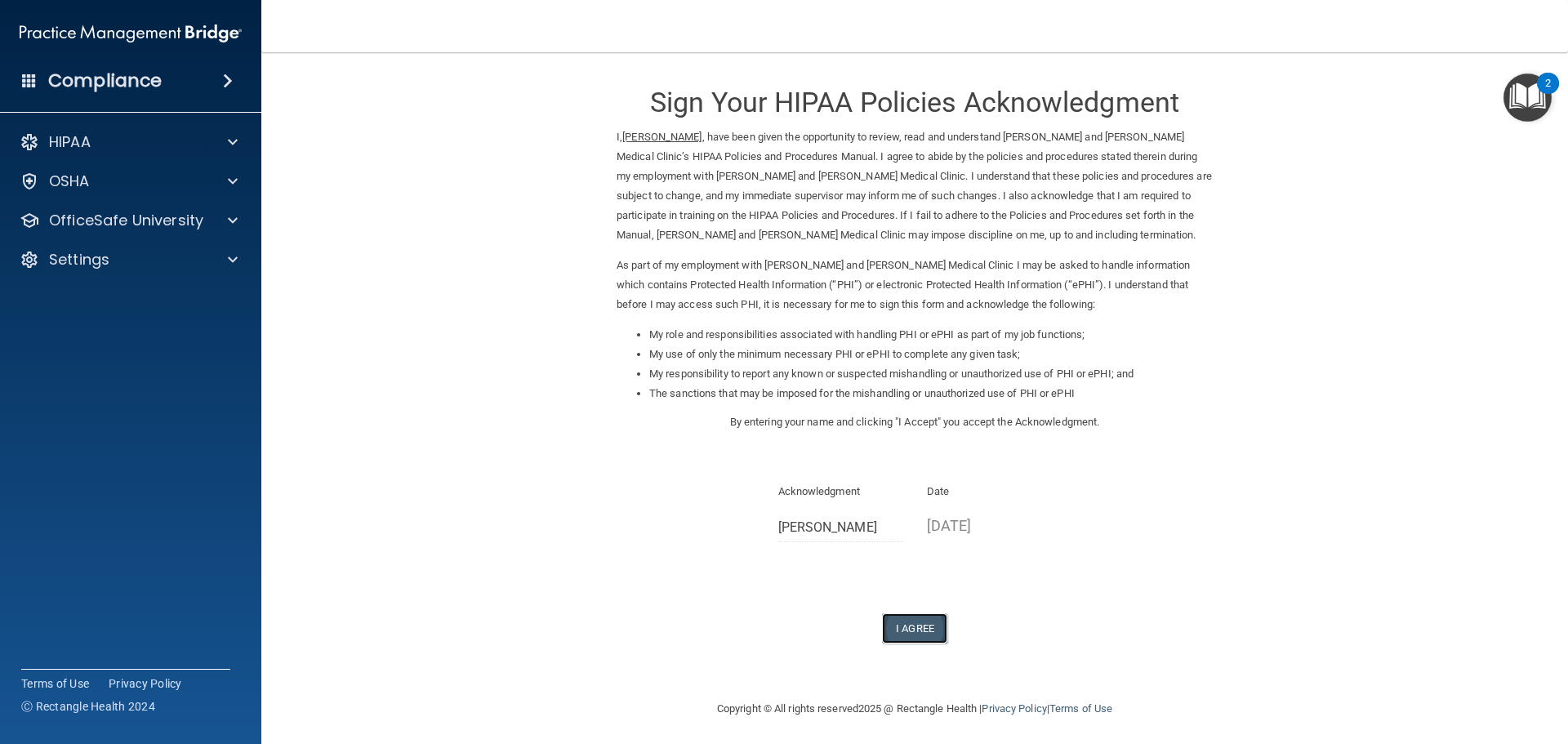
click at [902, 625] on button "I Agree" at bounding box center [914, 628] width 65 height 31
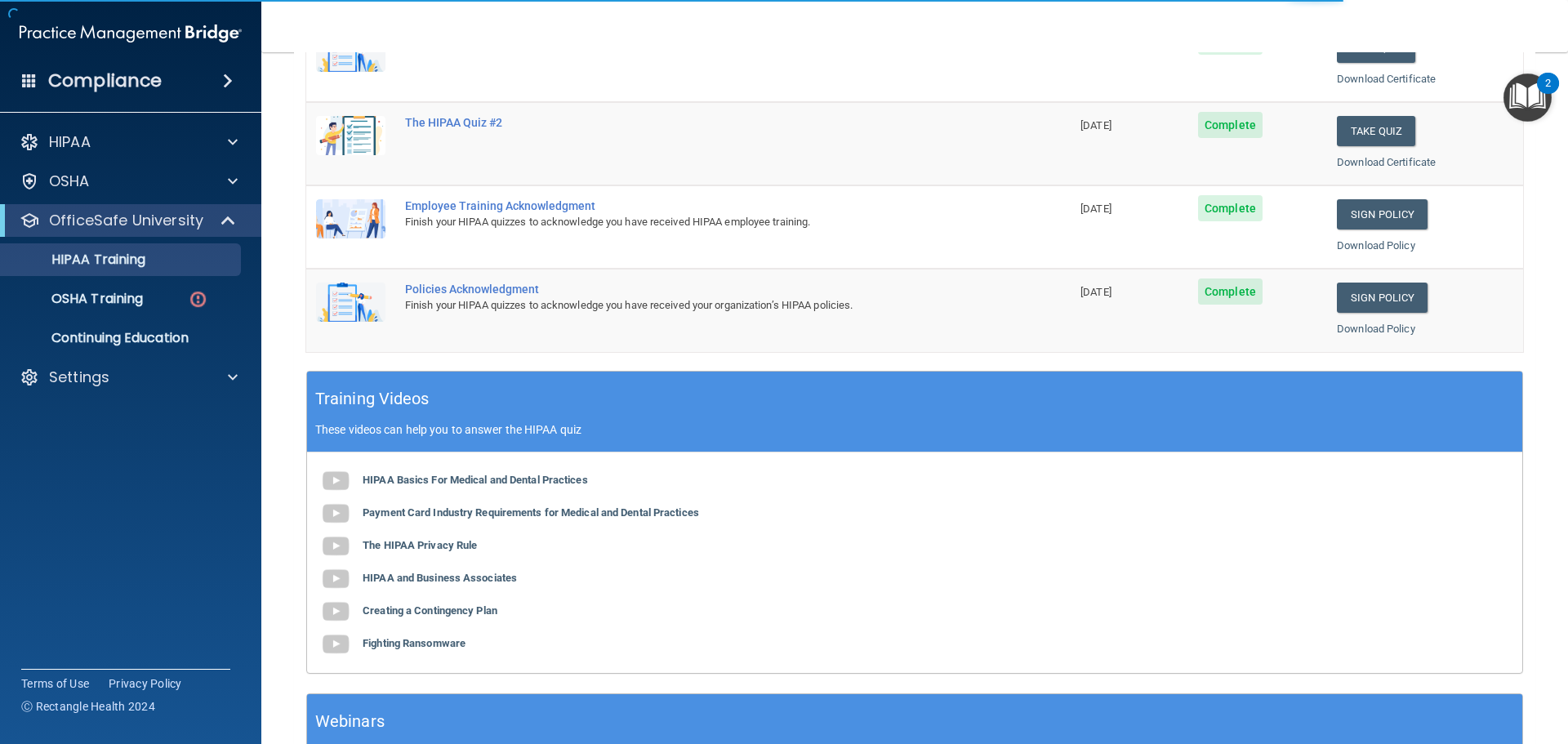
scroll to position [486, 0]
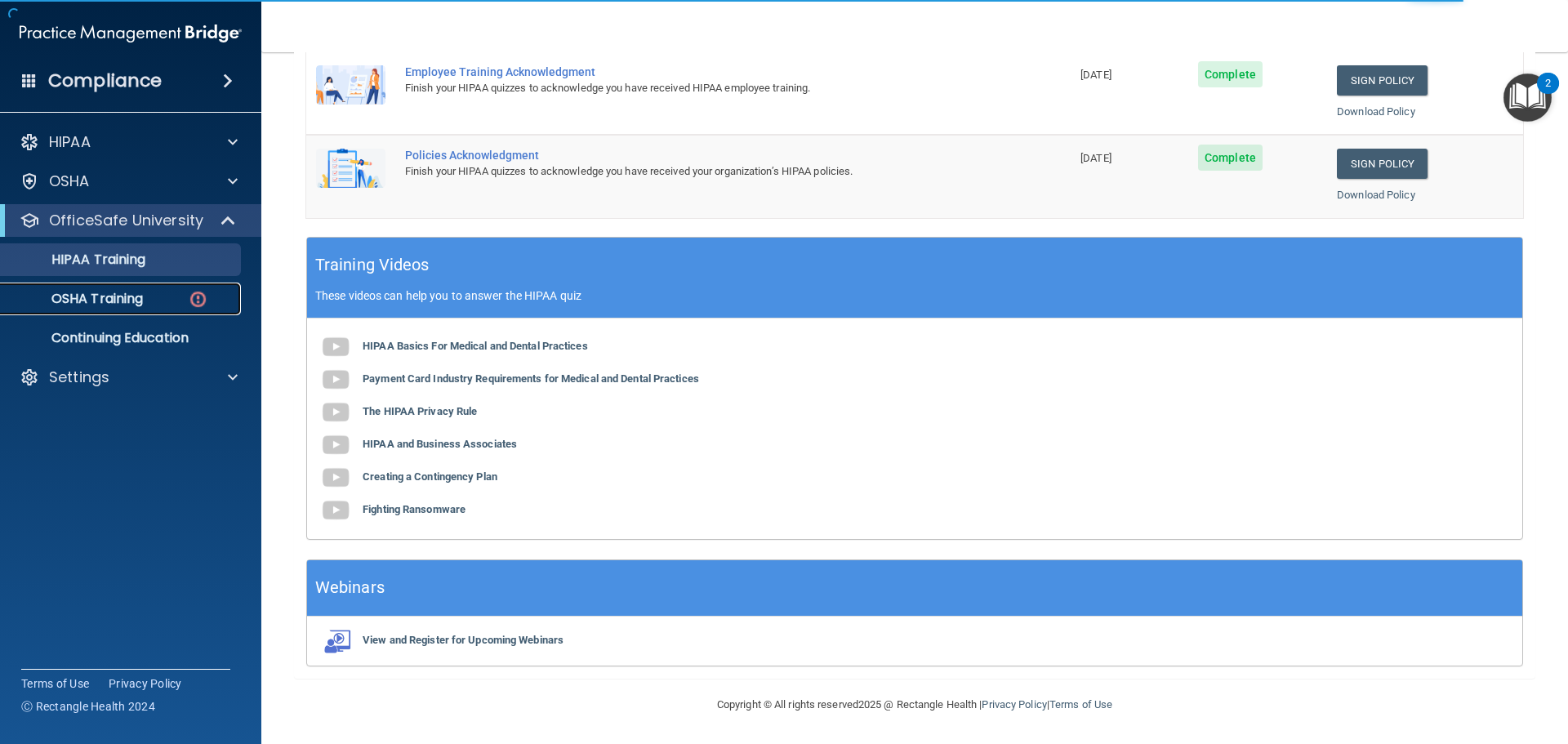
click at [124, 303] on p "OSHA Training" at bounding box center [77, 298] width 132 height 16
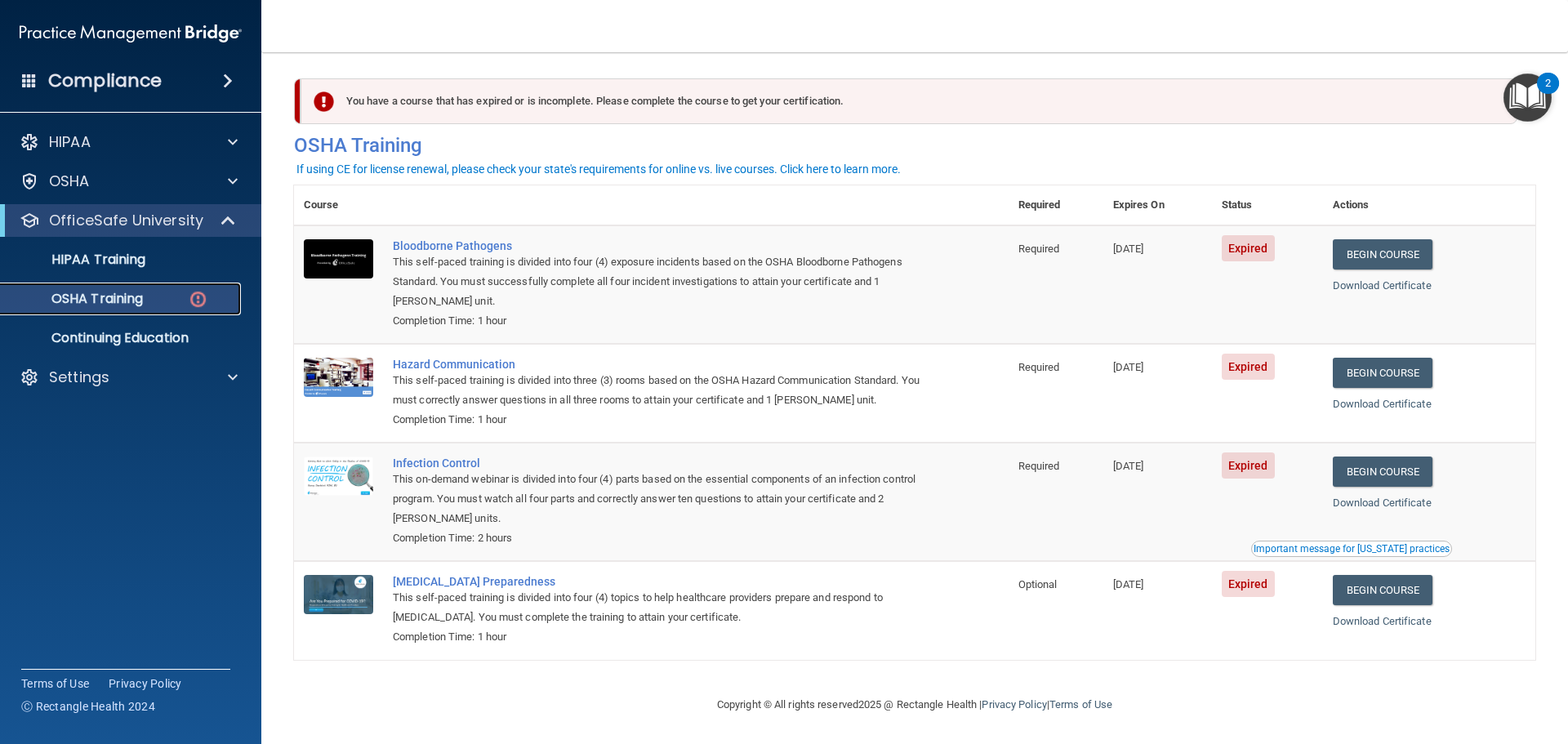
scroll to position [8, 0]
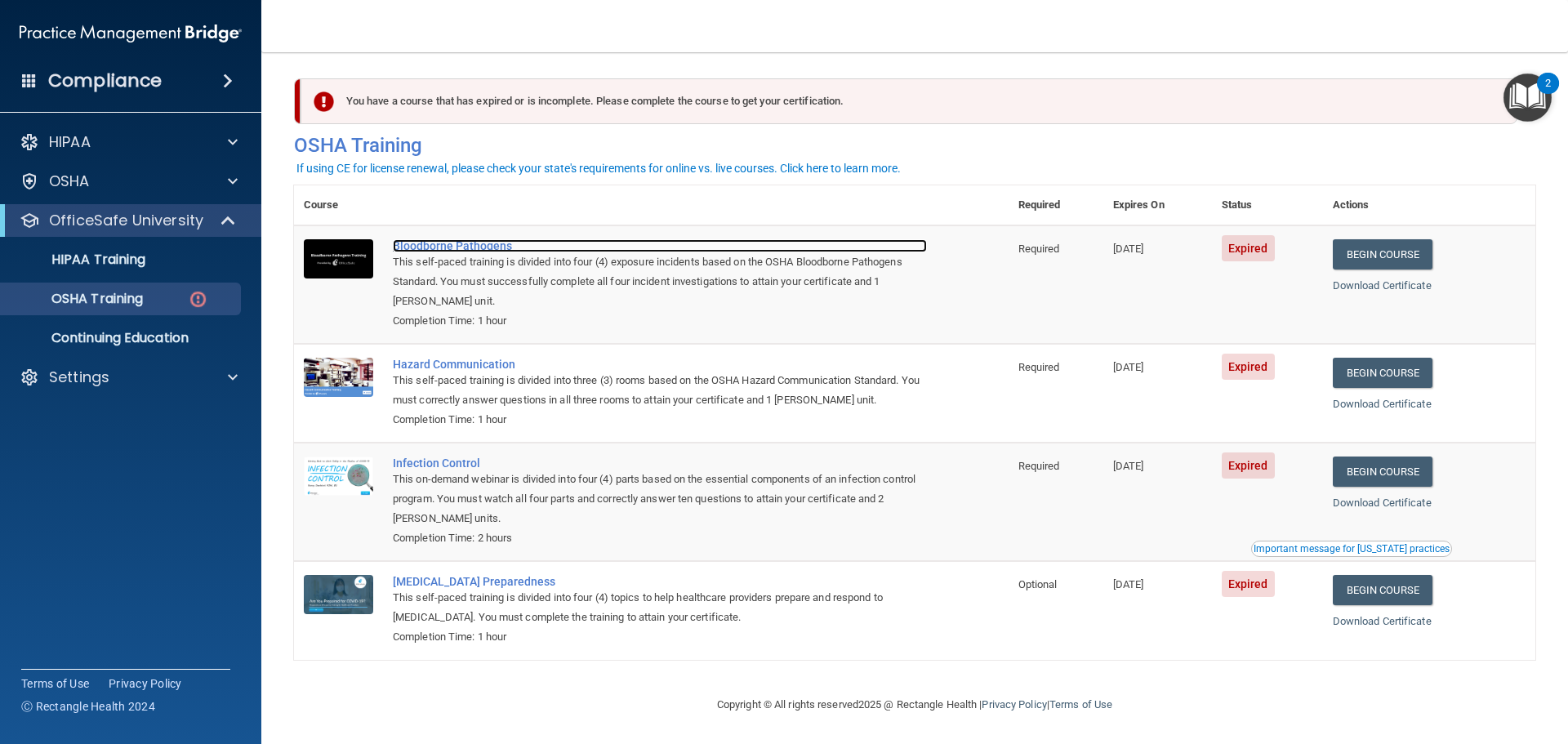
click at [430, 242] on div "Bloodborne Pathogens" at bounding box center [659, 245] width 534 height 13
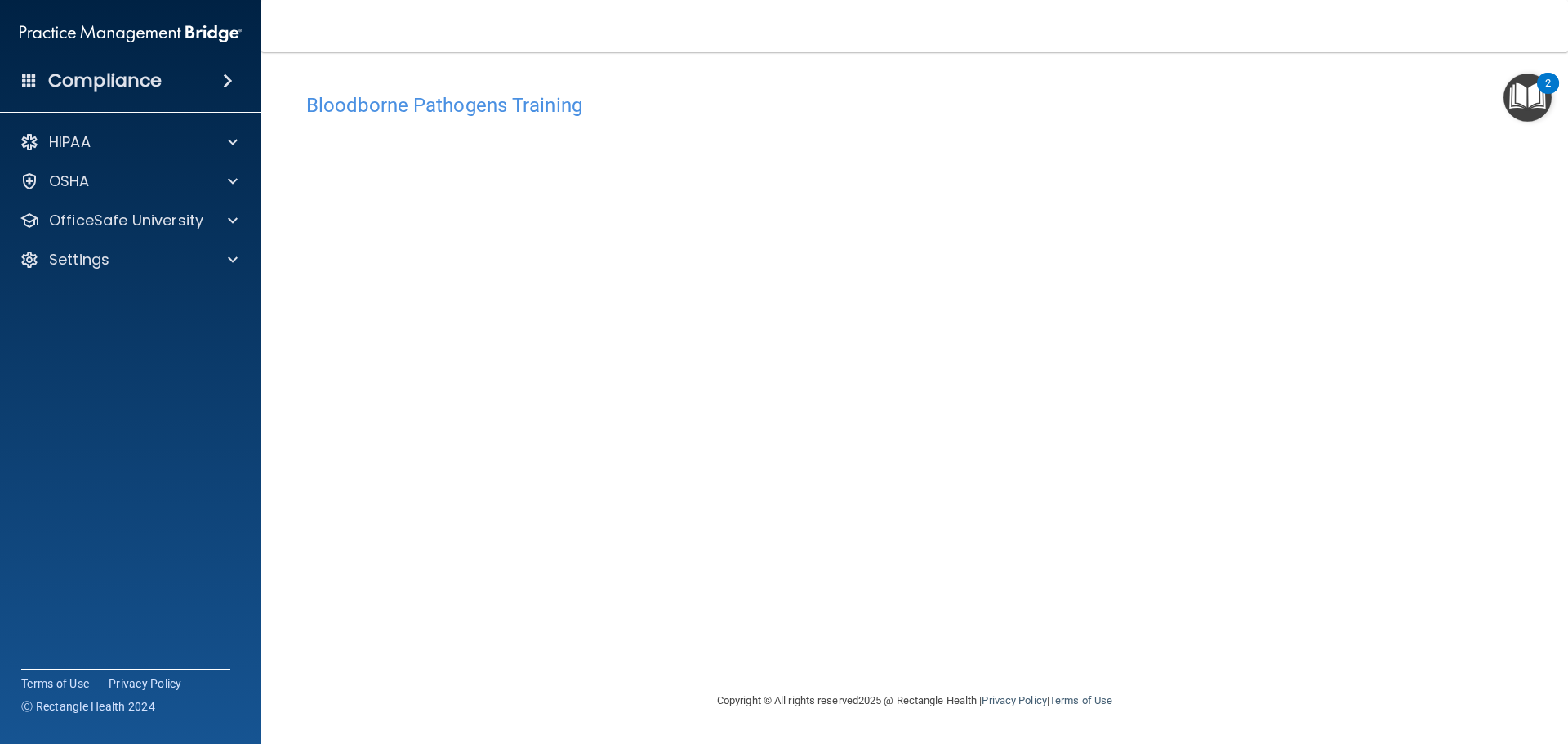
click at [1070, 653] on div "Bloodborne Pathogens Training This course doesn’t expire until 08/06/2025. Are …" at bounding box center [915, 387] width 1241 height 606
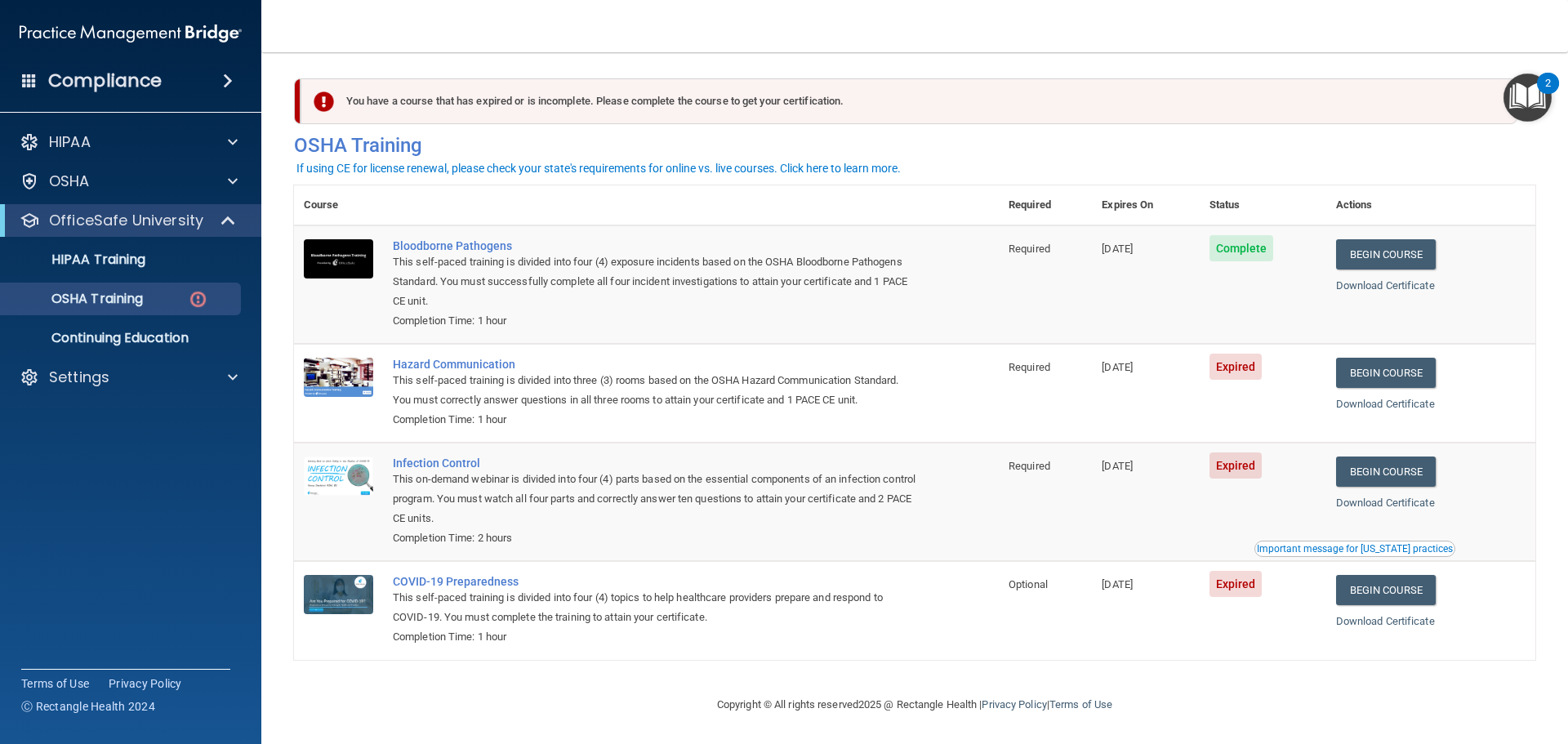
scroll to position [8, 0]
